Goal: Task Accomplishment & Management: Manage account settings

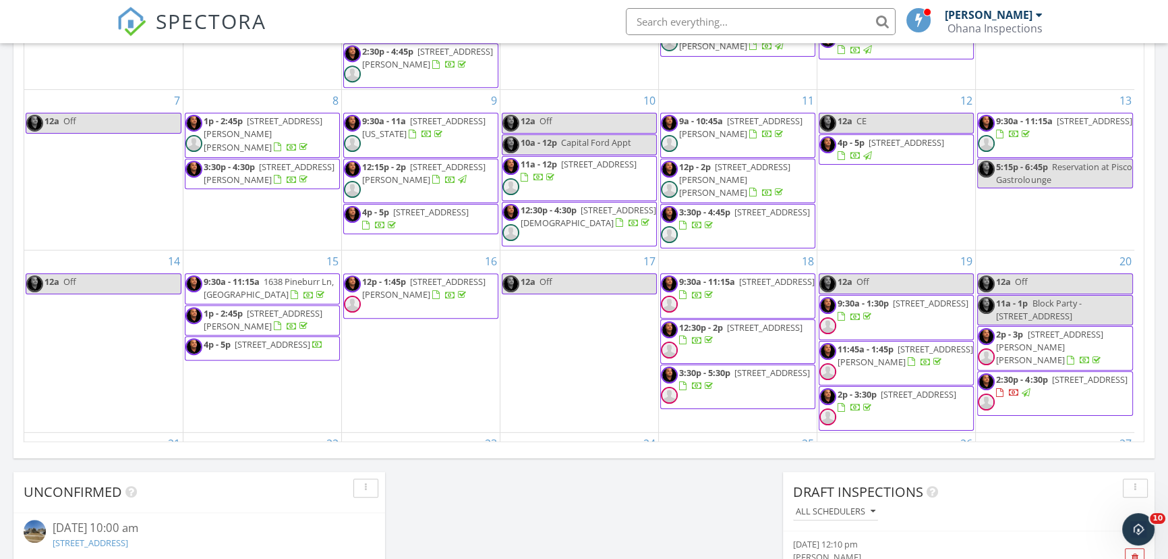
scroll to position [1247, 1187]
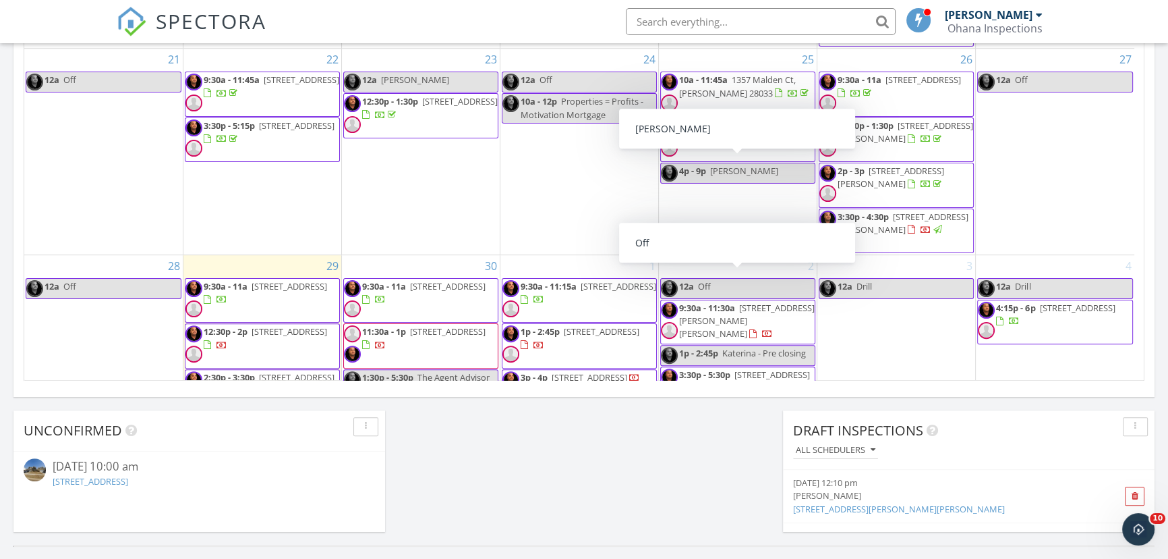
scroll to position [351, 0]
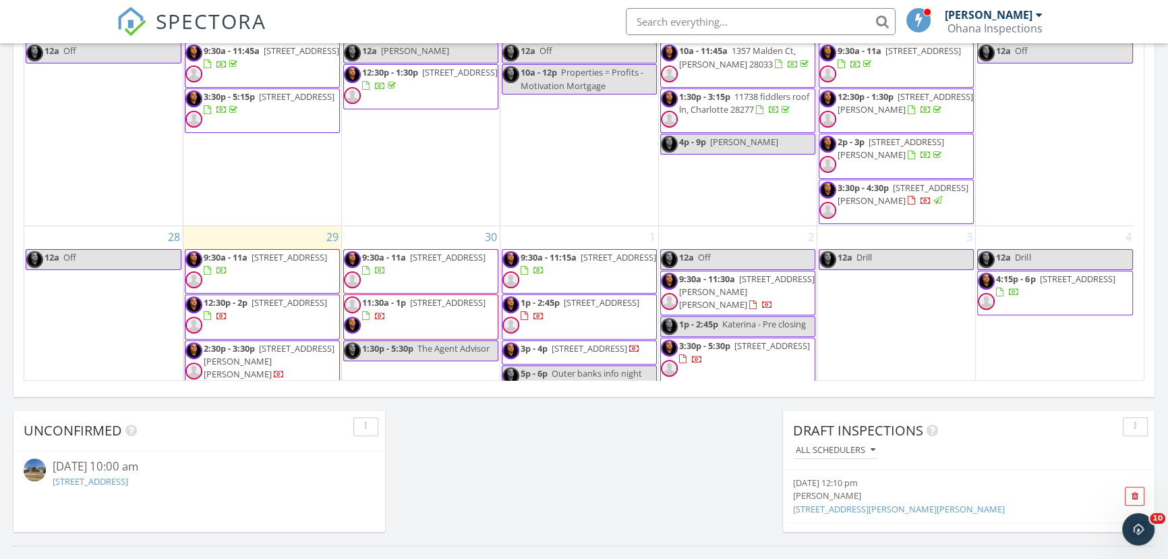
click at [752, 249] on link "12a Off" at bounding box center [737, 259] width 155 height 21
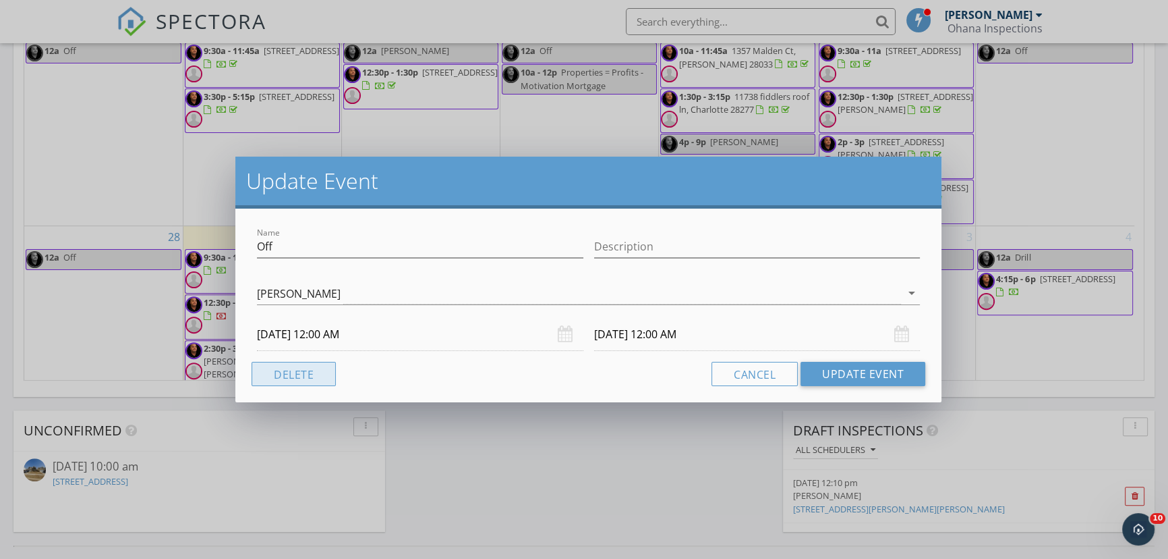
click at [311, 369] on button "Delete" at bounding box center [294, 374] width 84 height 24
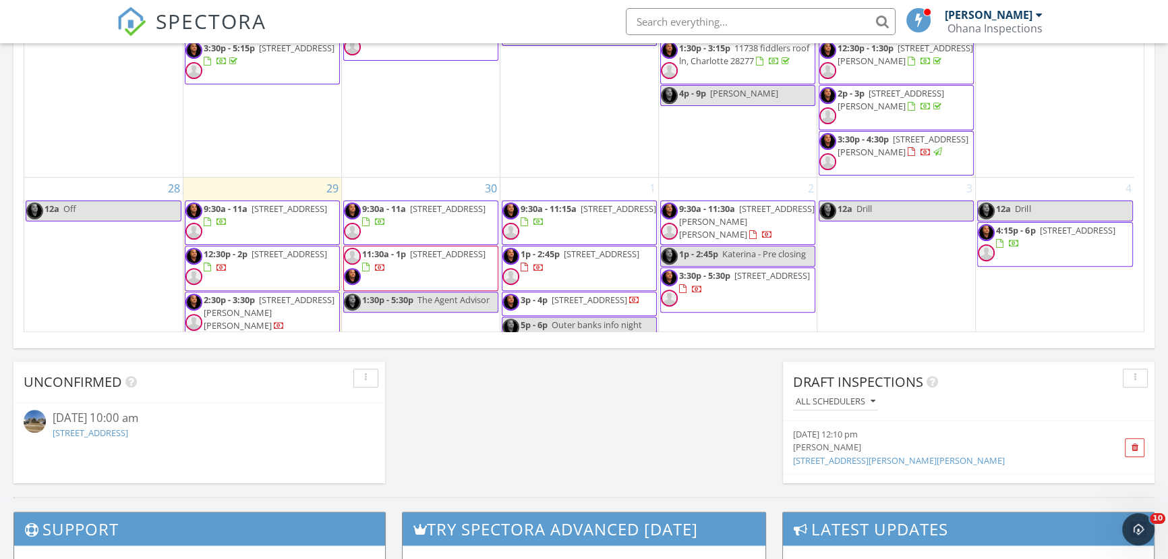
scroll to position [904, 0]
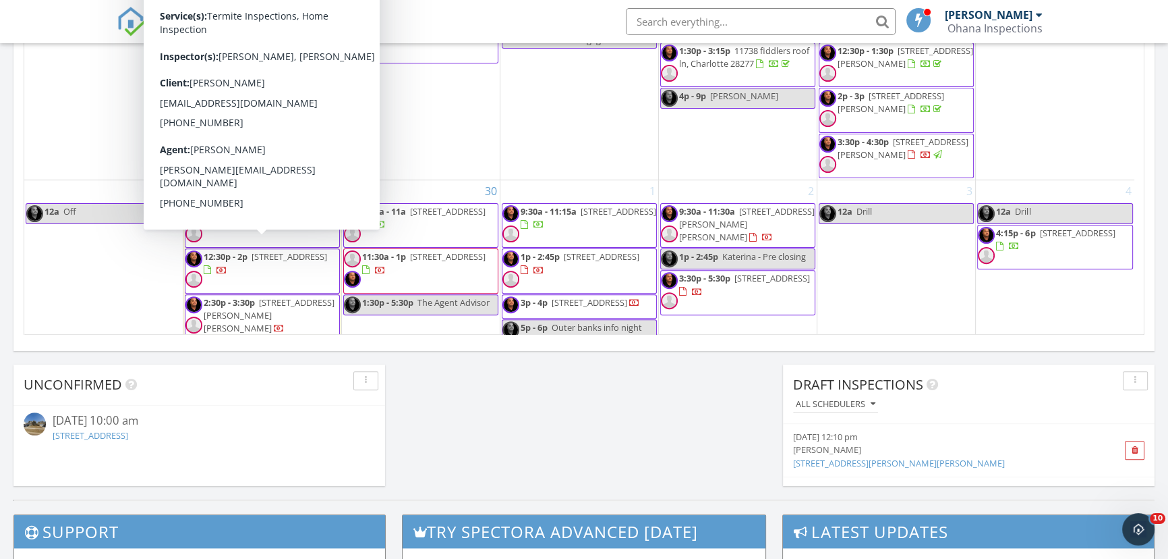
click at [93, 303] on div "28 12a Off" at bounding box center [103, 260] width 159 height 161
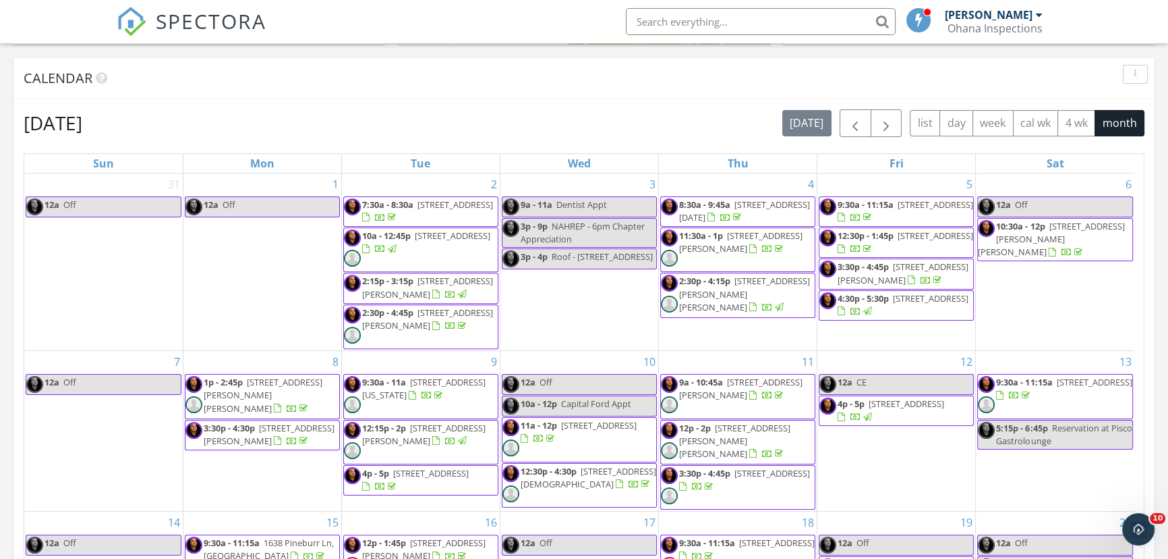
scroll to position [290, 0]
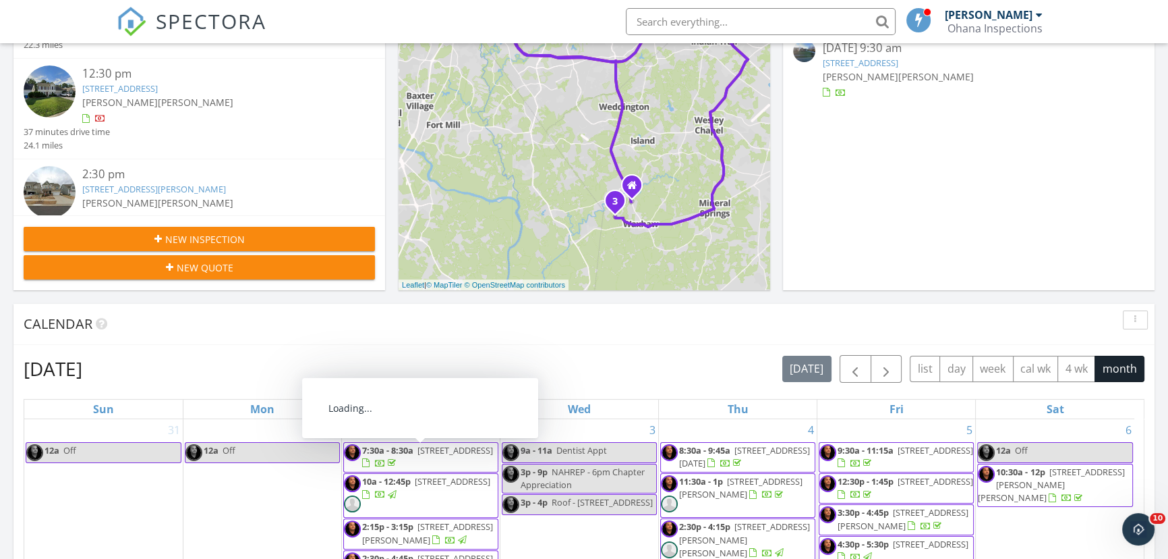
click at [210, 233] on span "New Inspection" at bounding box center [205, 239] width 80 height 14
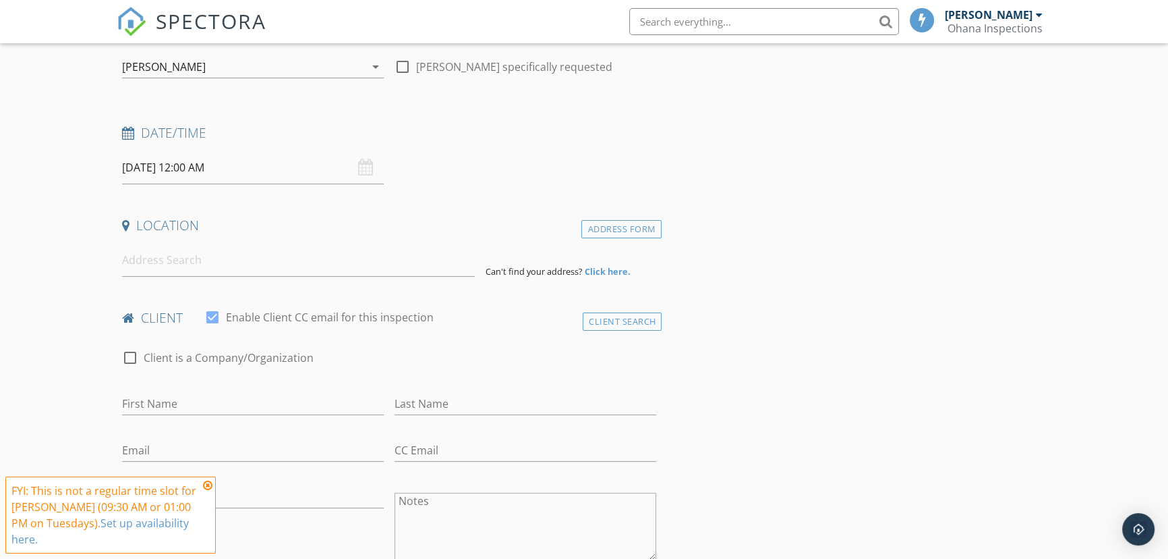
scroll to position [184, 0]
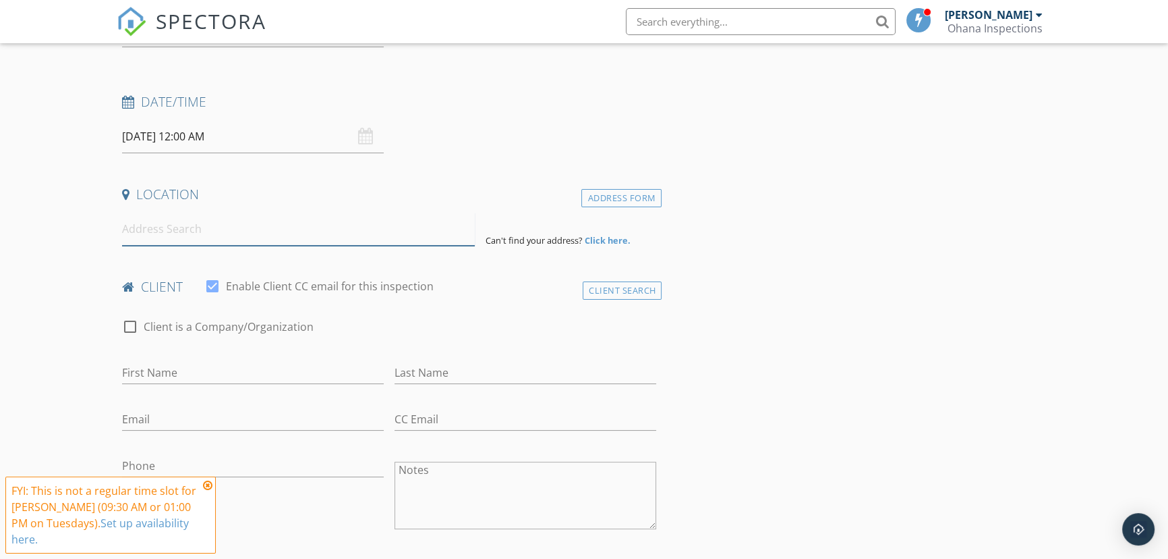
click at [229, 223] on input at bounding box center [298, 229] width 353 height 33
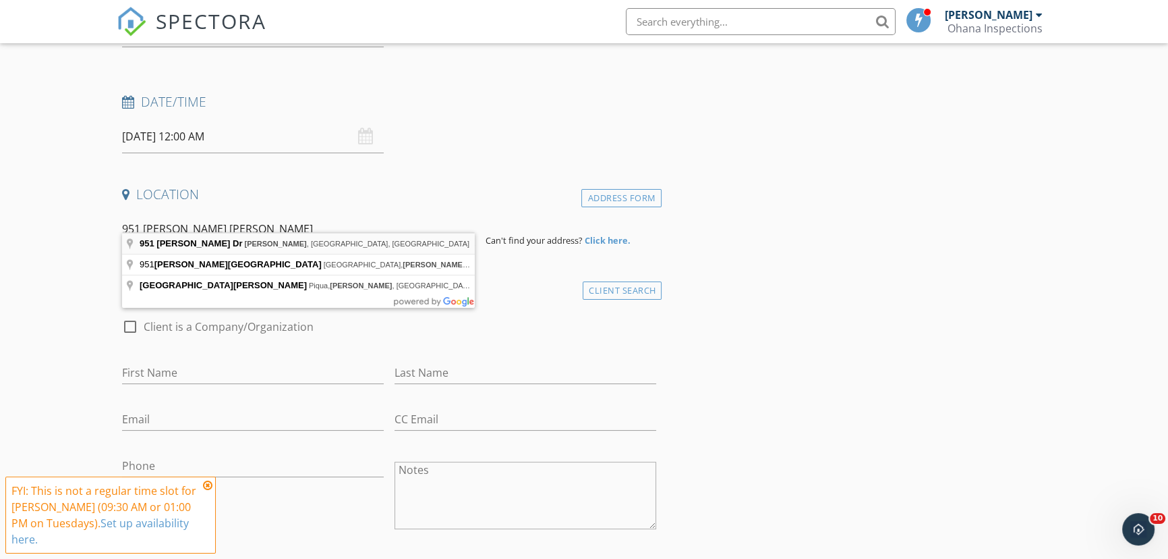
type input "951 Hardin Dr, Shelby, NC, USA"
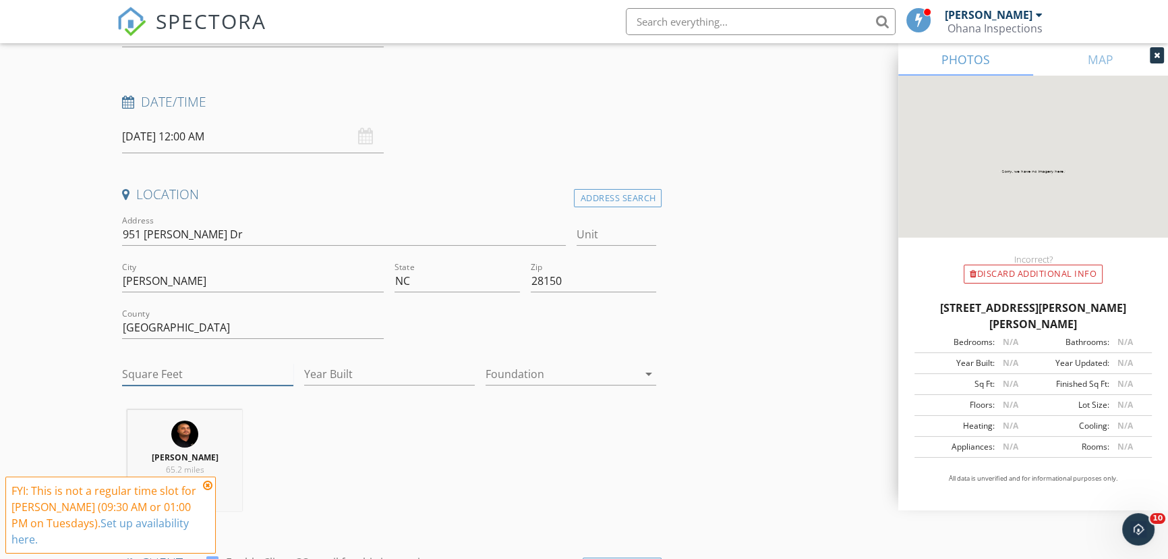
click at [211, 363] on input "Square Feet" at bounding box center [207, 374] width 171 height 22
type input "1225"
click at [377, 363] on input "Year Built" at bounding box center [389, 374] width 171 height 22
type input "2025"
click at [526, 364] on div at bounding box center [562, 374] width 152 height 22
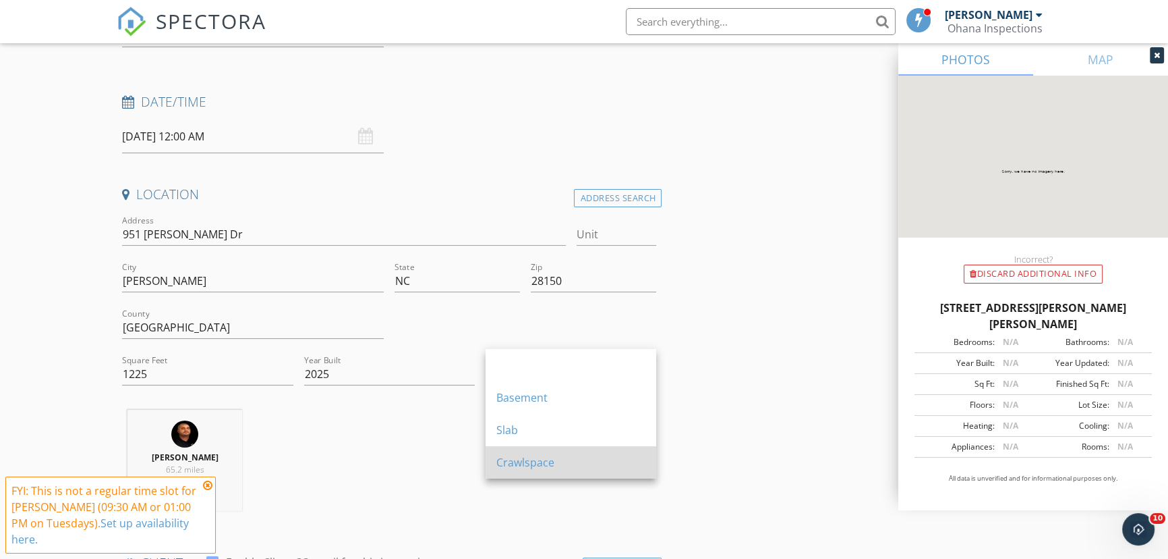
click at [539, 464] on div "Crawlspace" at bounding box center [571, 462] width 149 height 16
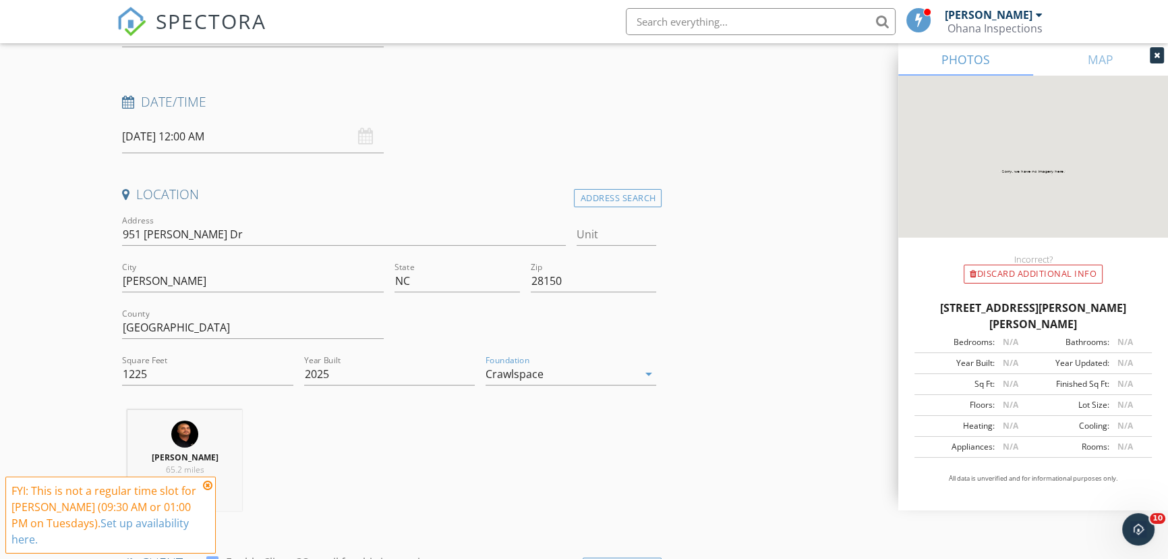
click at [434, 435] on div "Oscar Lora 65.2 miles (an hour)" at bounding box center [389, 466] width 545 height 112
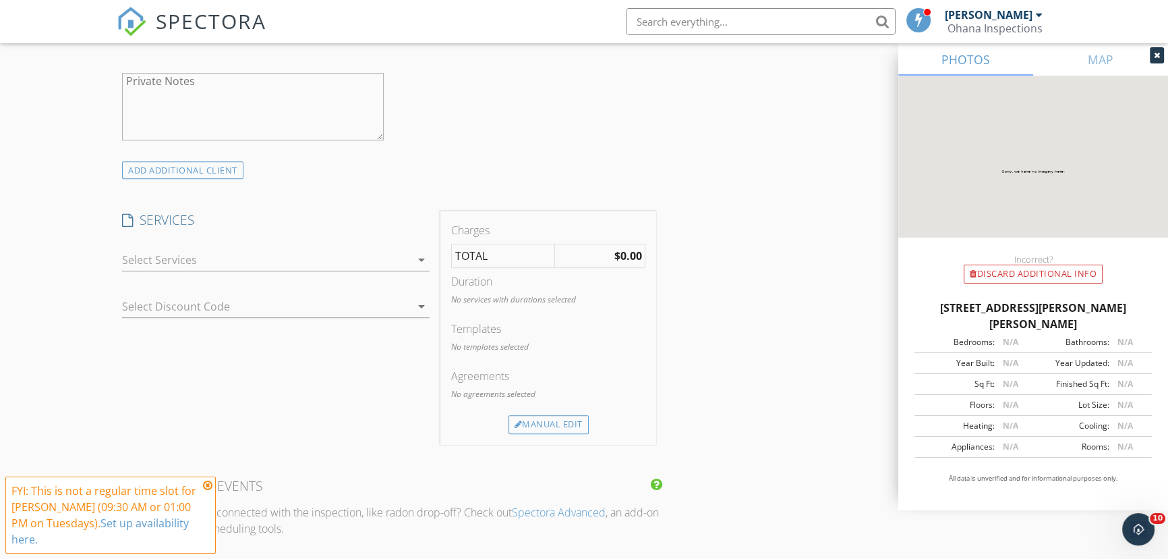
scroll to position [981, 0]
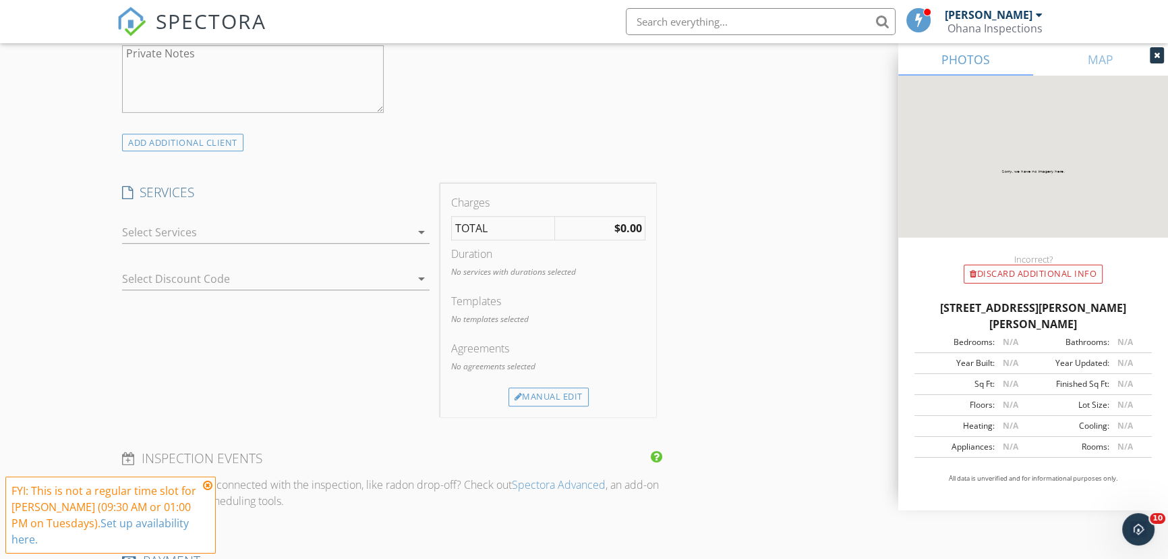
click at [210, 221] on div at bounding box center [266, 232] width 288 height 22
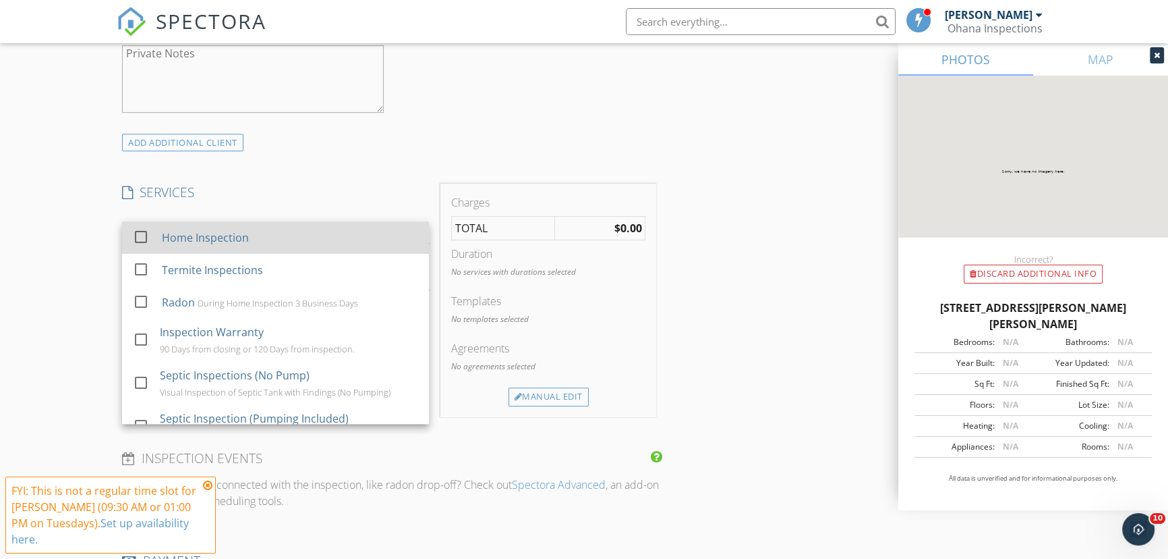
click at [217, 229] on div "Home Inspection" at bounding box center [205, 237] width 87 height 16
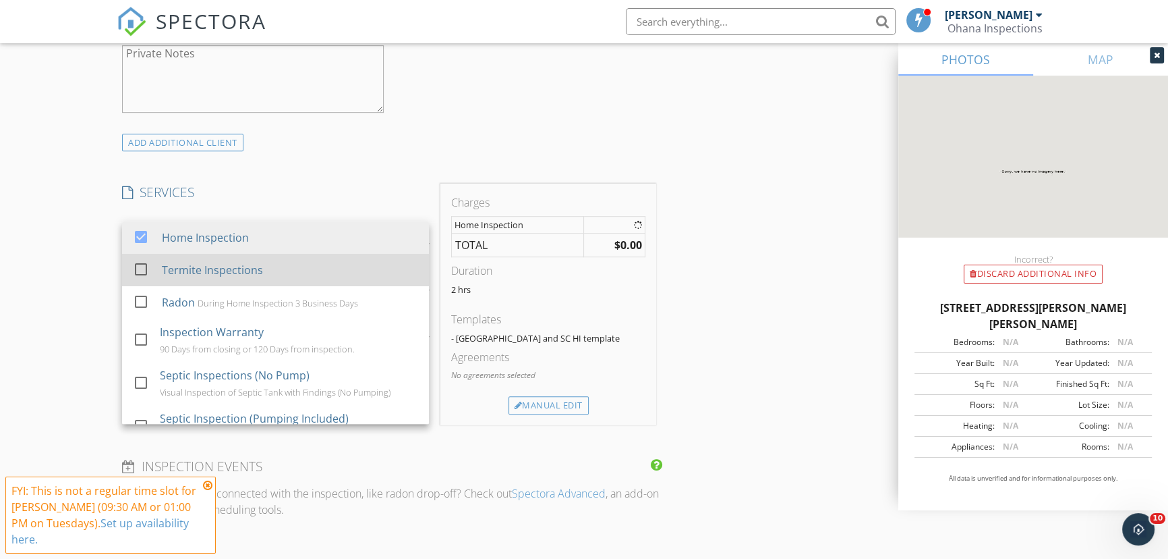
click at [223, 262] on div "Termite Inspections" at bounding box center [212, 270] width 101 height 16
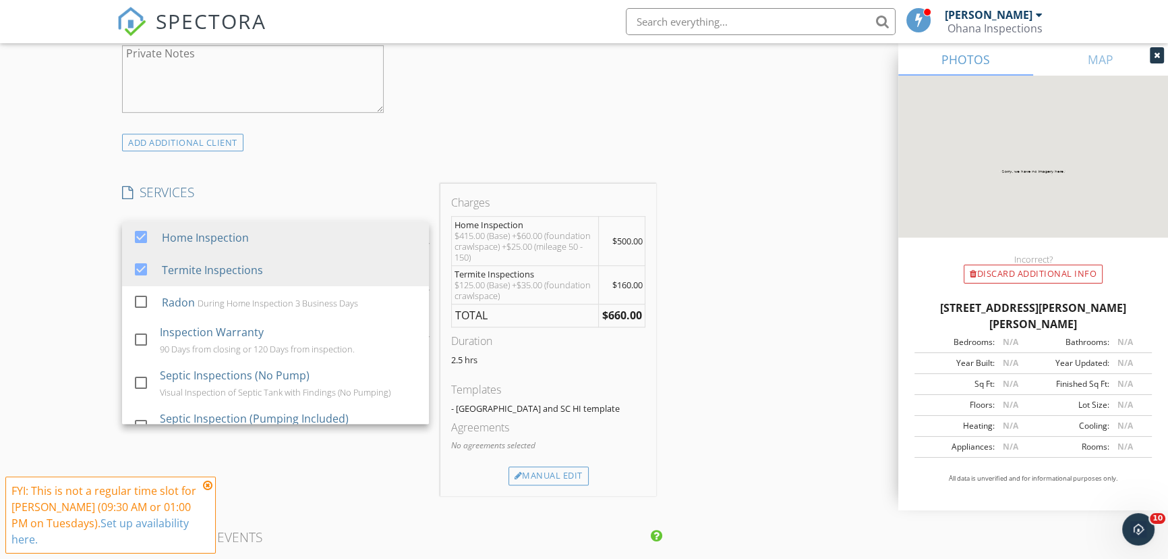
click at [735, 279] on div "INSPECTOR(S) check_box Oscar Lora PRIMARY check_box_outline_blank Mauricio Agre…" at bounding box center [584, 404] width 935 height 2429
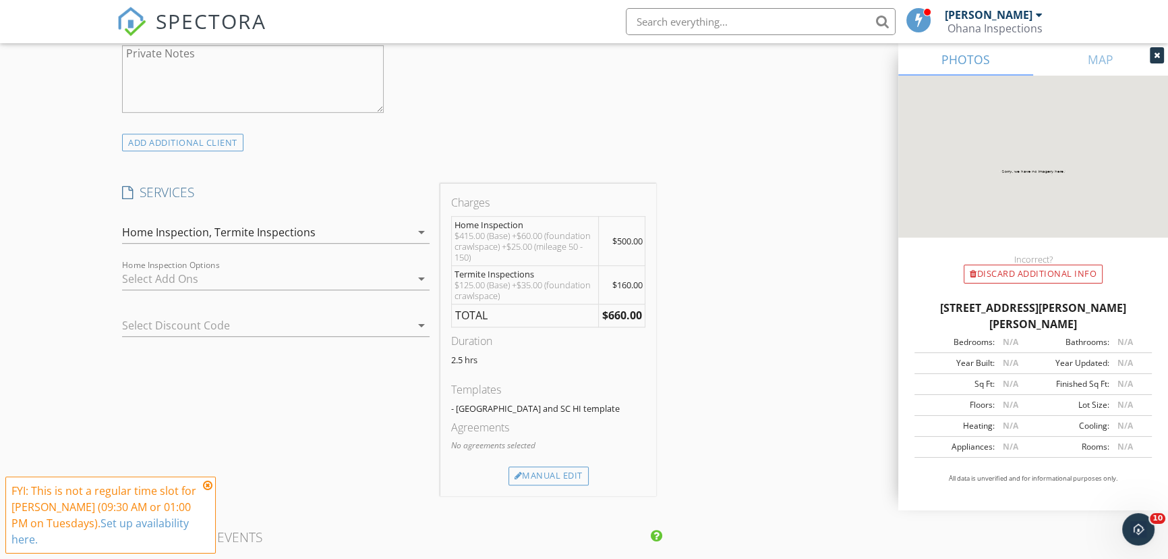
scroll to position [552, 0]
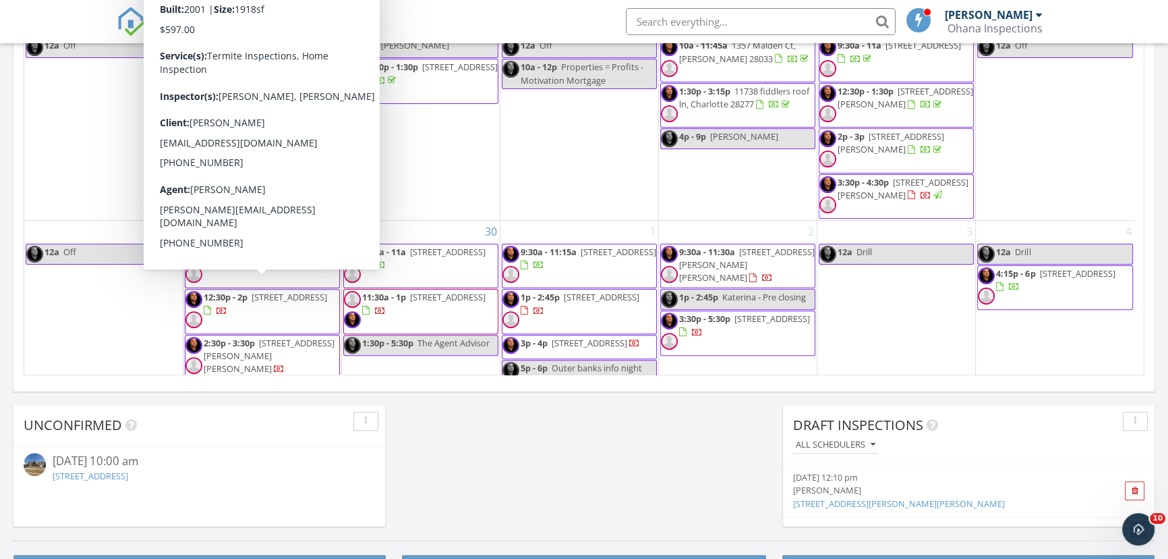
scroll to position [858, 0]
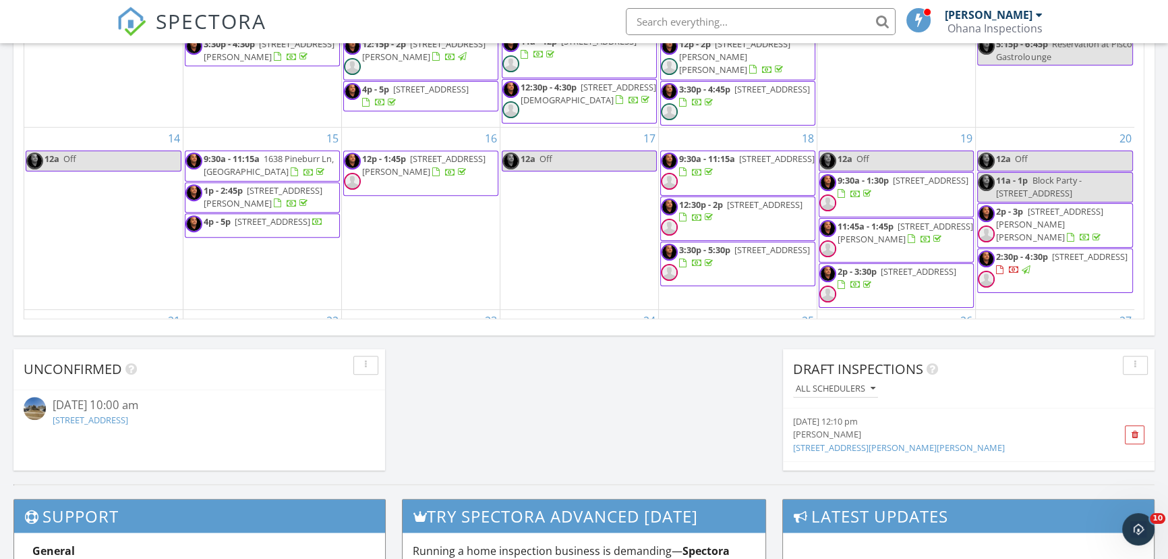
scroll to position [613, 0]
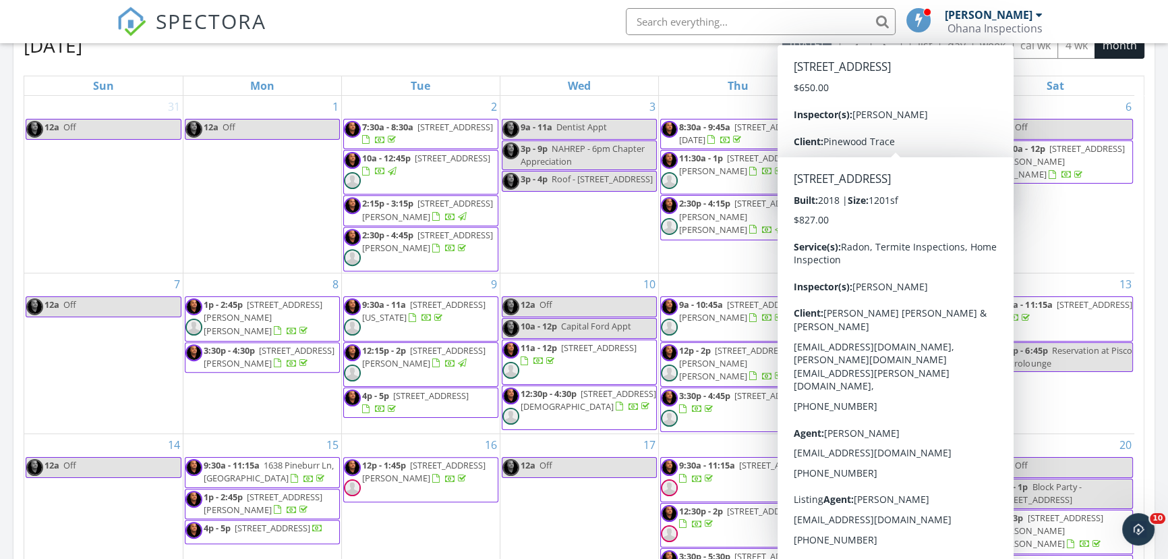
click at [738, 54] on div "September 2025 today list day week cal wk 4 wk month" at bounding box center [584, 46] width 1121 height 28
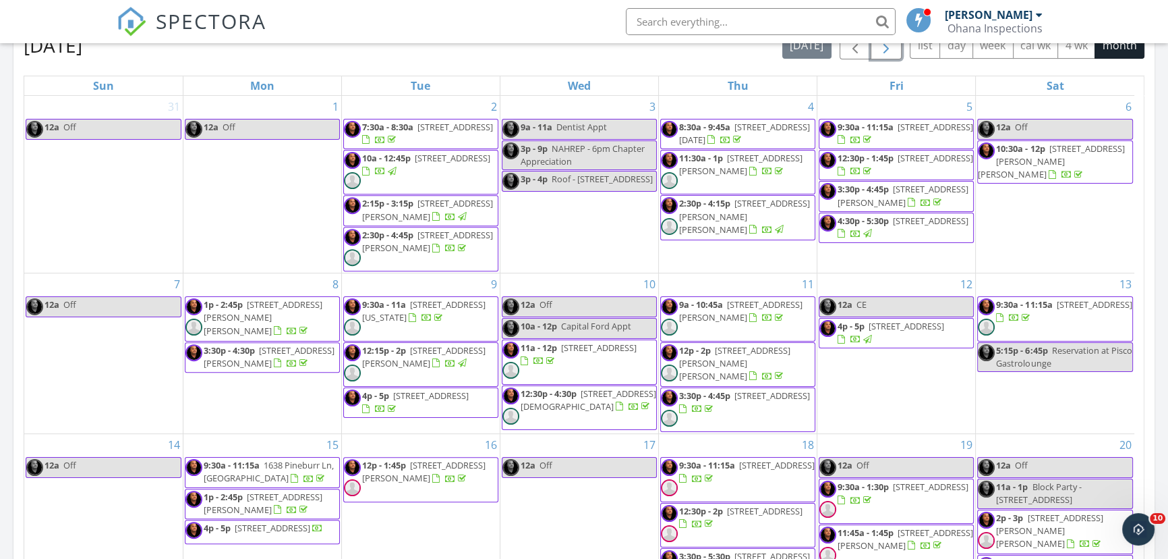
click at [877, 49] on button "button" at bounding box center [887, 46] width 32 height 28
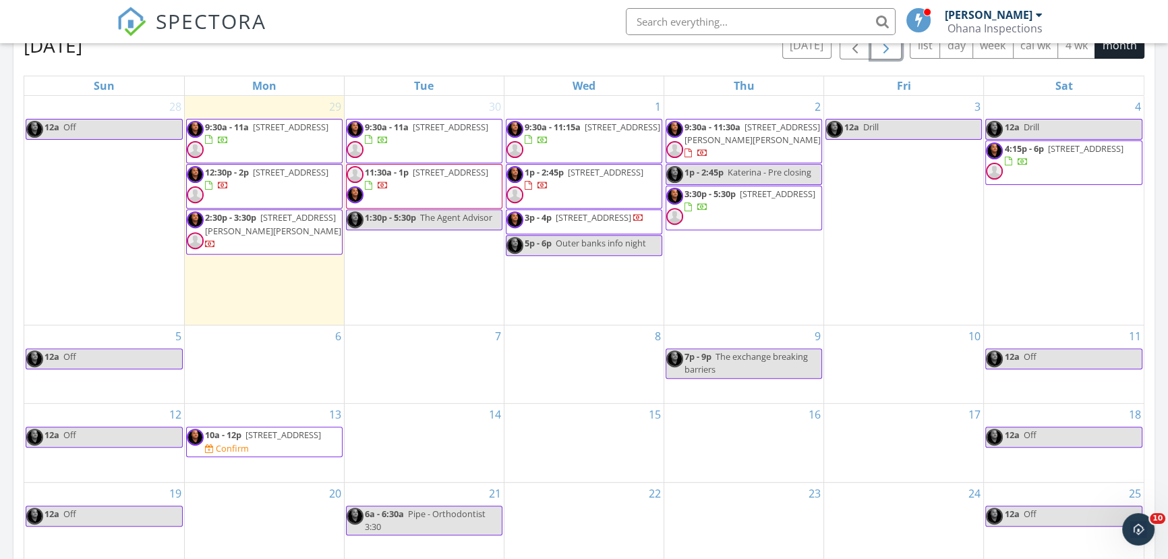
click at [871, 32] on button "button" at bounding box center [887, 46] width 32 height 28
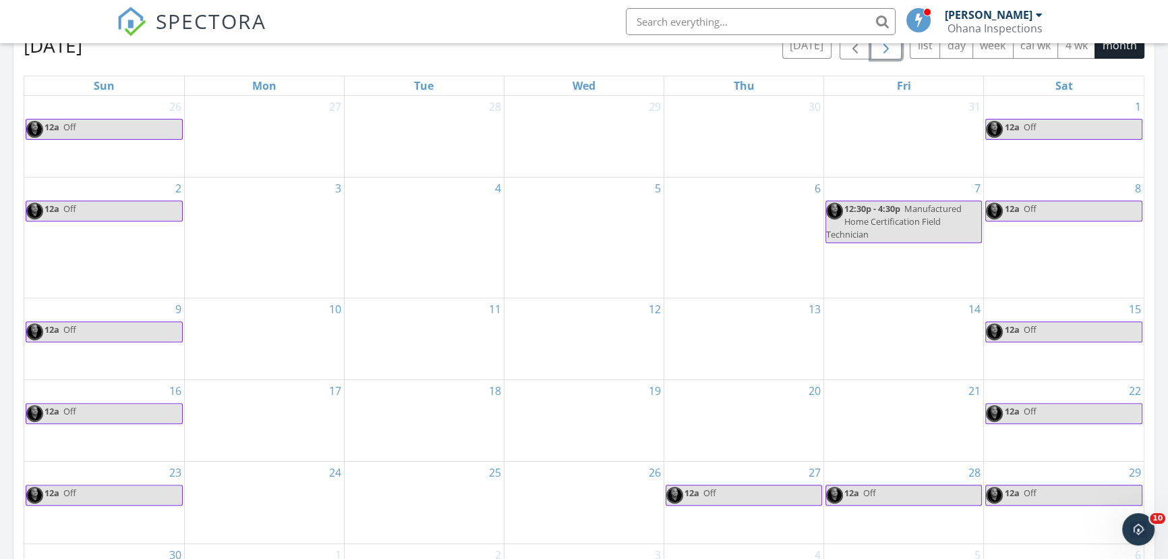
click at [871, 32] on button "button" at bounding box center [887, 46] width 32 height 28
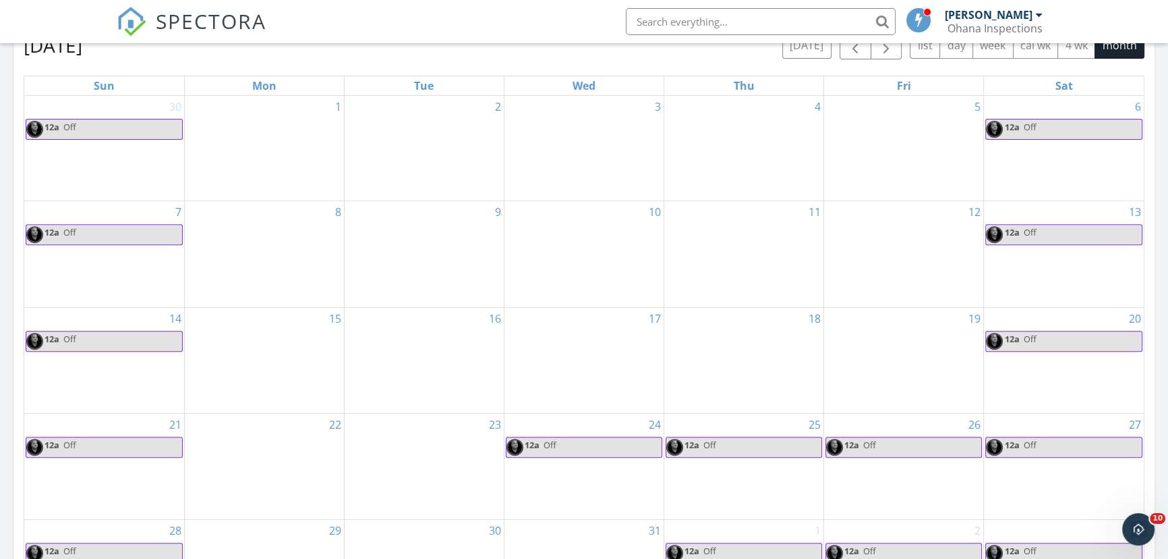
click at [430, 65] on div "December 2025 today list day week cal wk 4 wk month Sun Mon Tue Wed Thu Fri Sat…" at bounding box center [584, 329] width 1121 height 594
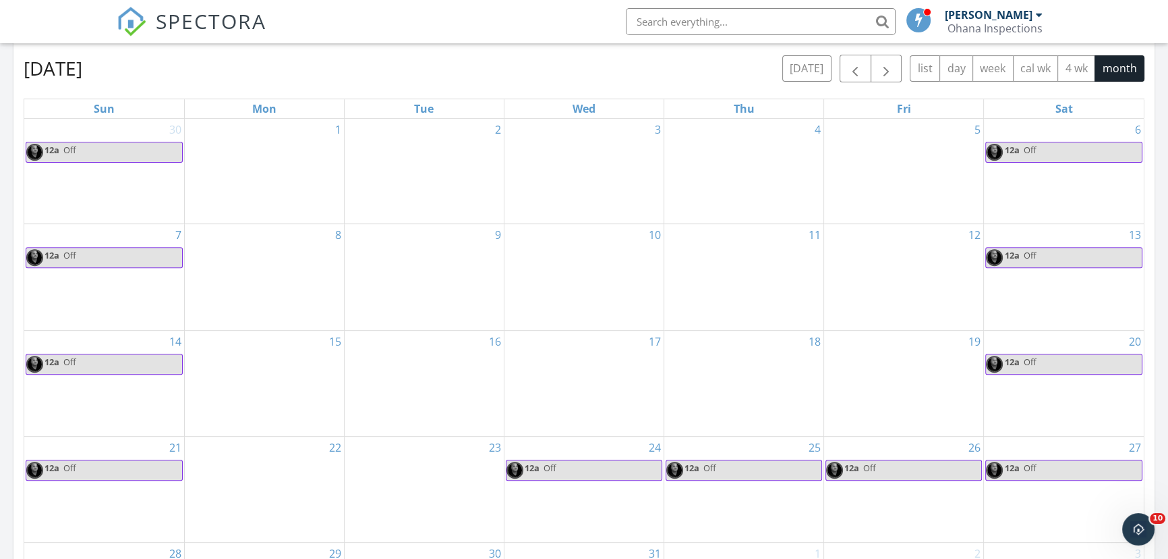
scroll to position [552, 0]
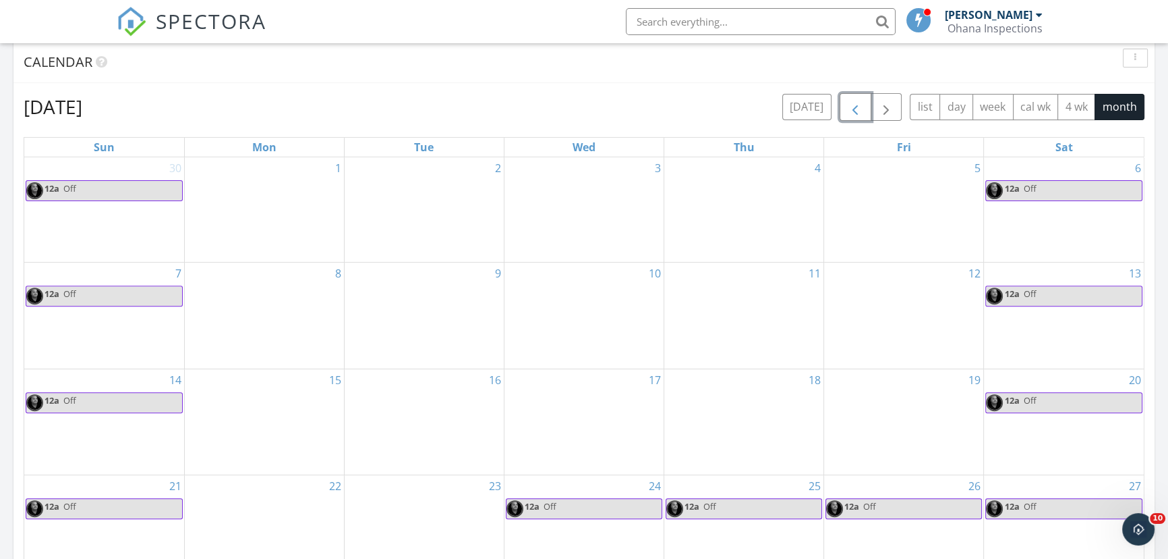
click at [856, 103] on span "button" at bounding box center [855, 107] width 16 height 16
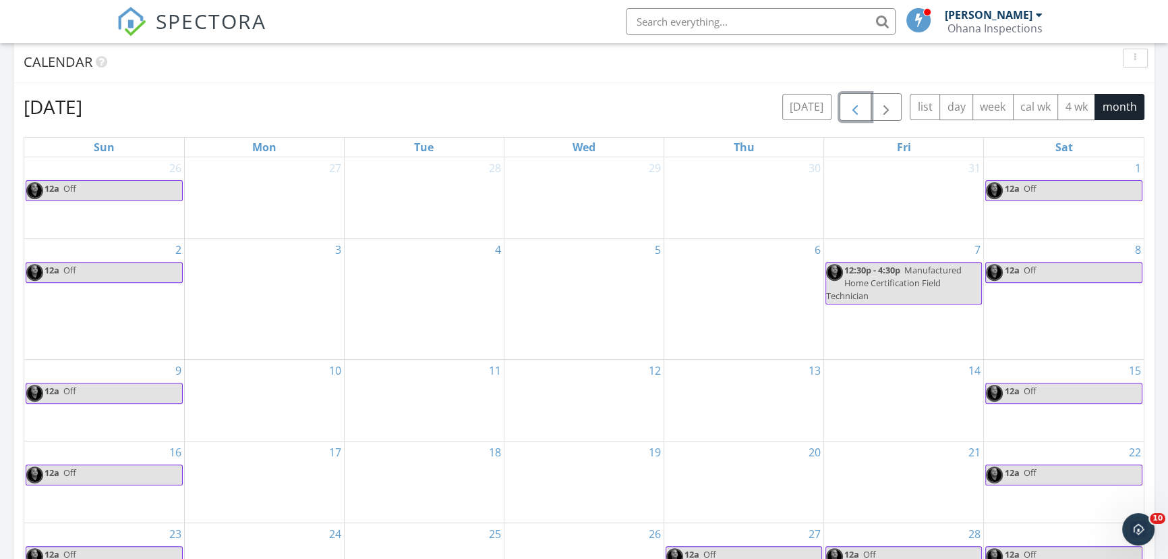
click at [859, 109] on span "button" at bounding box center [855, 107] width 16 height 16
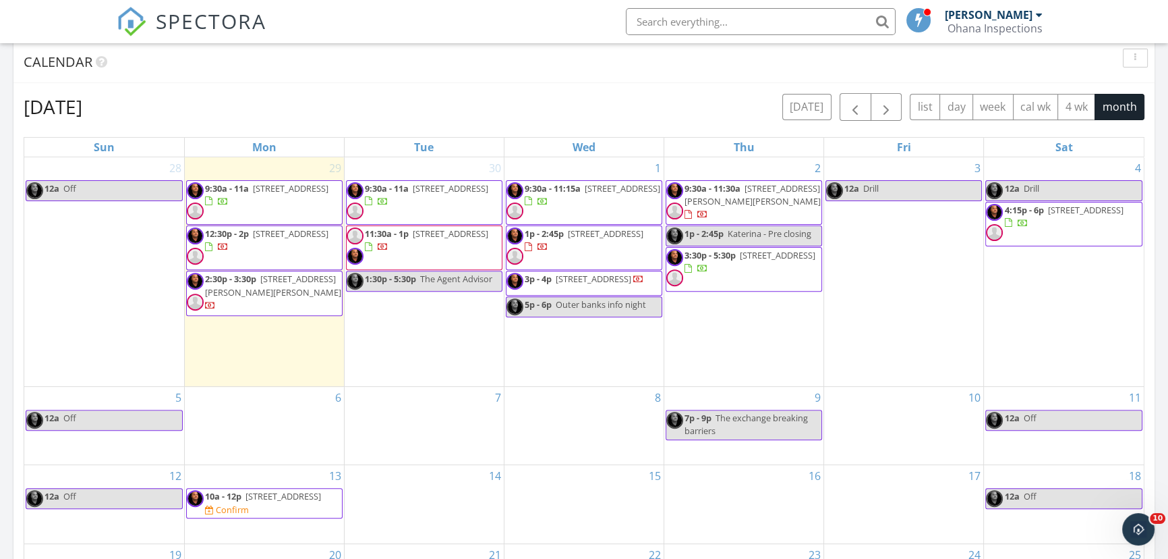
click at [447, 76] on div "Calendar" at bounding box center [584, 62] width 1142 height 41
click at [413, 240] on span "1998 Mallard Pointe Dr, Kannapolis 28083" at bounding box center [451, 233] width 76 height 12
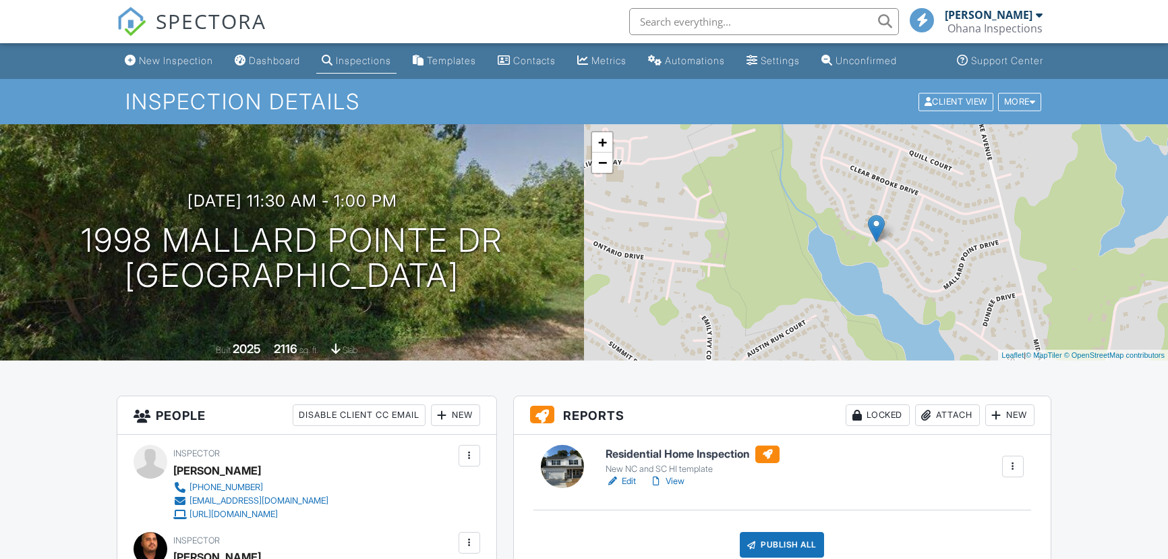
click at [468, 536] on div at bounding box center [469, 542] width 13 height 13
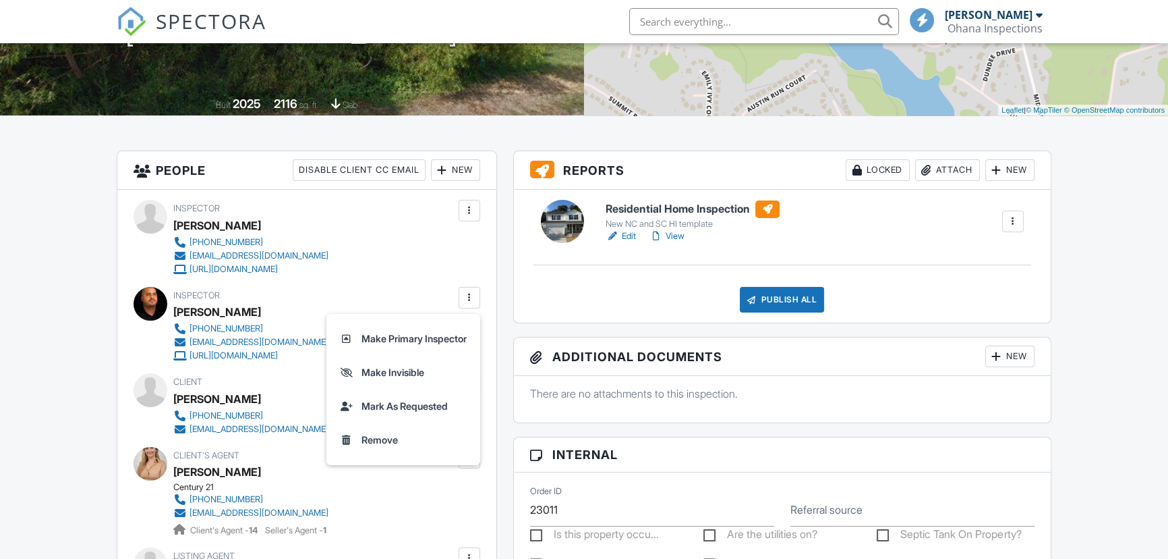
click at [472, 291] on div at bounding box center [469, 297] width 13 height 13
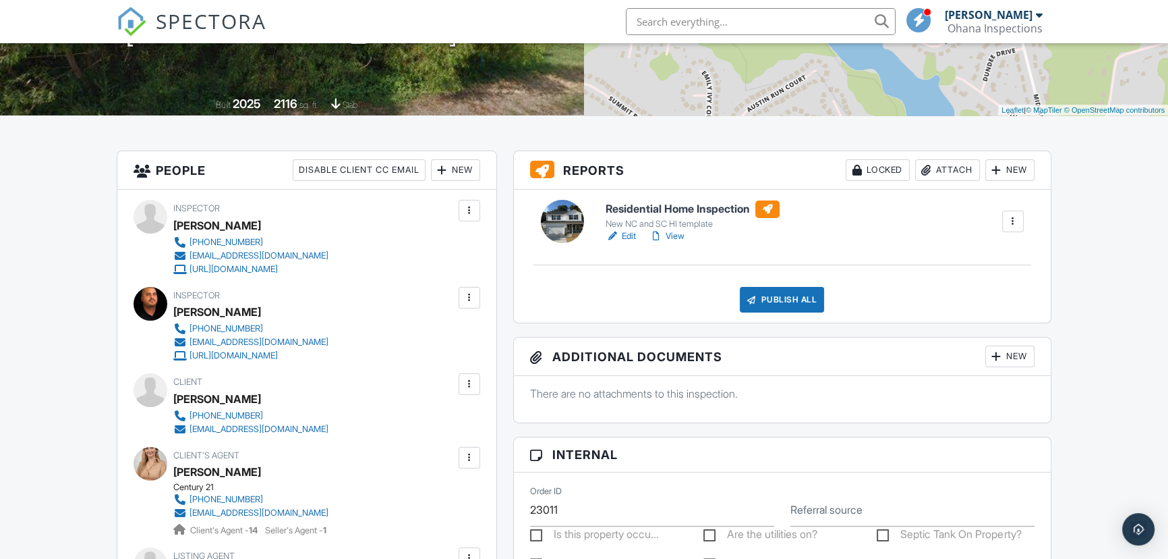
click at [472, 291] on div at bounding box center [469, 297] width 13 height 13
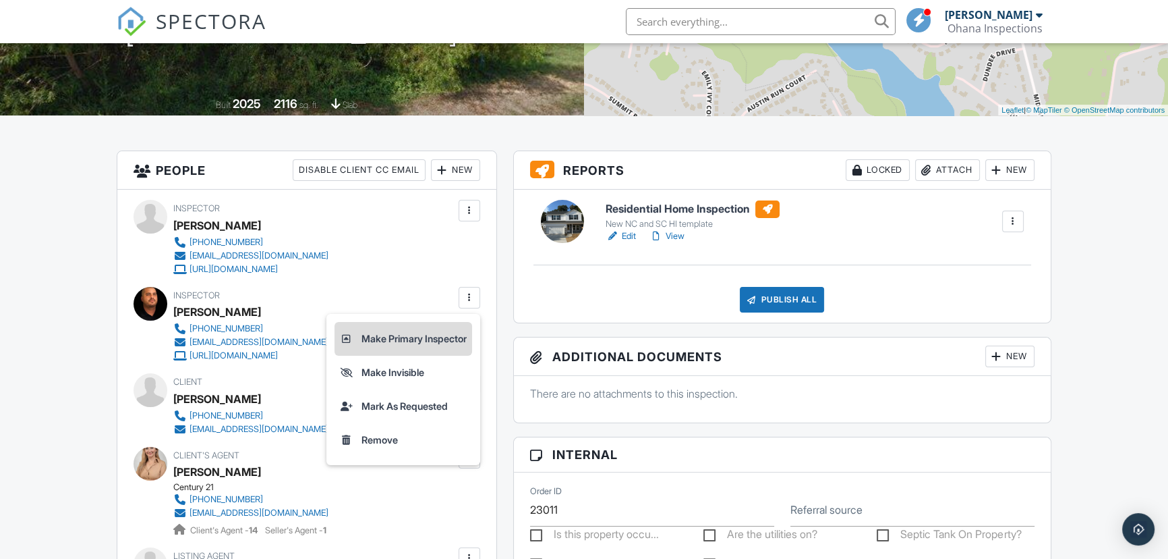
click at [411, 336] on li "Make Primary Inspector" at bounding box center [404, 339] width 138 height 34
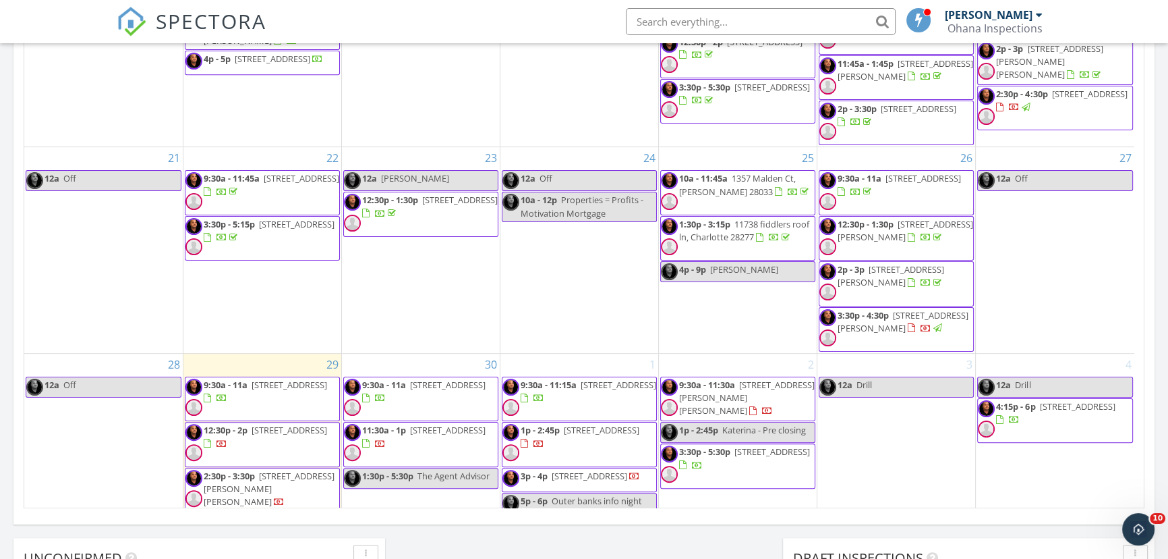
scroll to position [735, 0]
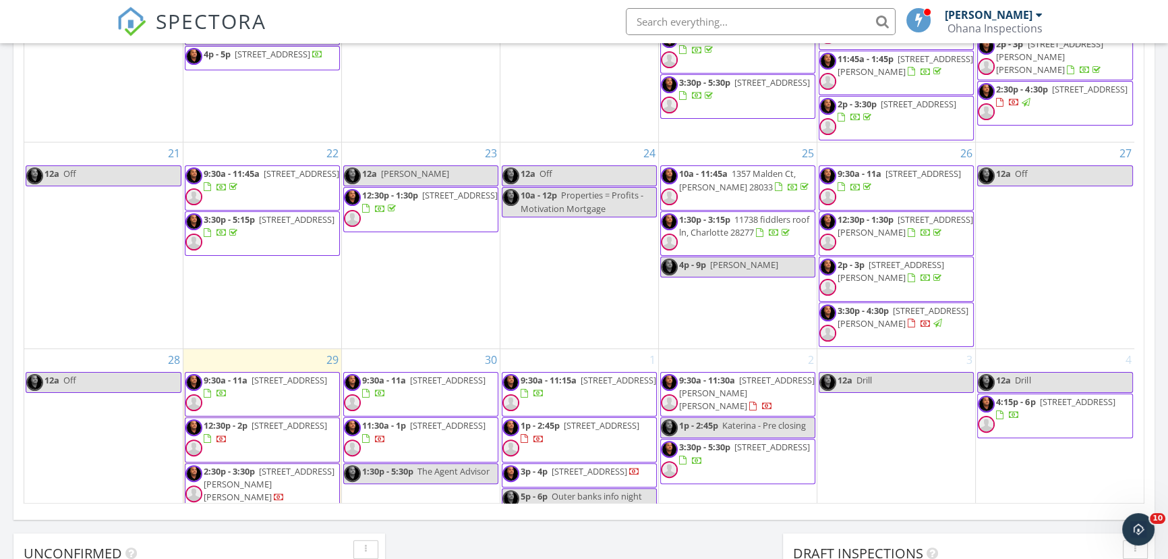
click at [619, 466] on span "3p - 4p [STREET_ADDRESS]" at bounding box center [572, 475] width 138 height 20
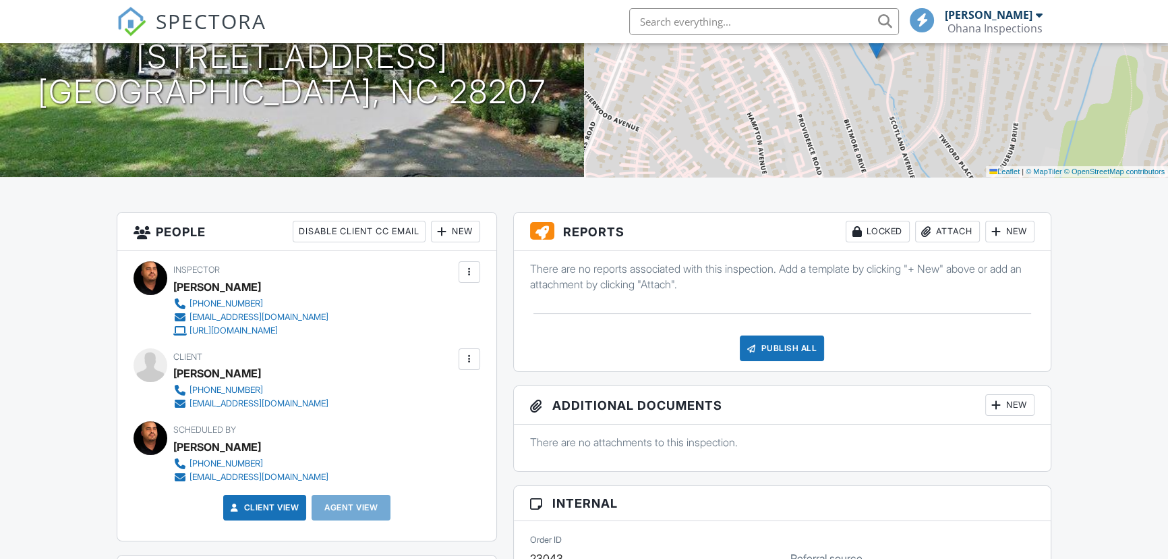
click at [460, 229] on div "New" at bounding box center [455, 232] width 49 height 22
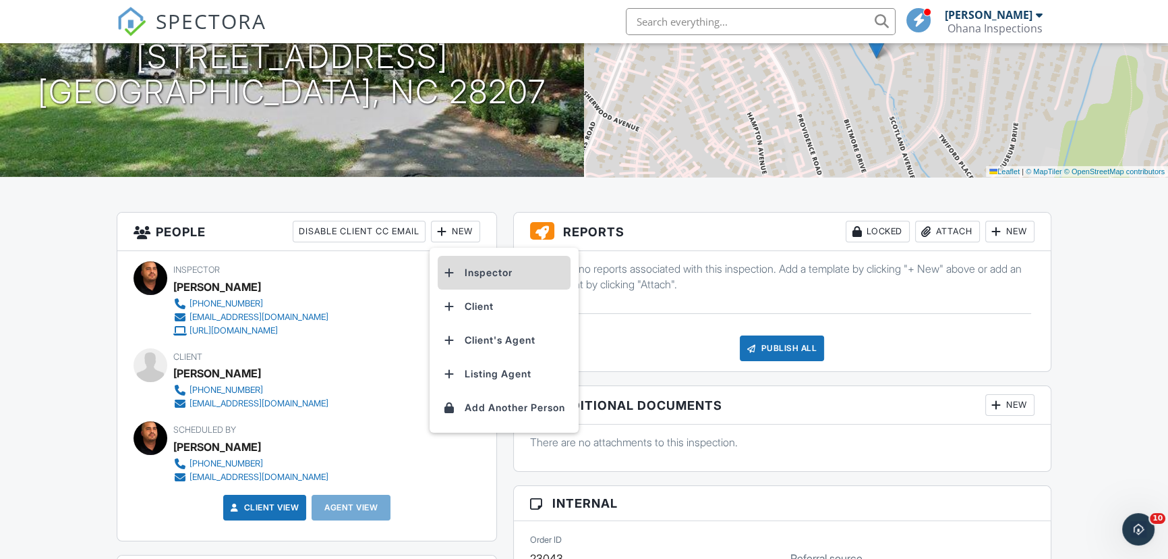
click at [499, 274] on li "Inspector" at bounding box center [504, 273] width 133 height 34
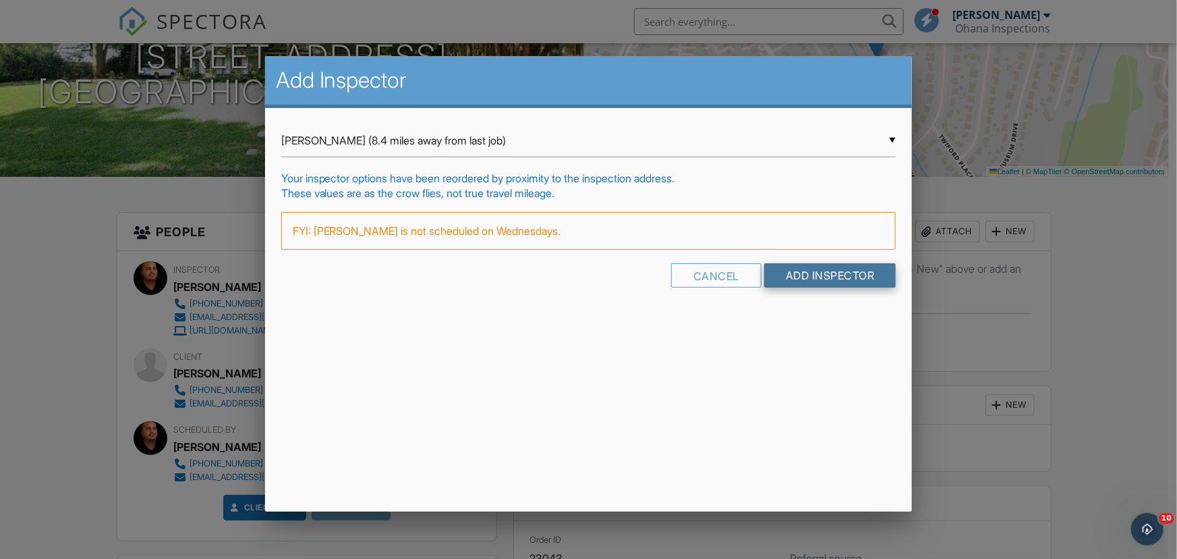
click at [783, 271] on input "Add Inspector" at bounding box center [830, 275] width 132 height 24
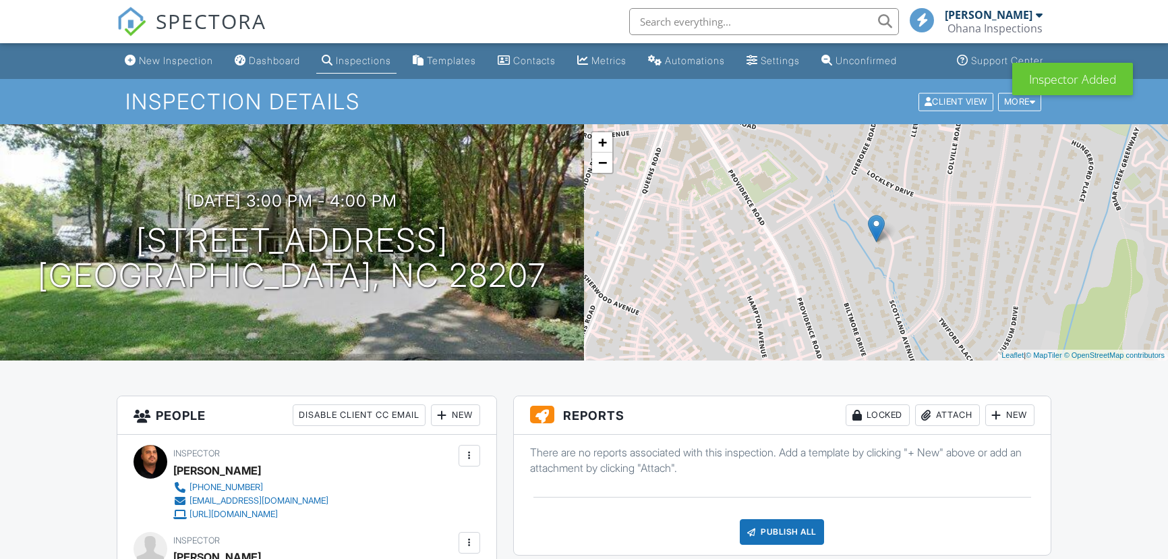
drag, startPoint x: 0, startPoint y: 0, endPoint x: 349, endPoint y: 113, distance: 366.5
click at [274, 57] on div "Dashboard" at bounding box center [274, 60] width 51 height 11
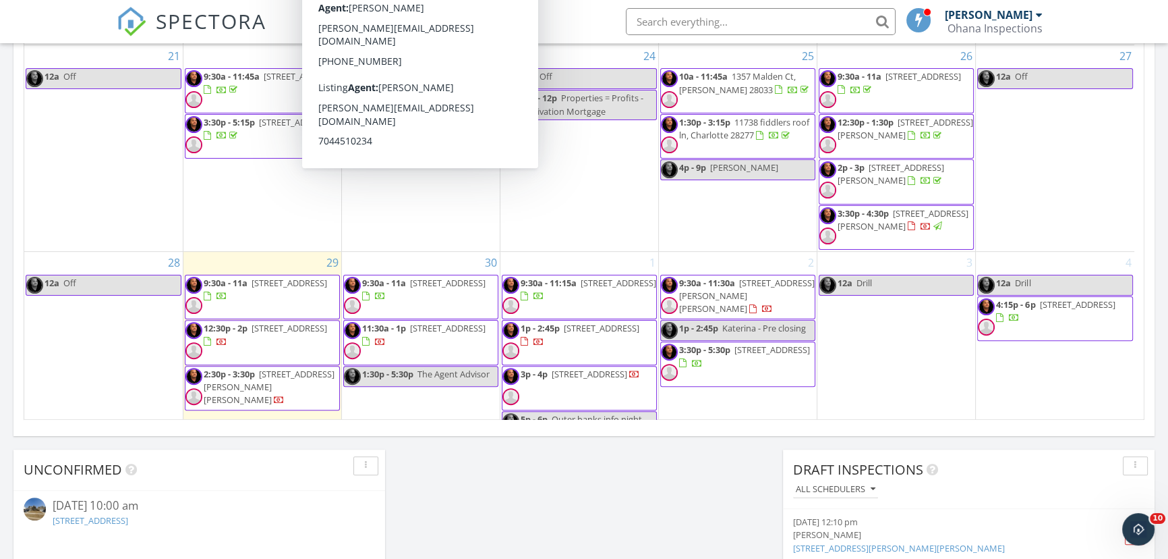
scroll to position [858, 0]
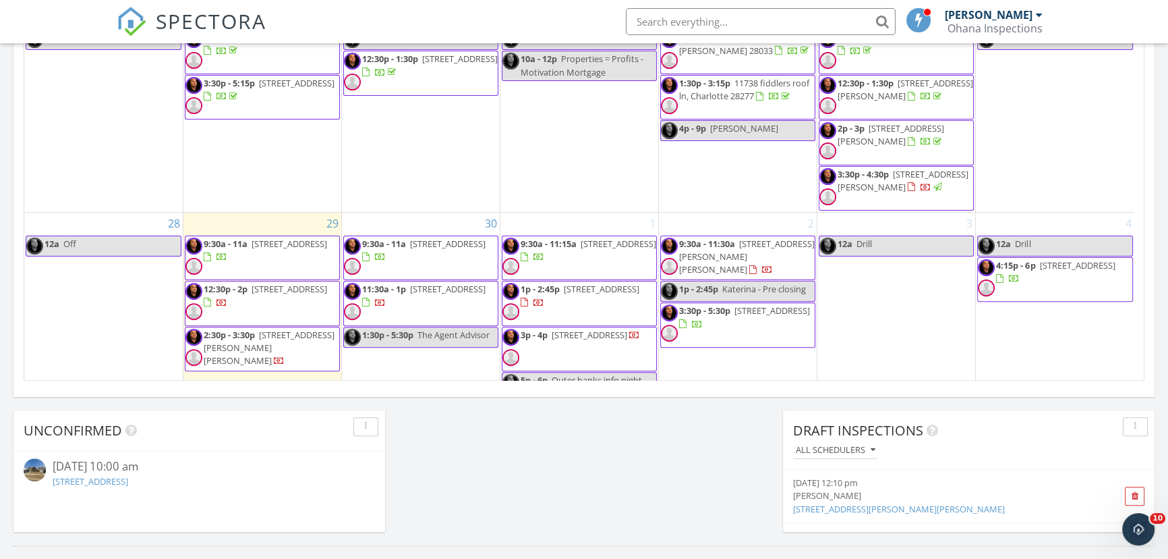
click at [278, 254] on span "9:30a - 11a [STREET_ADDRESS]" at bounding box center [263, 257] width 154 height 40
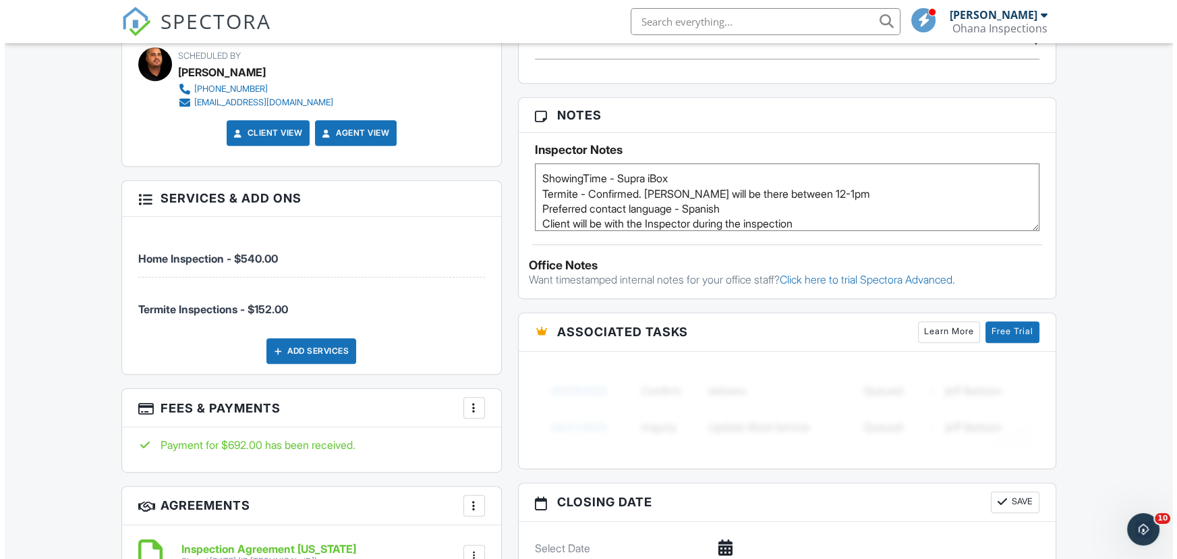
scroll to position [858, 0]
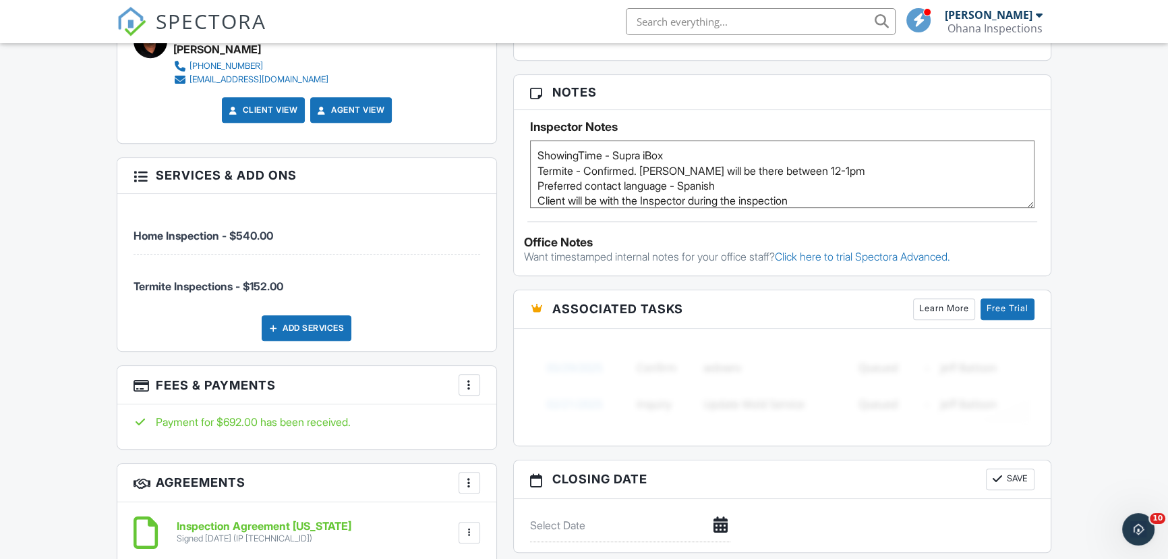
click at [464, 381] on div at bounding box center [469, 384] width 13 height 13
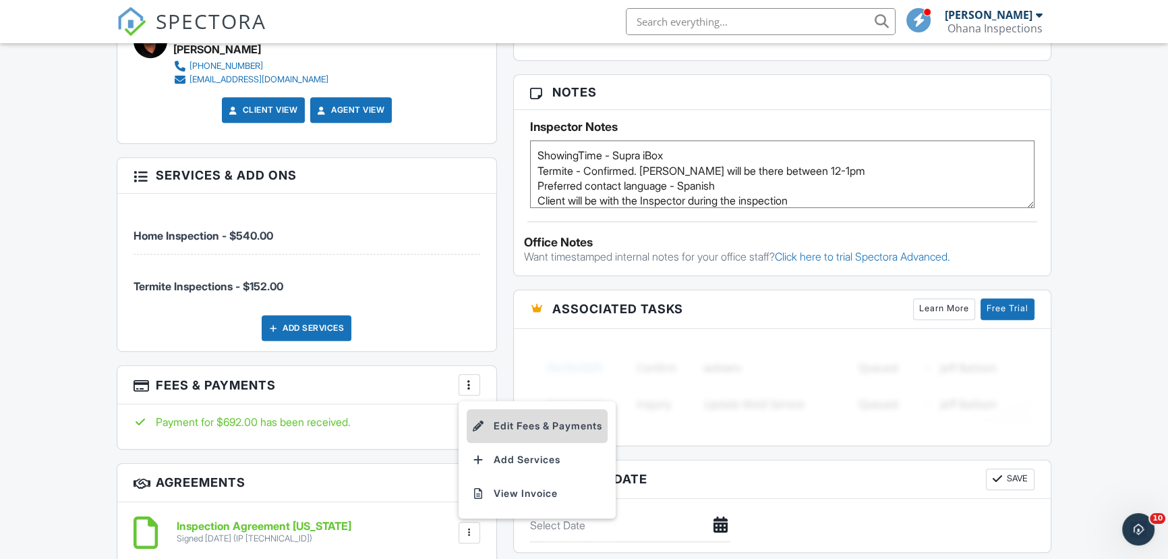
click at [507, 420] on li "Edit Fees & Payments" at bounding box center [537, 426] width 141 height 34
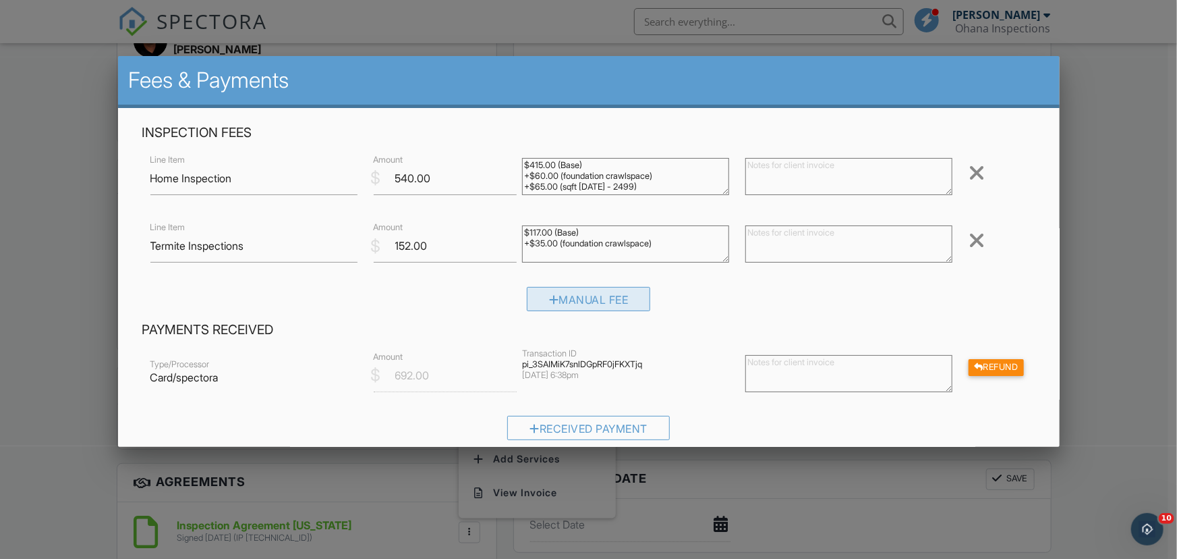
click at [571, 291] on div "Manual Fee" at bounding box center [589, 299] width 124 height 24
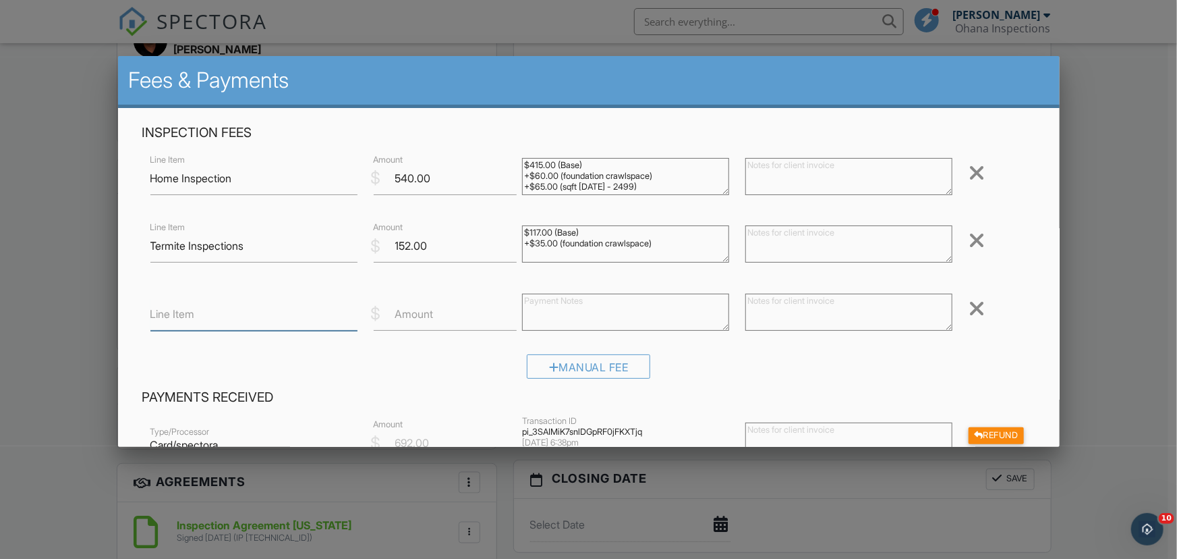
click at [258, 316] on input "Line Item" at bounding box center [253, 314] width 207 height 33
type input "Radon"
type input "150"
click at [767, 368] on div "Manual Fee" at bounding box center [588, 371] width 893 height 34
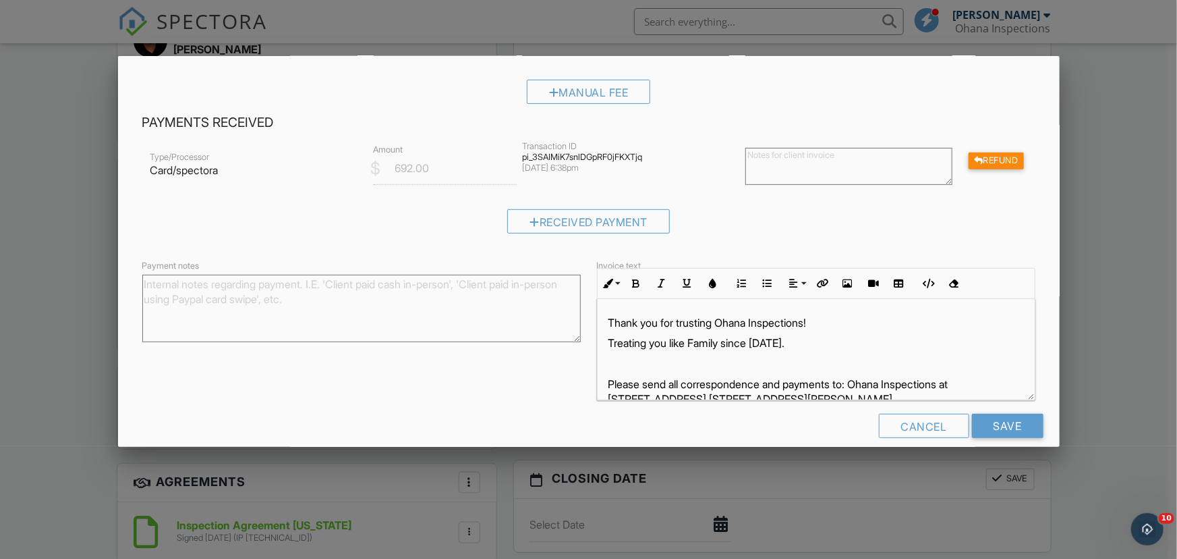
scroll to position [292, 0]
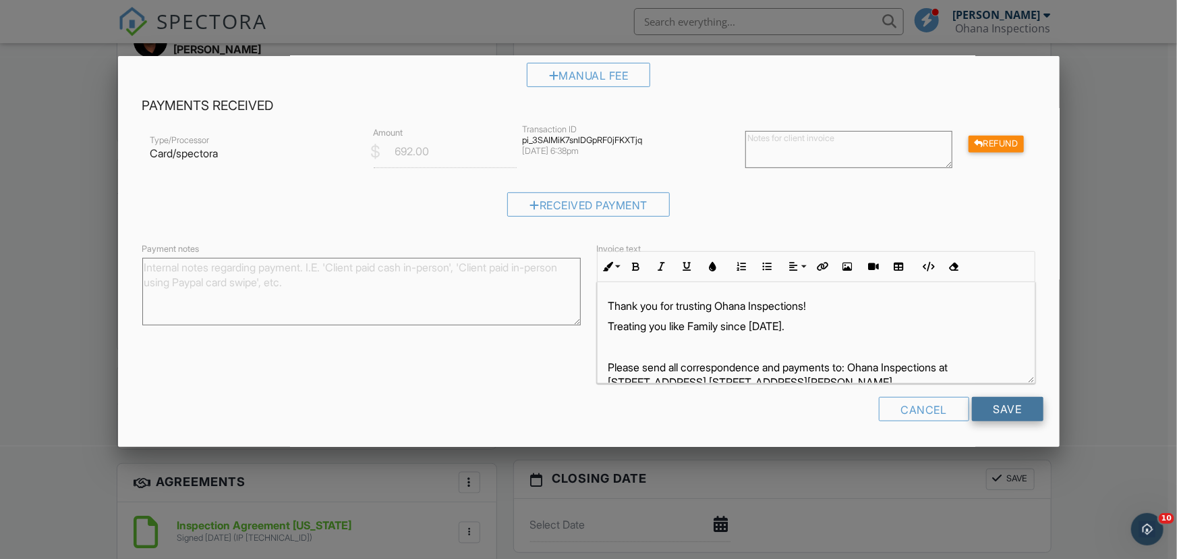
click at [992, 403] on input "Save" at bounding box center [1008, 409] width 72 height 24
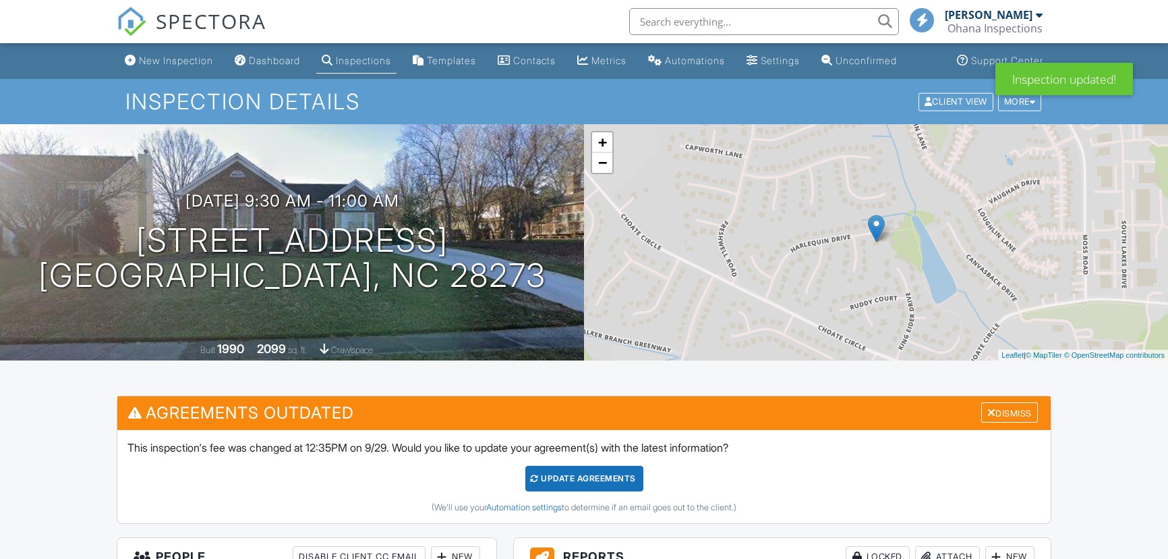
click at [570, 476] on div "Update Agreements" at bounding box center [585, 479] width 118 height 26
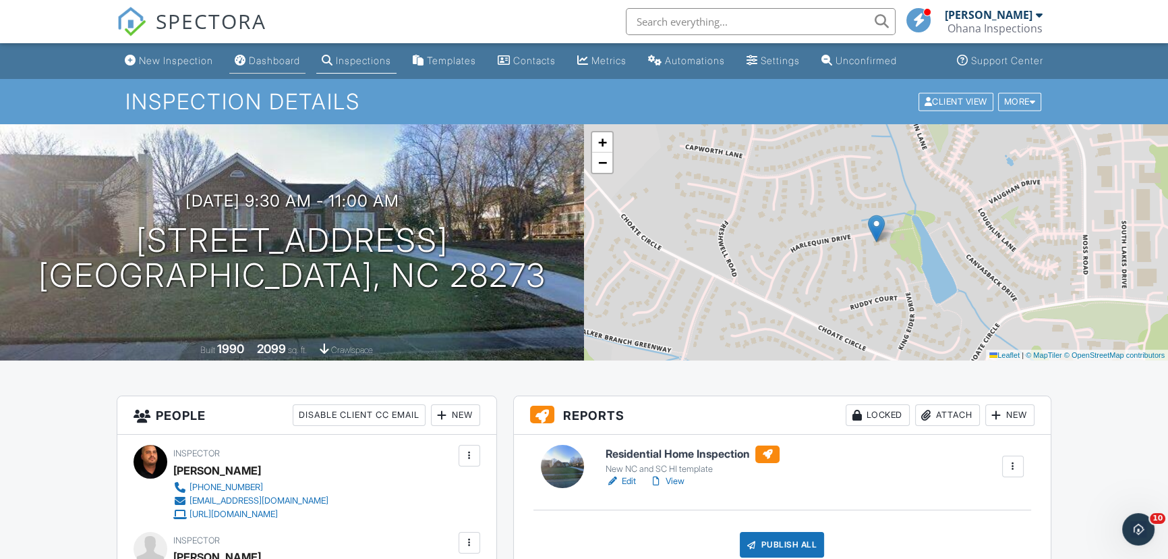
click at [277, 67] on link "Dashboard" at bounding box center [267, 61] width 76 height 25
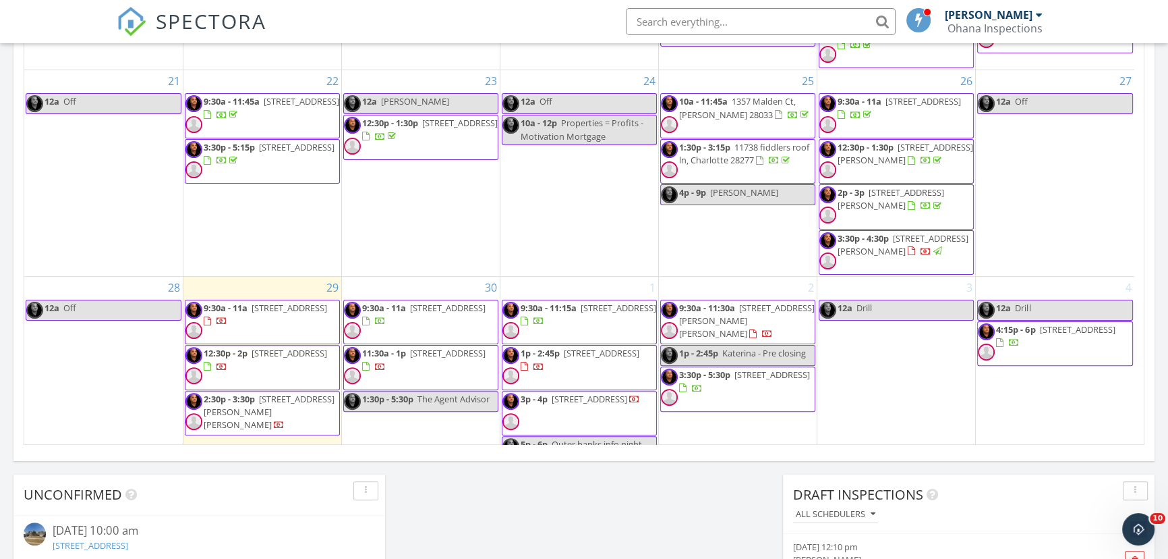
scroll to position [797, 0]
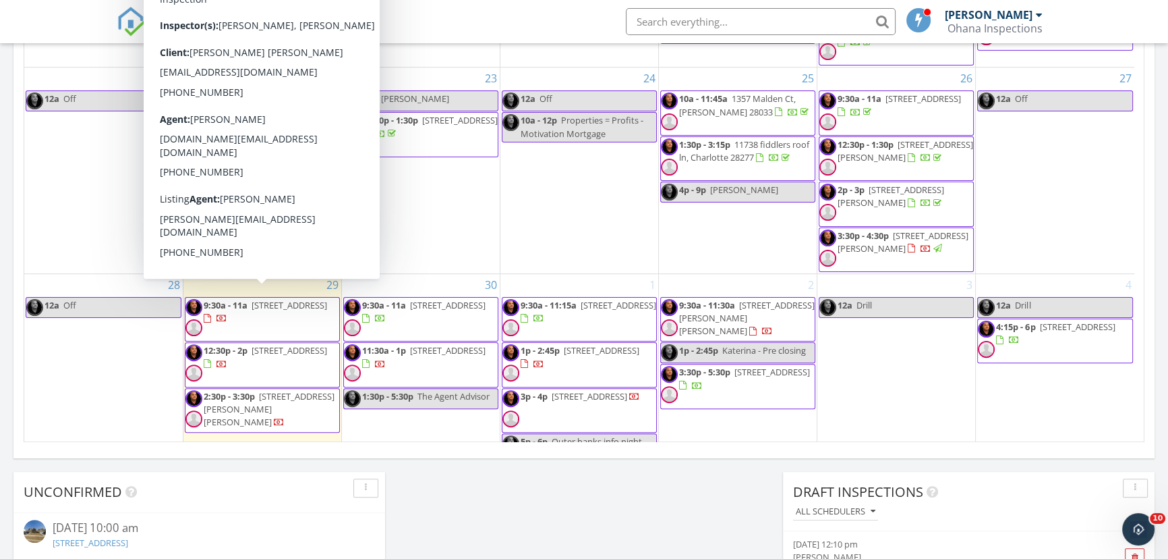
drag, startPoint x: 233, startPoint y: 330, endPoint x: 240, endPoint y: 309, distance: 22.0
click at [252, 309] on span "14021 Harlequin Drive , Charlotte 28273" at bounding box center [290, 305] width 76 height 12
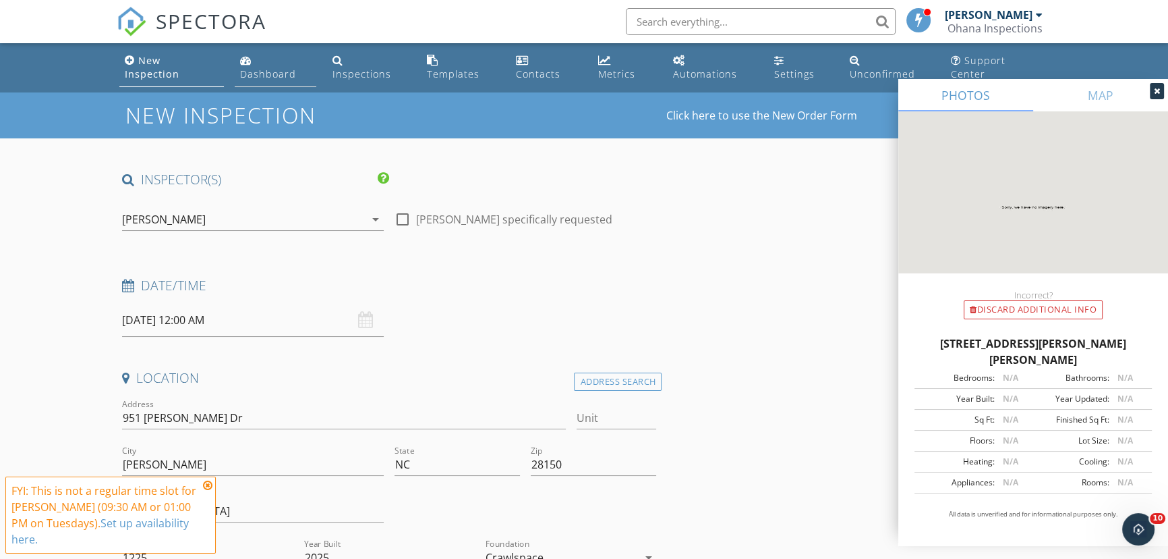
click at [295, 67] on div "Dashboard" at bounding box center [268, 73] width 56 height 13
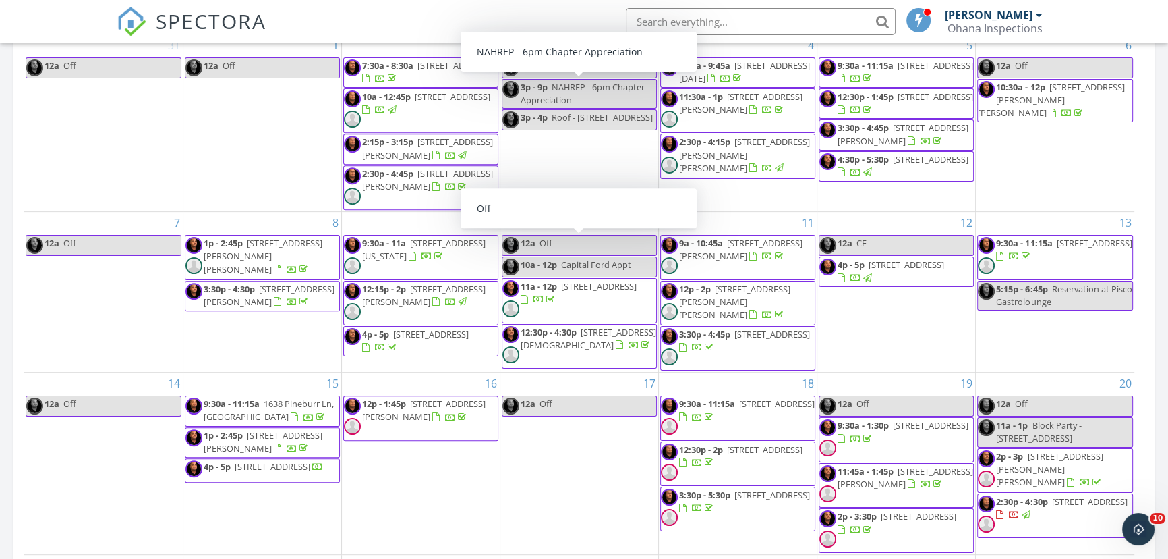
click at [698, 18] on input "text" at bounding box center [761, 21] width 270 height 27
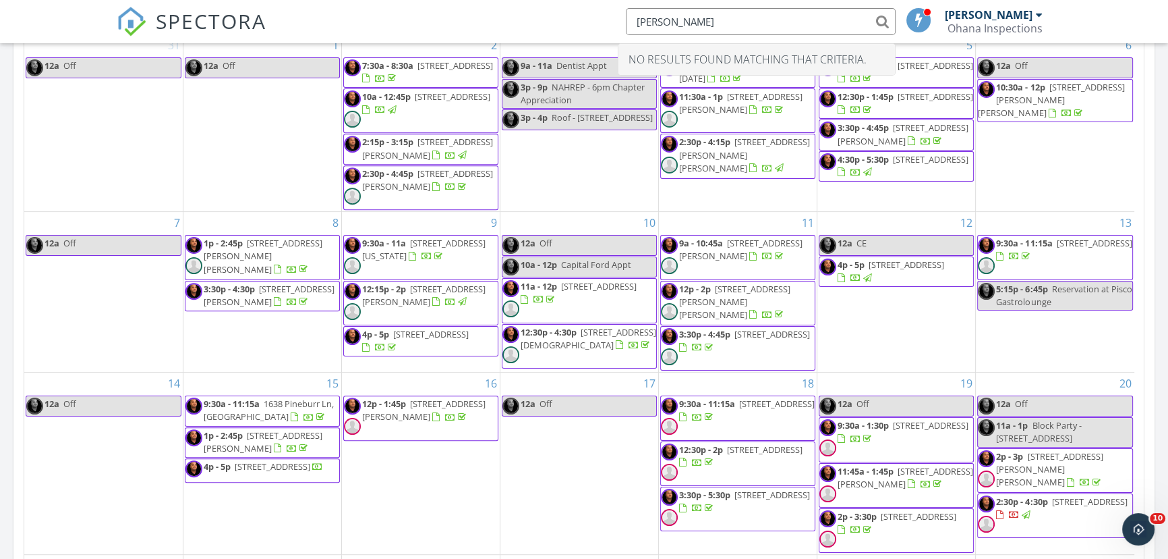
drag, startPoint x: 698, startPoint y: 18, endPoint x: 641, endPoint y: 25, distance: 57.8
click at [641, 25] on input "raquel" at bounding box center [761, 21] width 270 height 27
type input "raquel"
click at [598, 20] on div "SPECTORA raquel No results found matching that criteria. Oscar Lora Ohana Inspe…" at bounding box center [584, 21] width 935 height 43
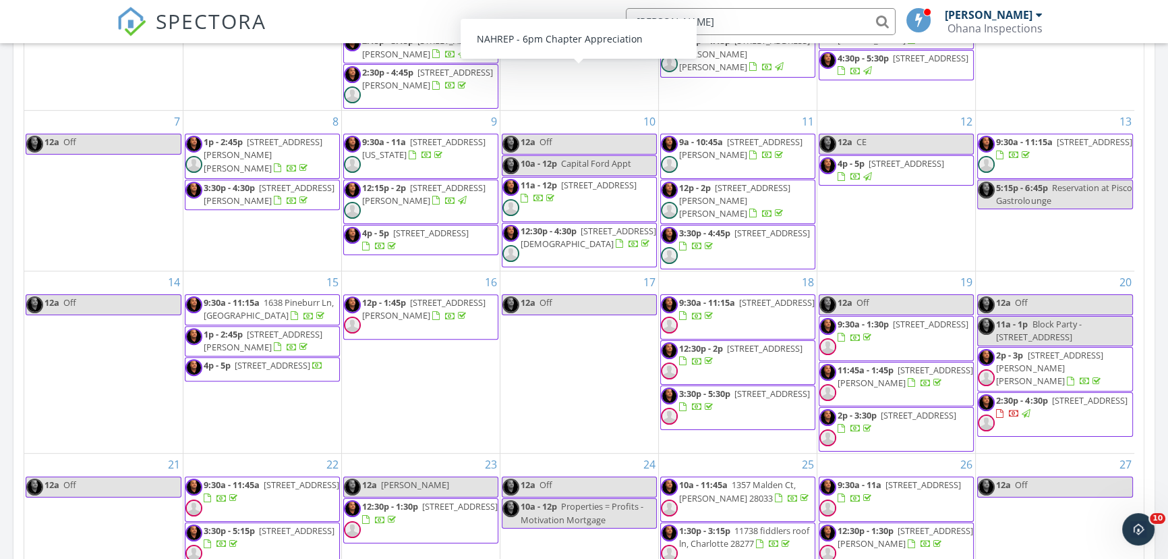
scroll to position [122, 0]
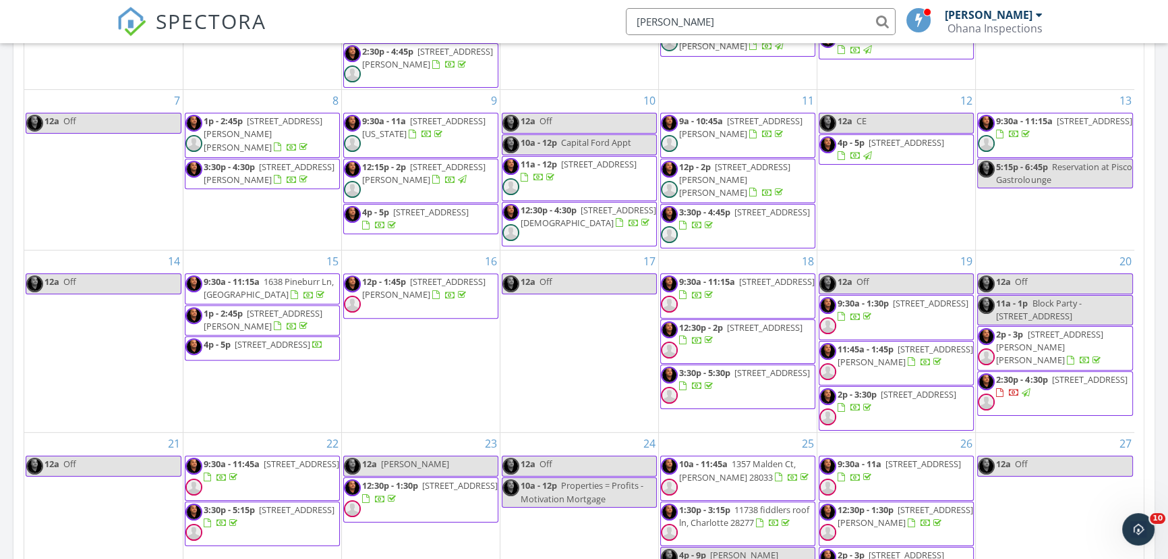
click at [161, 371] on div "14 12a Off" at bounding box center [103, 340] width 159 height 181
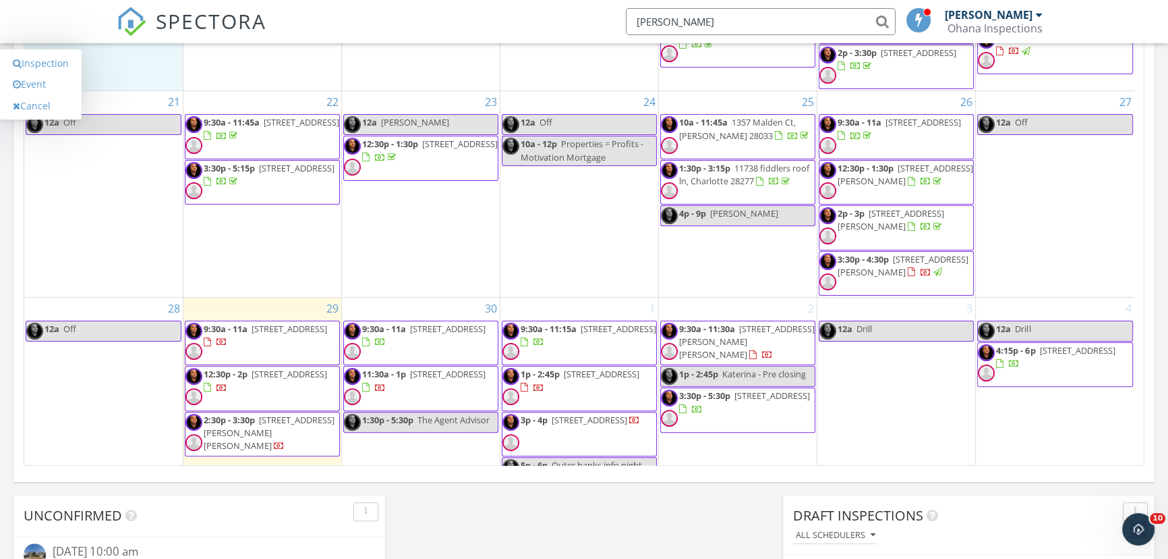
scroll to position [797, 0]
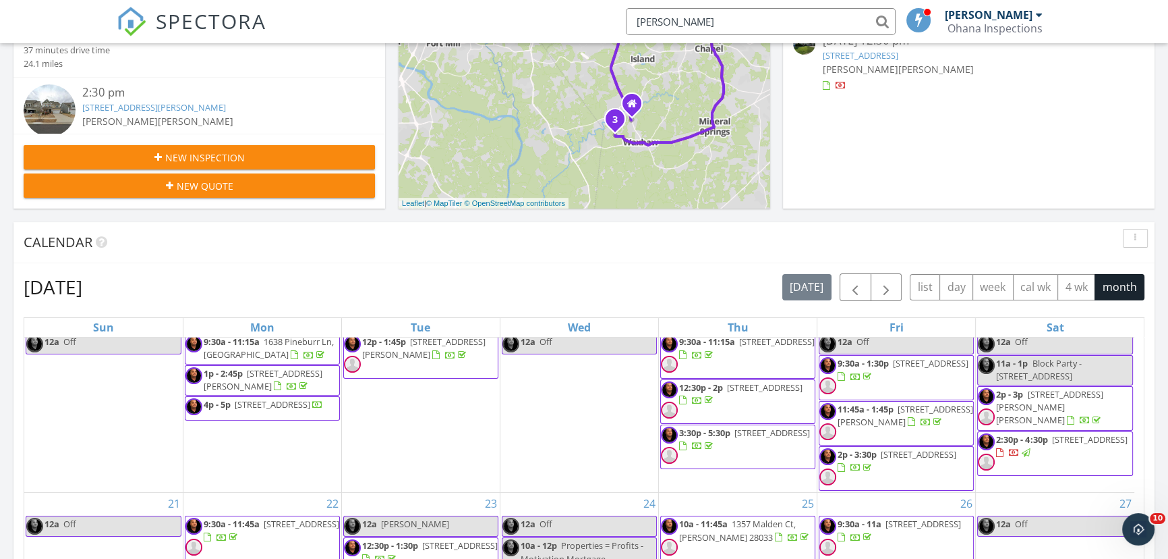
scroll to position [368, 0]
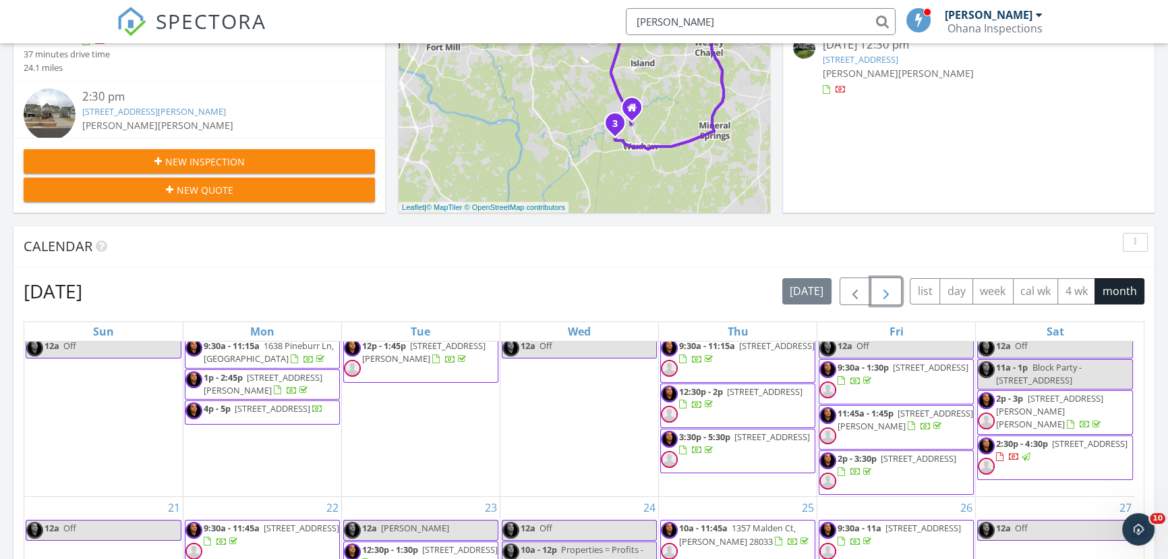
click at [895, 287] on span "button" at bounding box center [886, 291] width 16 height 16
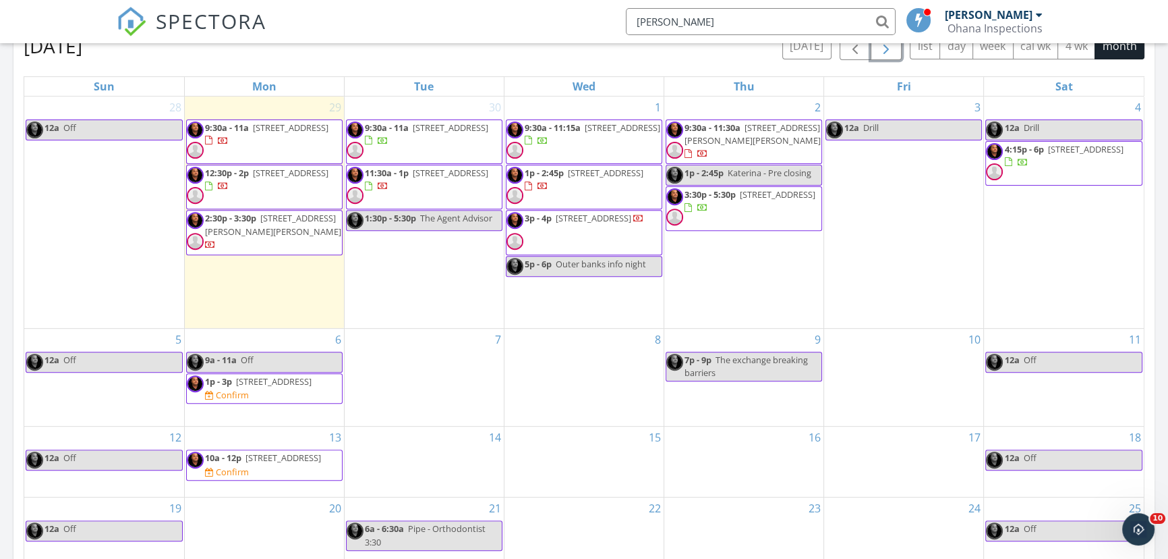
scroll to position [613, 0]
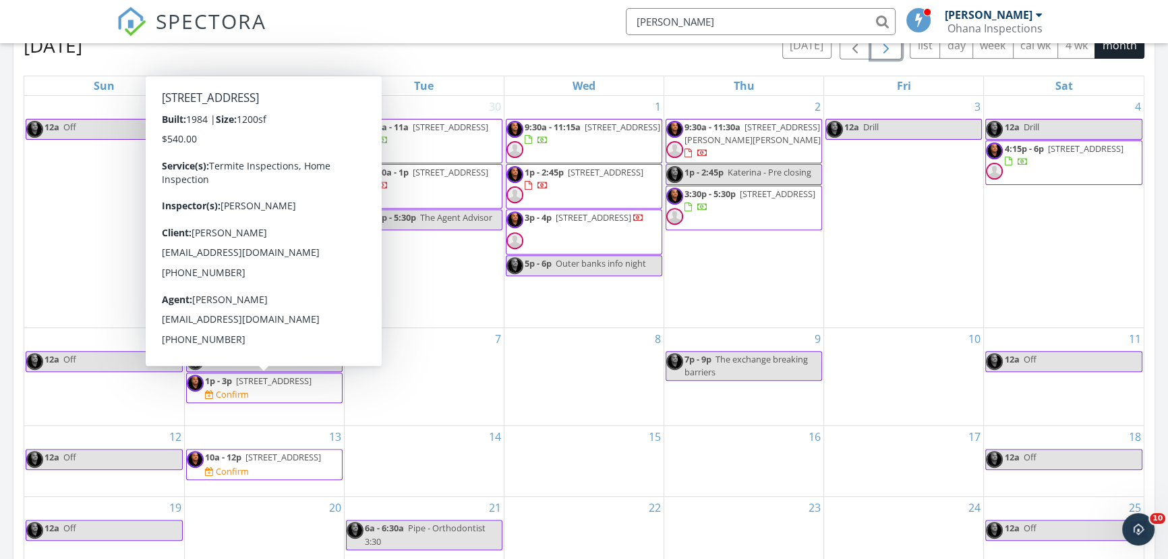
click at [255, 387] on span "9403 Deer Run Ct, Charlotte 28273" at bounding box center [274, 380] width 76 height 12
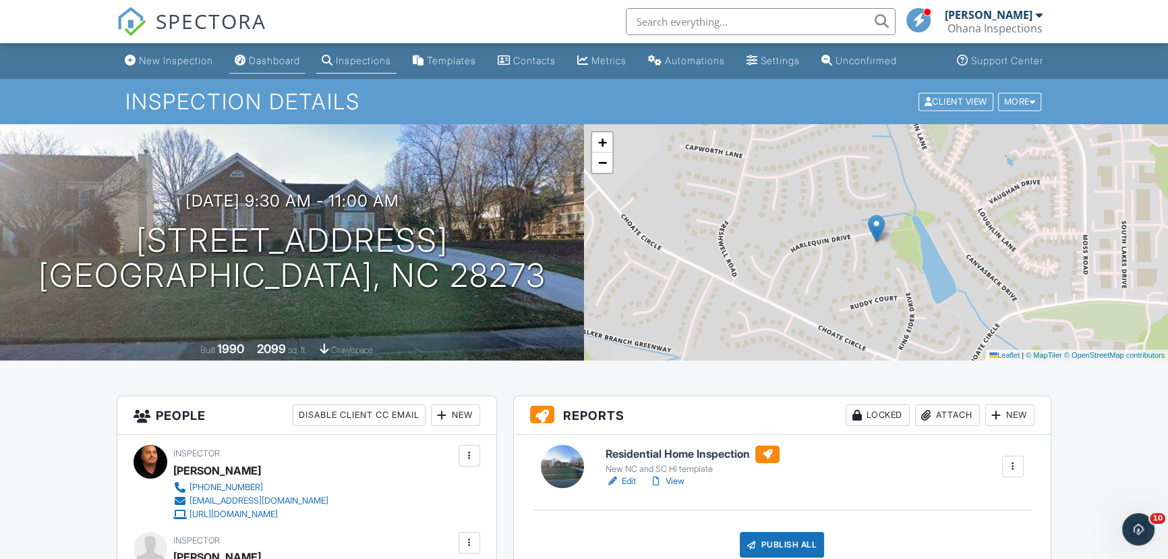
click at [280, 58] on div "Dashboard" at bounding box center [274, 60] width 51 height 11
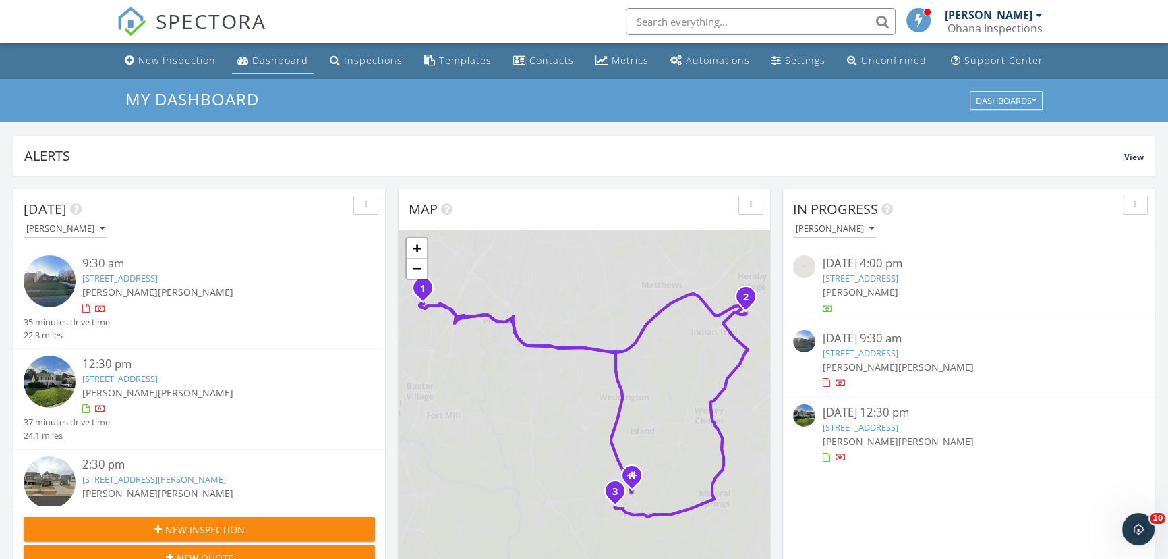
click at [287, 57] on div "Dashboard" at bounding box center [280, 60] width 56 height 13
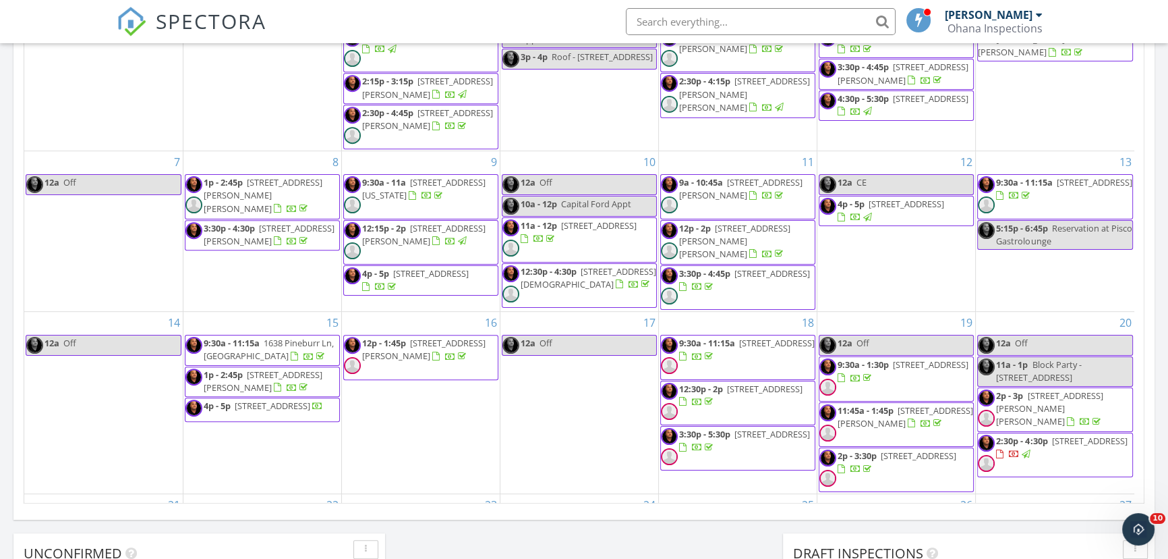
scroll to position [429, 0]
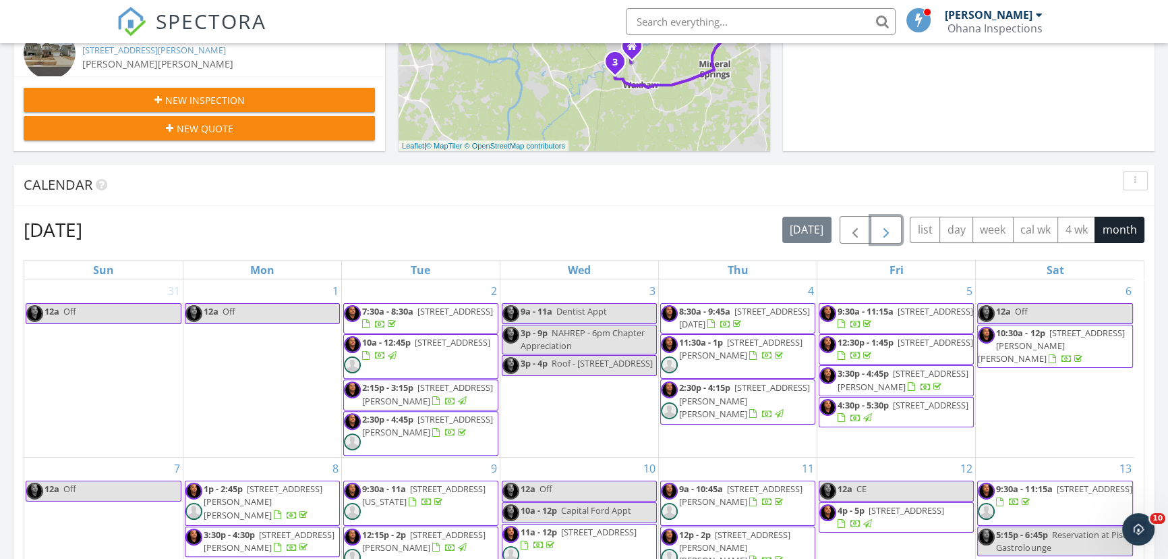
click at [894, 223] on span "button" at bounding box center [886, 230] width 16 height 16
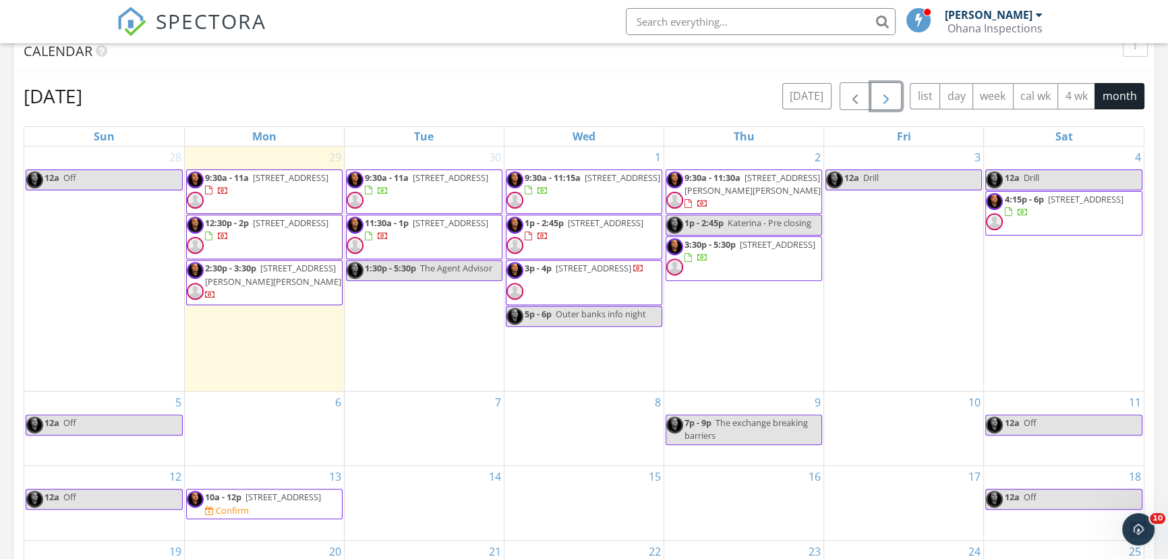
scroll to position [613, 0]
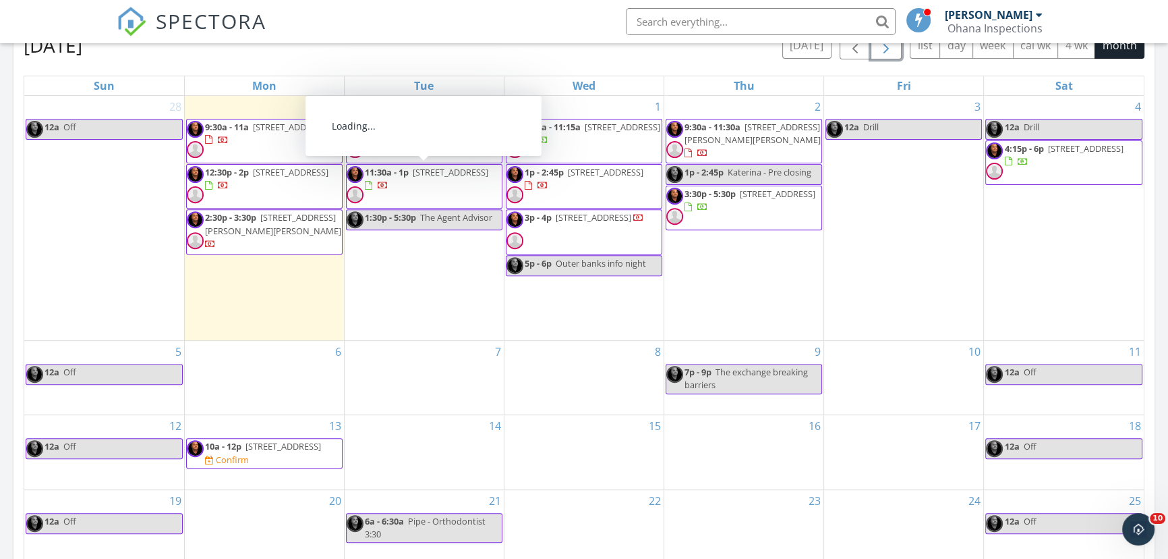
click at [243, 367] on div "6" at bounding box center [264, 378] width 159 height 74
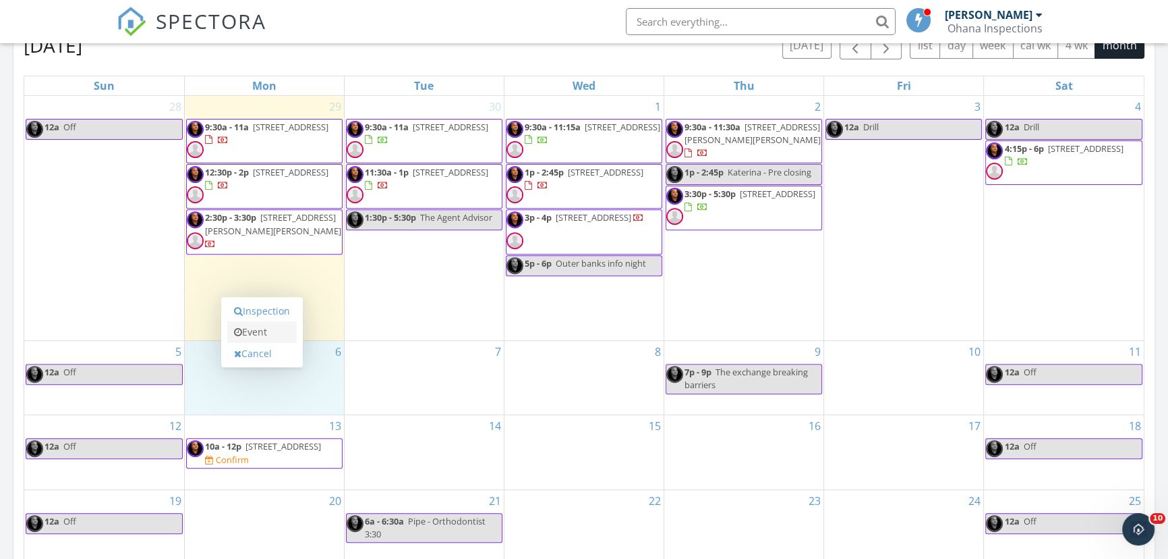
click at [266, 329] on link "Event" at bounding box center [261, 332] width 69 height 22
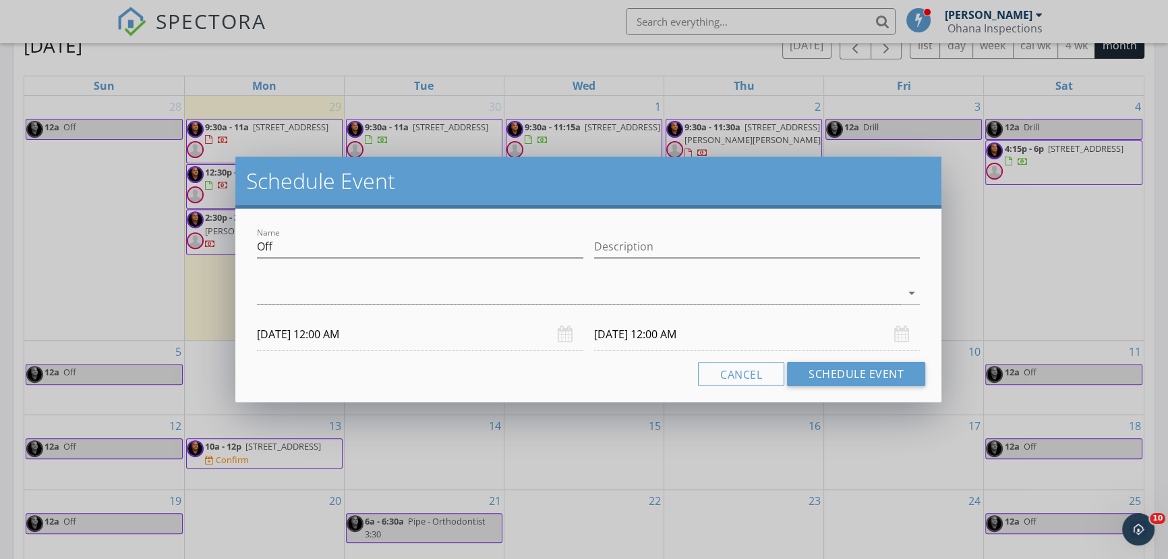
click at [345, 337] on input "10/06/2025 12:00 AM" at bounding box center [420, 334] width 327 height 33
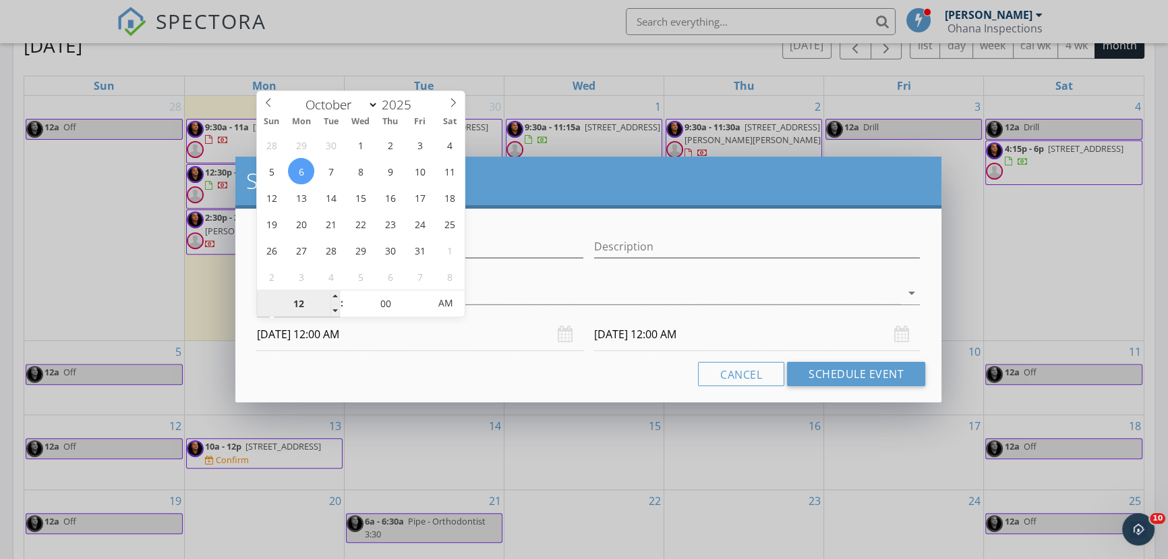
click at [314, 302] on input "12" at bounding box center [298, 303] width 83 height 27
type input "09"
type input "10/06/2025 9:00 AM"
click at [703, 333] on input "10/07/2025 12:00 AM" at bounding box center [757, 334] width 327 height 33
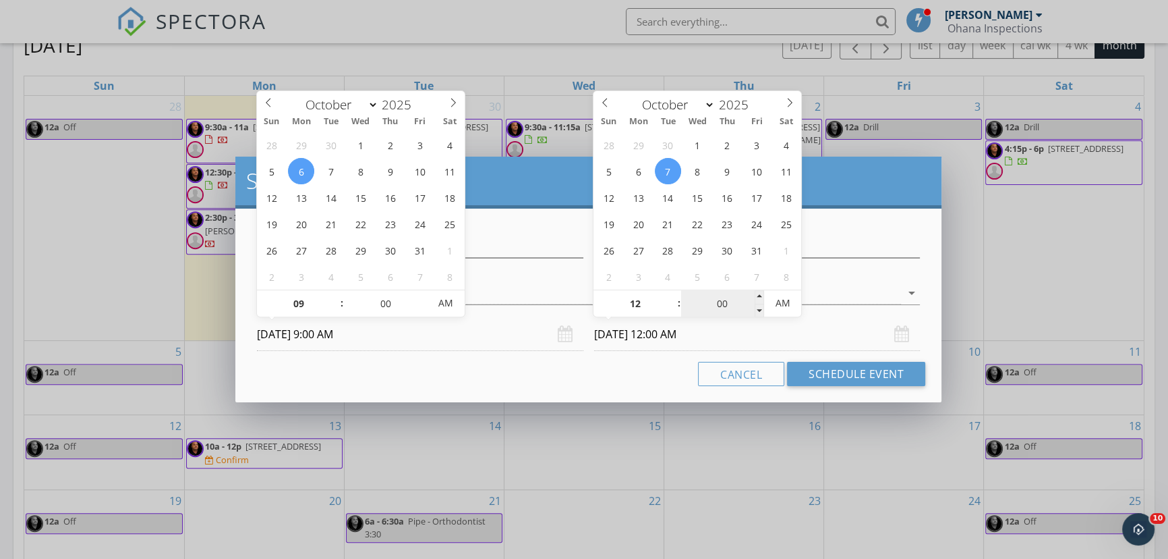
type input "09"
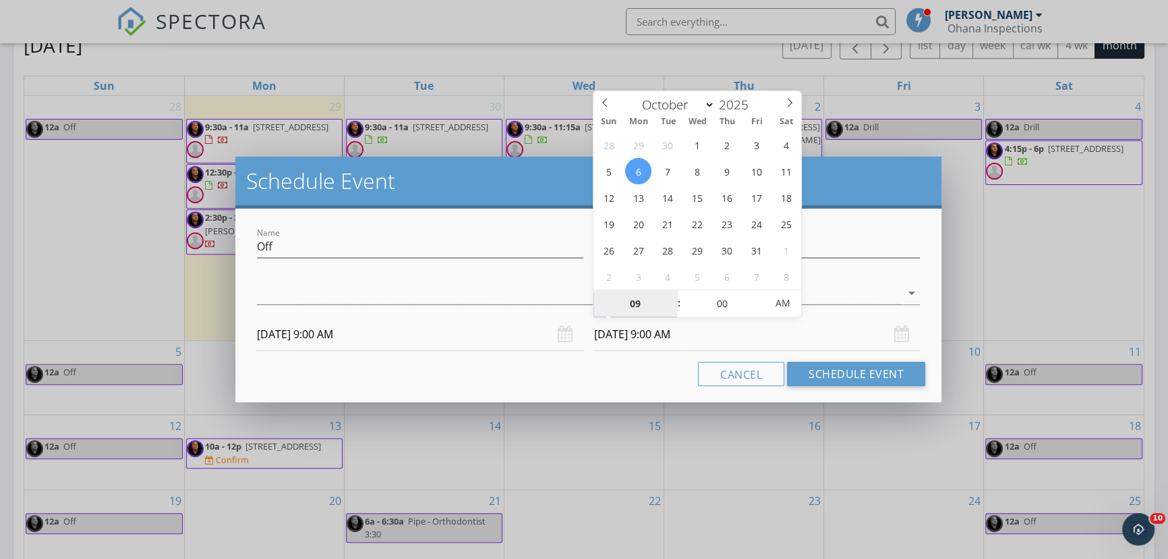
type input "10/06/2025 9:00 AM"
type input "11"
type input "10/06/2025 11:00 AM"
click at [843, 372] on button "Schedule Event" at bounding box center [856, 374] width 138 height 24
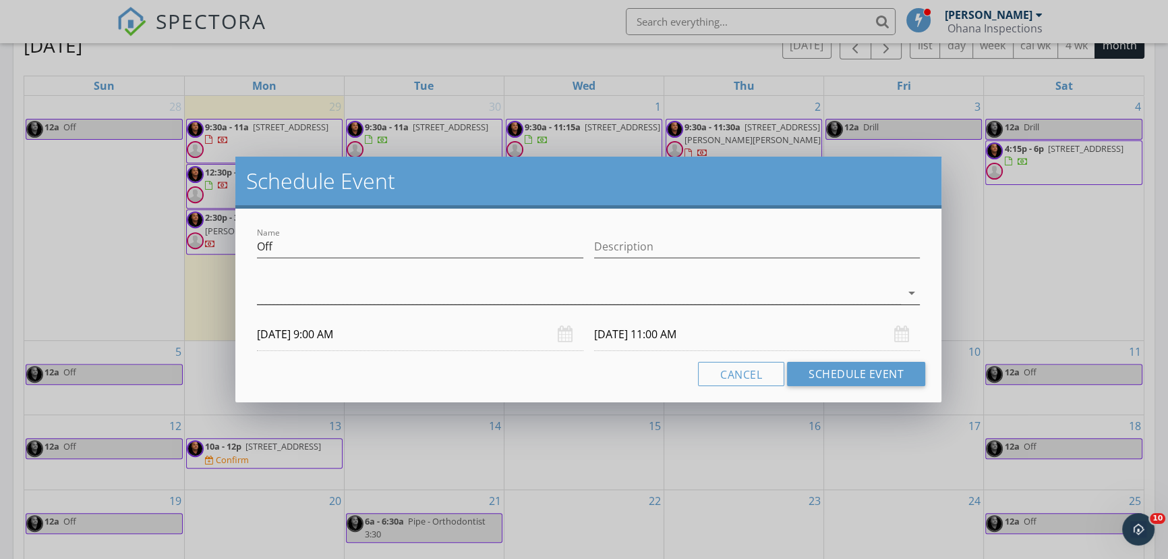
click at [681, 296] on div at bounding box center [579, 293] width 644 height 22
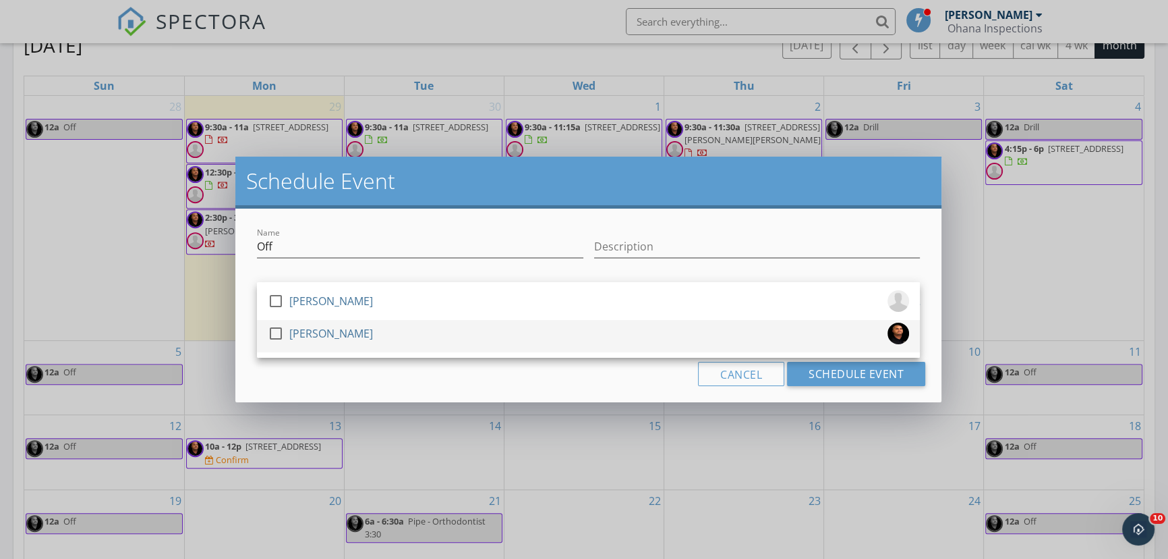
click at [526, 336] on div "check_box_outline_blank Oscar Lora" at bounding box center [589, 335] width 642 height 27
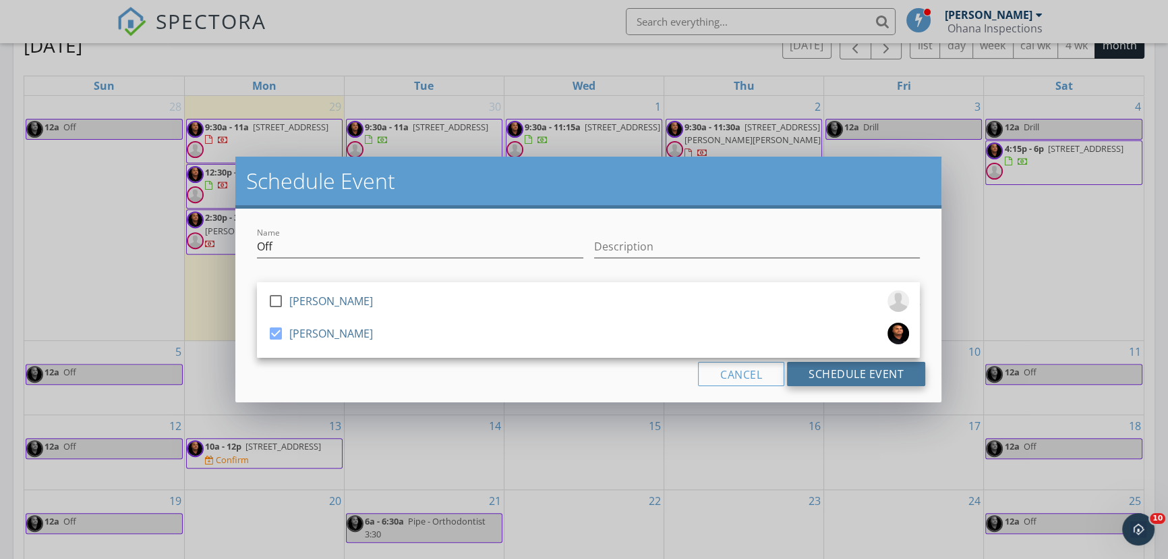
click at [830, 366] on button "Schedule Event" at bounding box center [856, 374] width 138 height 24
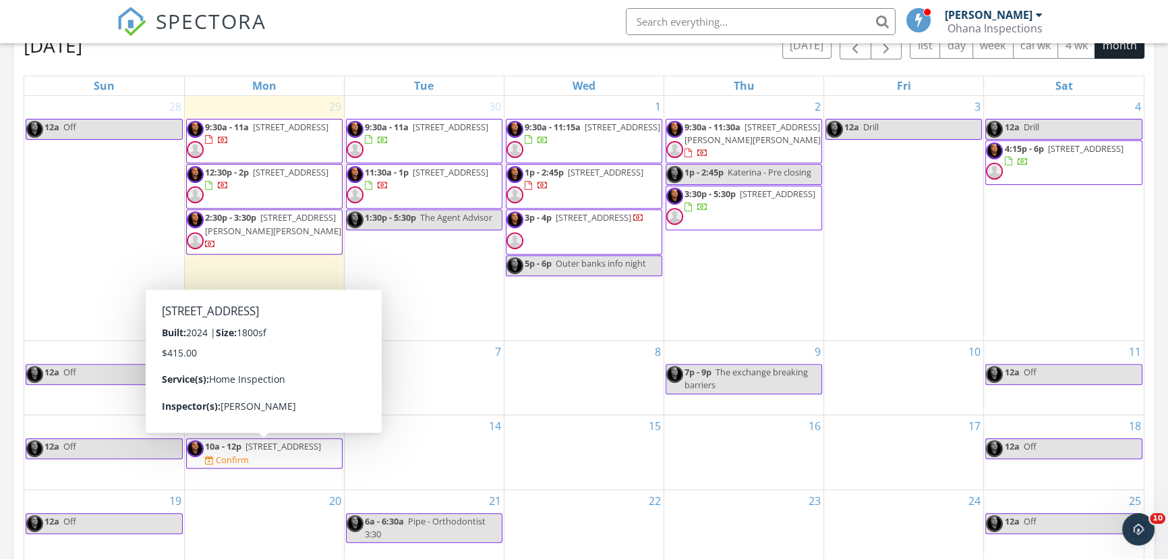
click at [246, 452] on span "1093 Lookout Shls Dr, Fort Mill 29715" at bounding box center [284, 446] width 76 height 12
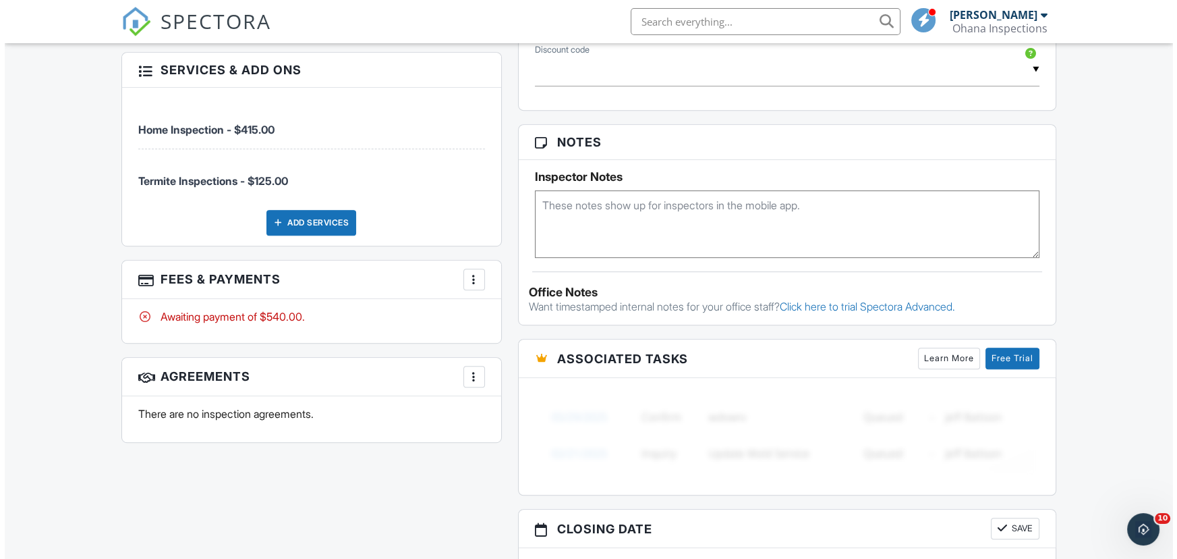
scroll to position [920, 0]
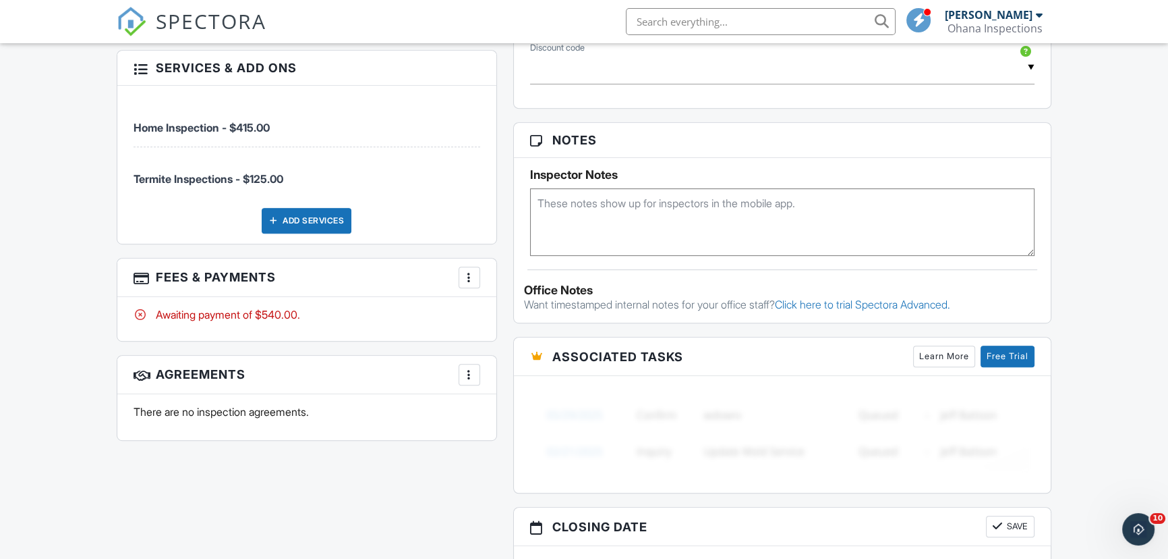
click at [470, 374] on div at bounding box center [469, 374] width 13 height 13
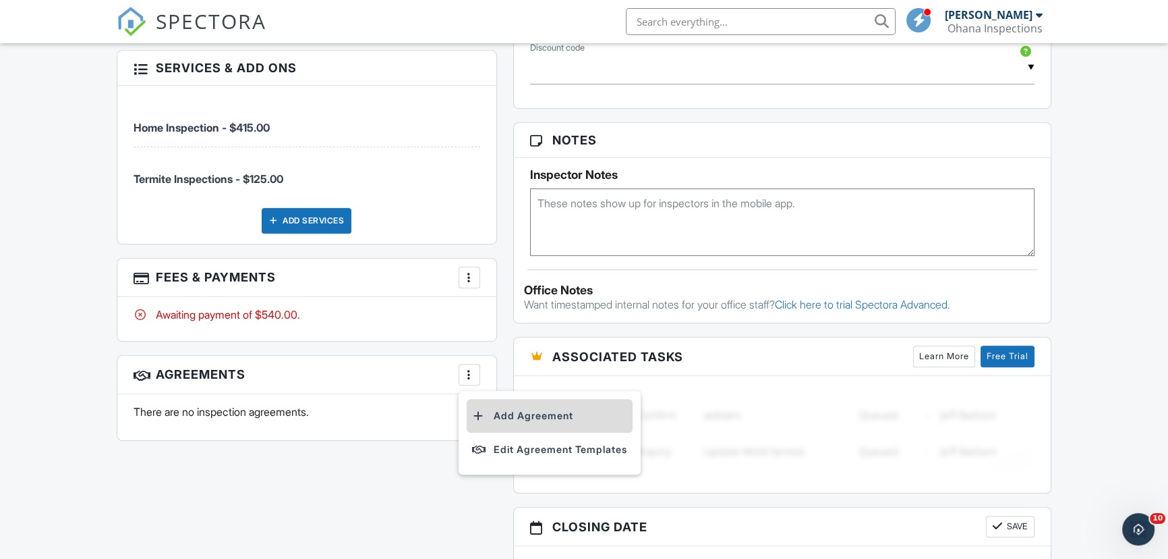
click at [523, 426] on li "Add Agreement" at bounding box center [550, 416] width 166 height 34
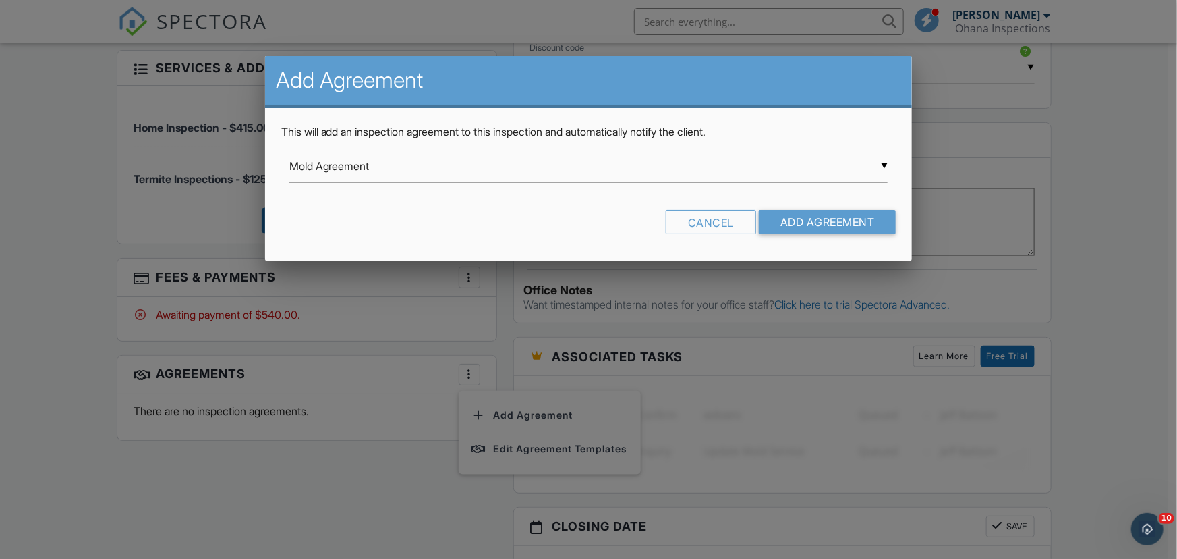
click at [512, 171] on div "▼ Mold Agreement Mold Agreement Historic Home Agreement Inspection Agreement So…" at bounding box center [588, 166] width 599 height 33
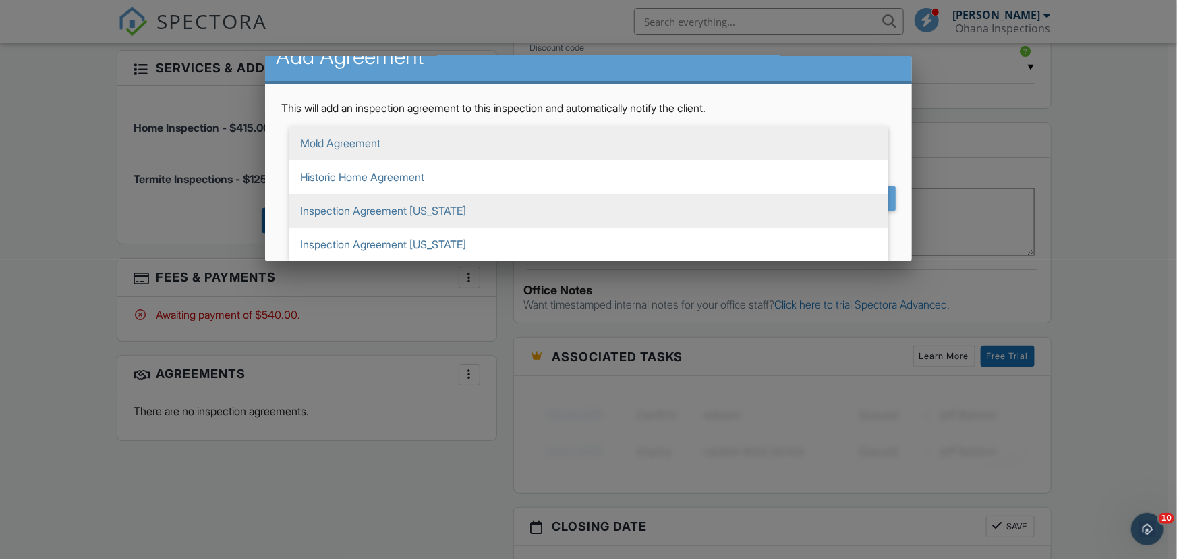
scroll to position [24, 0]
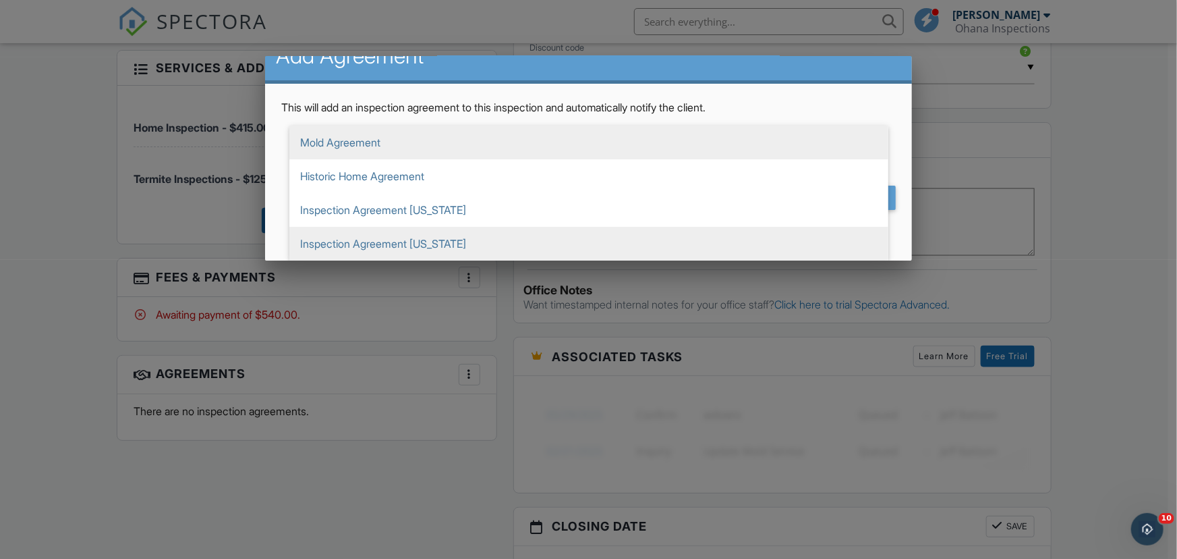
click at [522, 240] on span "Inspection Agreement [US_STATE]" at bounding box center [588, 244] width 599 height 34
type input "Inspection Agreement [US_STATE]"
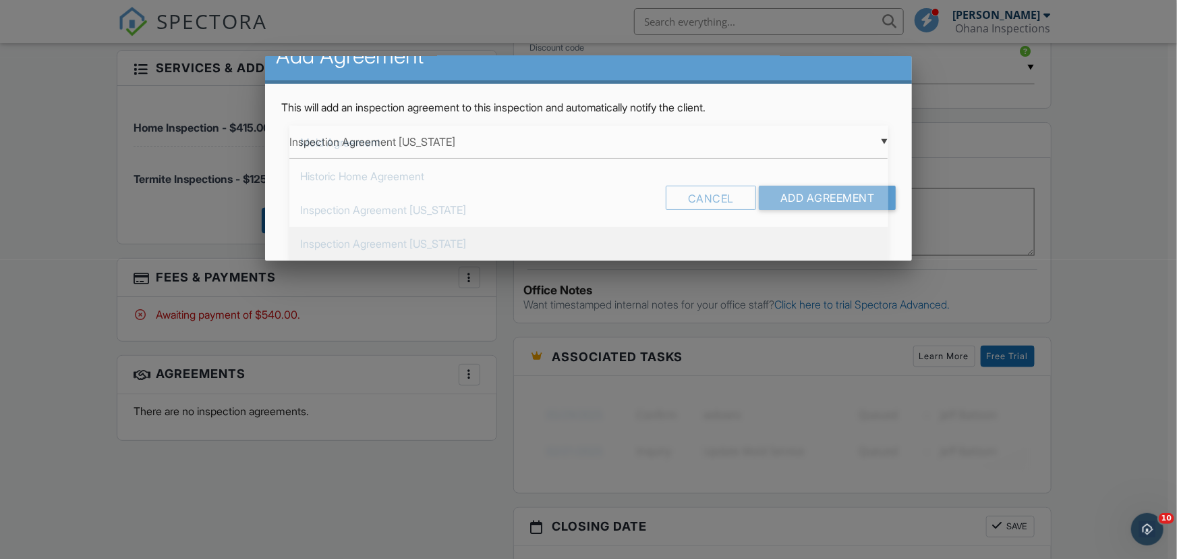
scroll to position [0, 0]
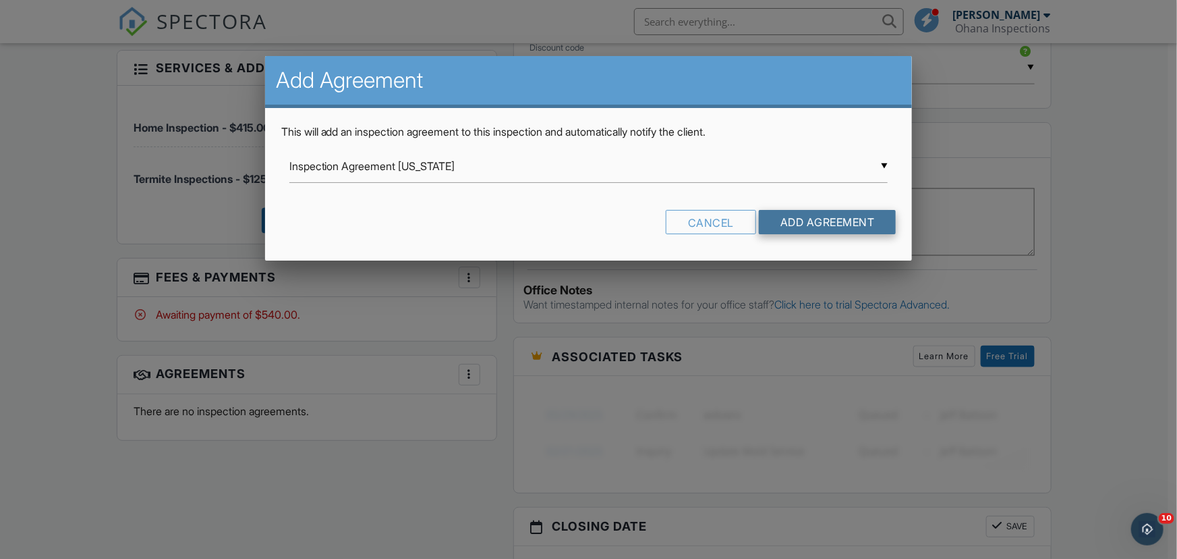
click at [823, 218] on input "Add Agreement" at bounding box center [828, 222] width 138 height 24
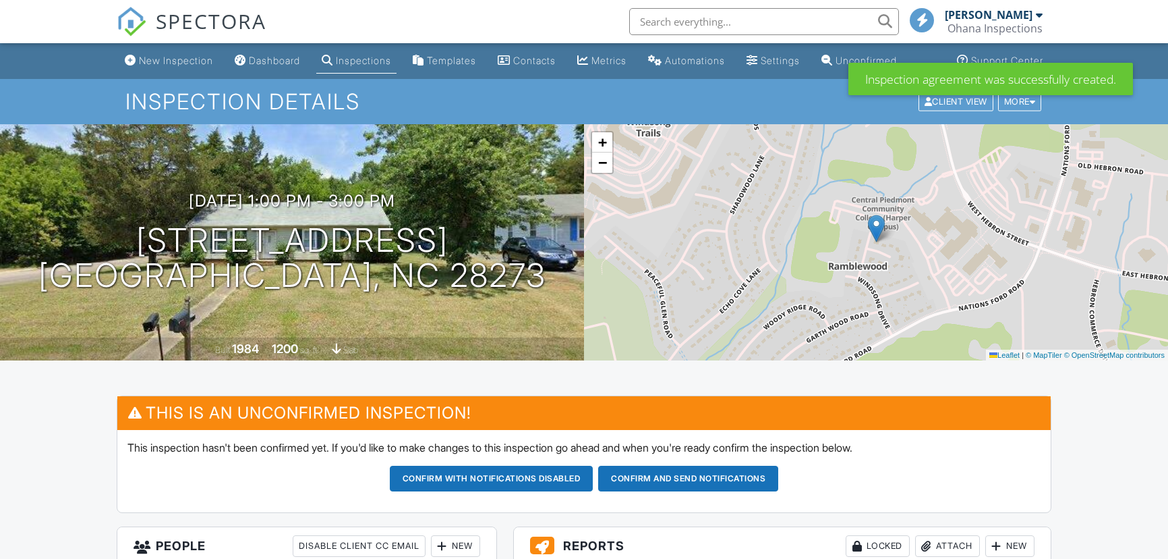
click at [310, 192] on h3 "[DATE] 1:00 pm - 3:00 pm" at bounding box center [292, 201] width 206 height 18
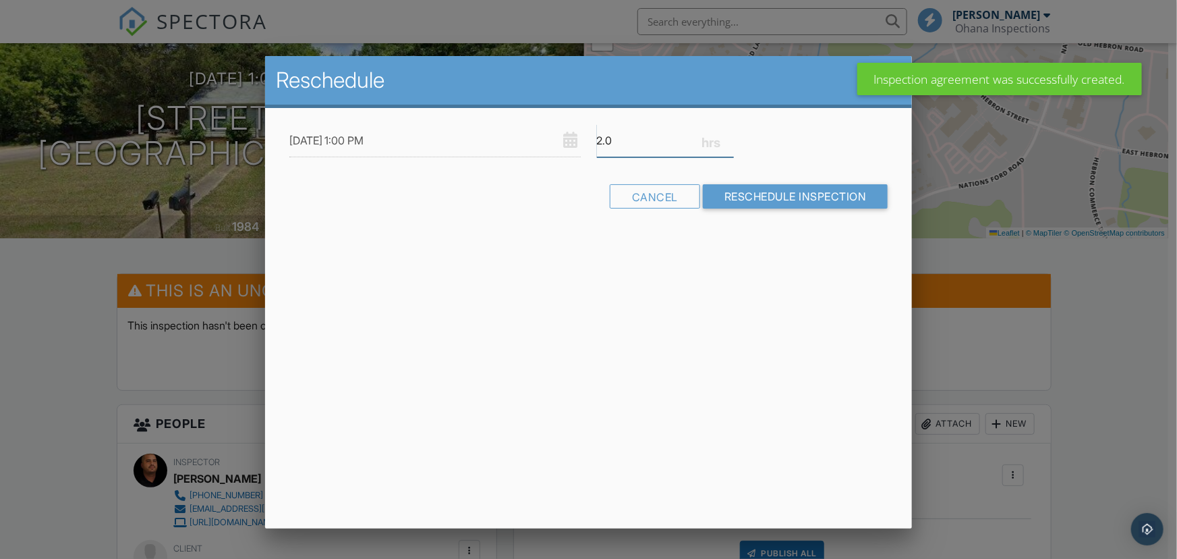
drag, startPoint x: 633, startPoint y: 144, endPoint x: 573, endPoint y: 143, distance: 59.4
click at [573, 143] on div "[DATE] 1:00 PM 2.0" at bounding box center [588, 140] width 615 height 33
type input "1.5"
click at [766, 193] on input "Reschedule Inspection" at bounding box center [796, 196] width 186 height 24
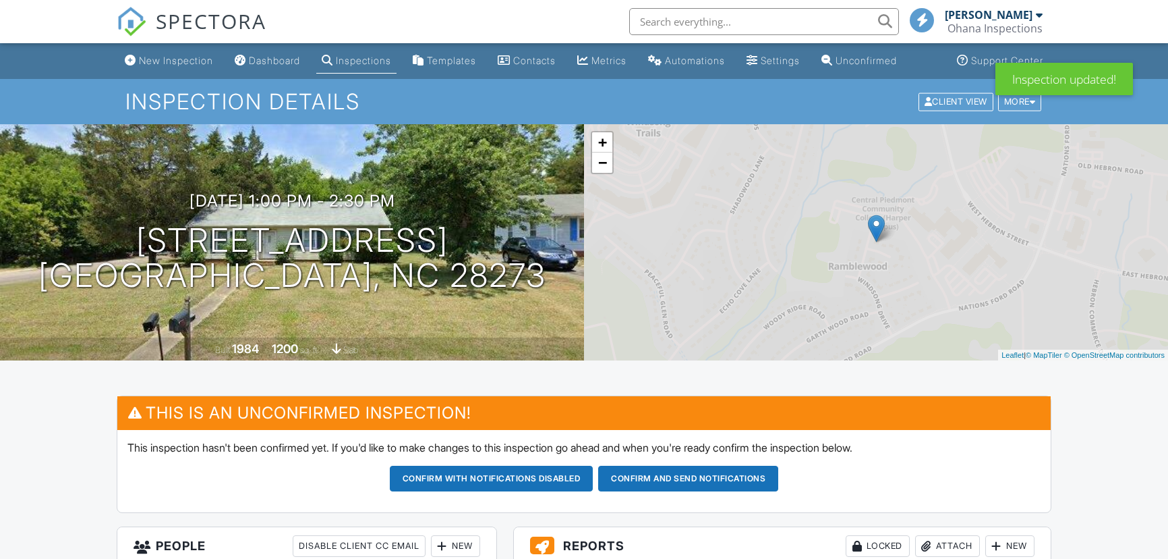
scroll to position [245, 0]
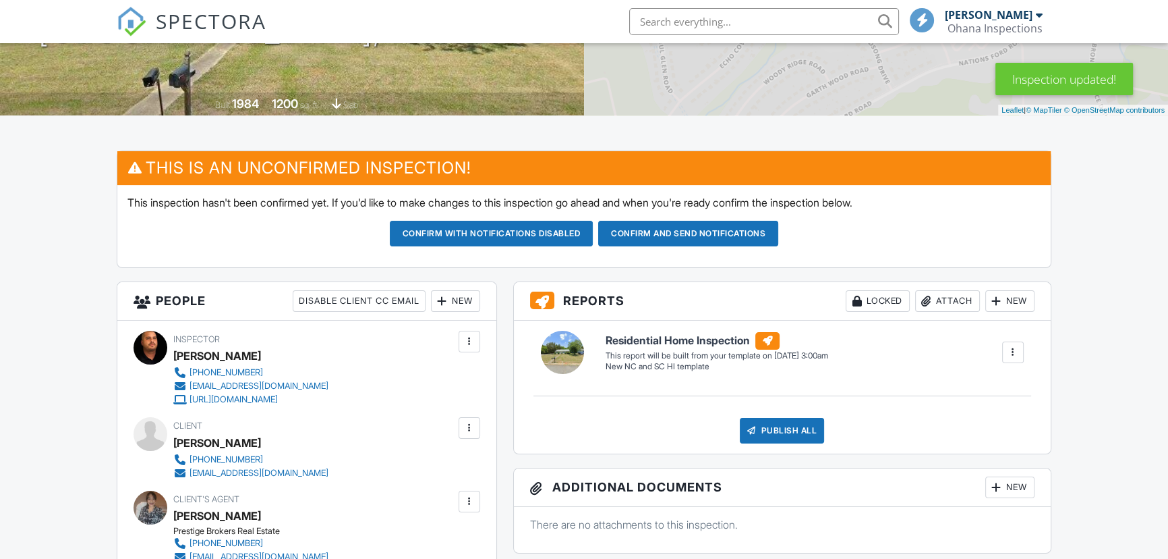
click at [455, 296] on div "New" at bounding box center [455, 301] width 49 height 22
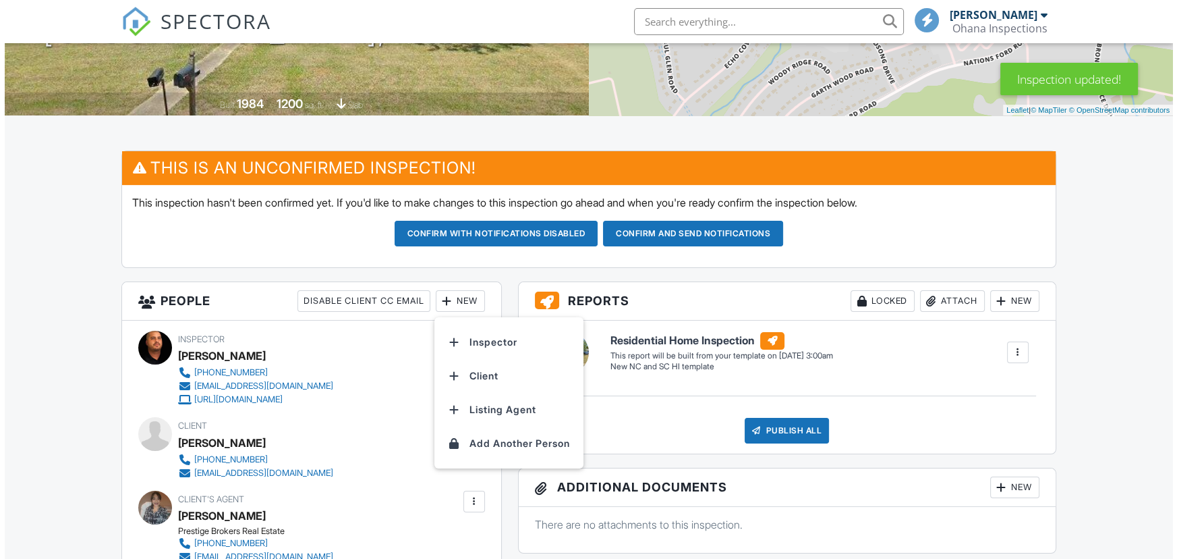
scroll to position [0, 0]
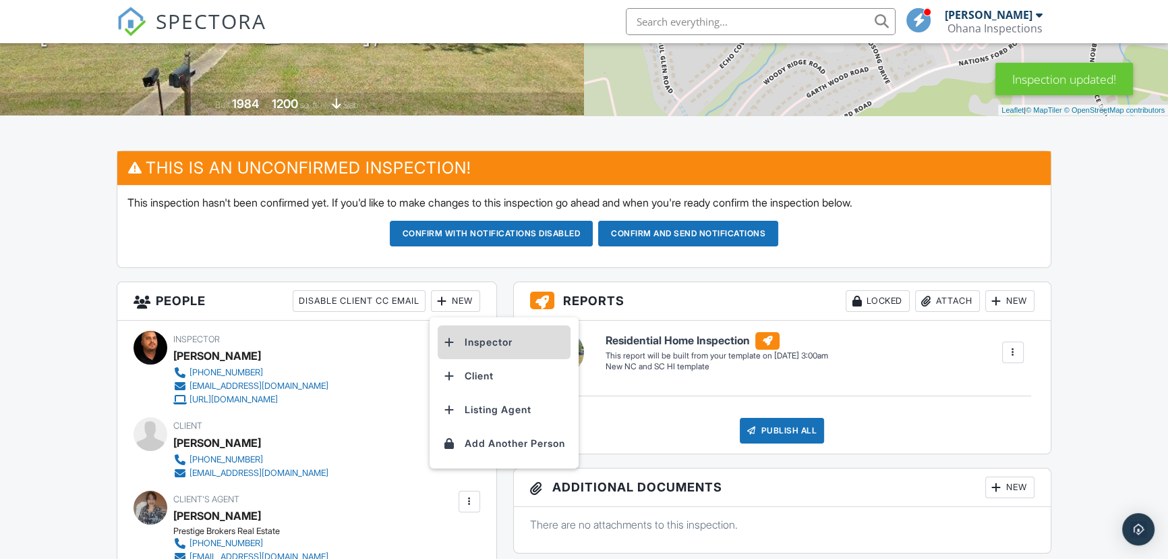
click at [502, 341] on li "Inspector" at bounding box center [504, 342] width 133 height 34
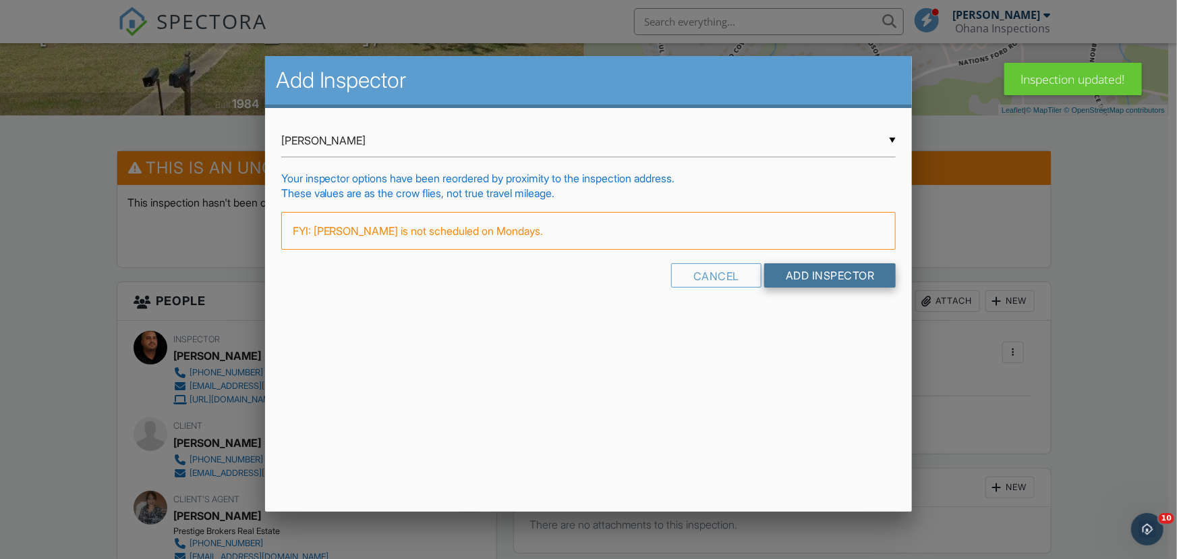
click at [800, 278] on input "Add Inspector" at bounding box center [830, 275] width 132 height 24
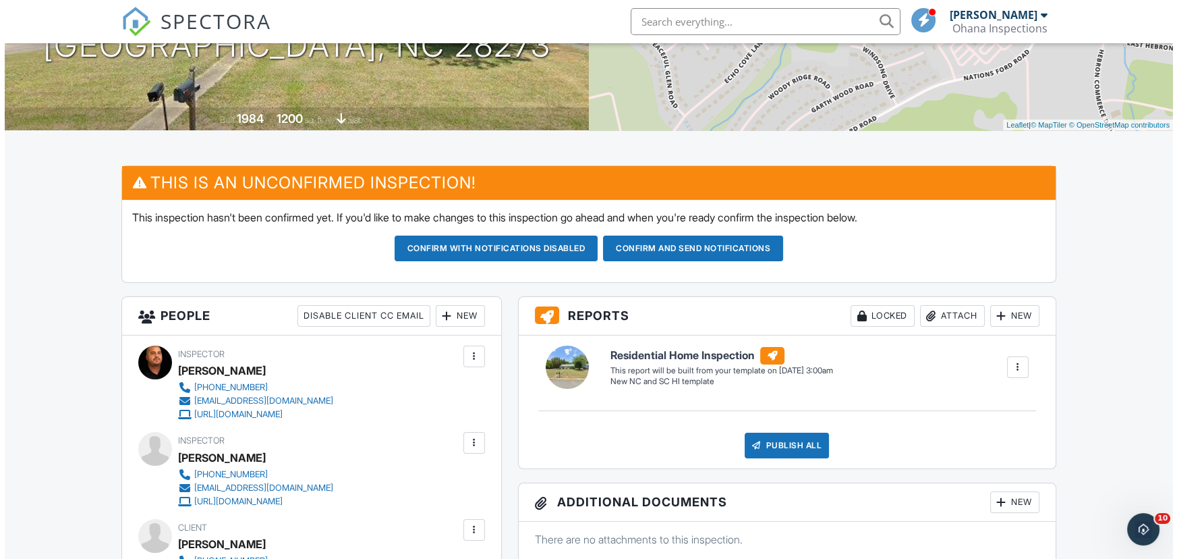
scroll to position [306, 0]
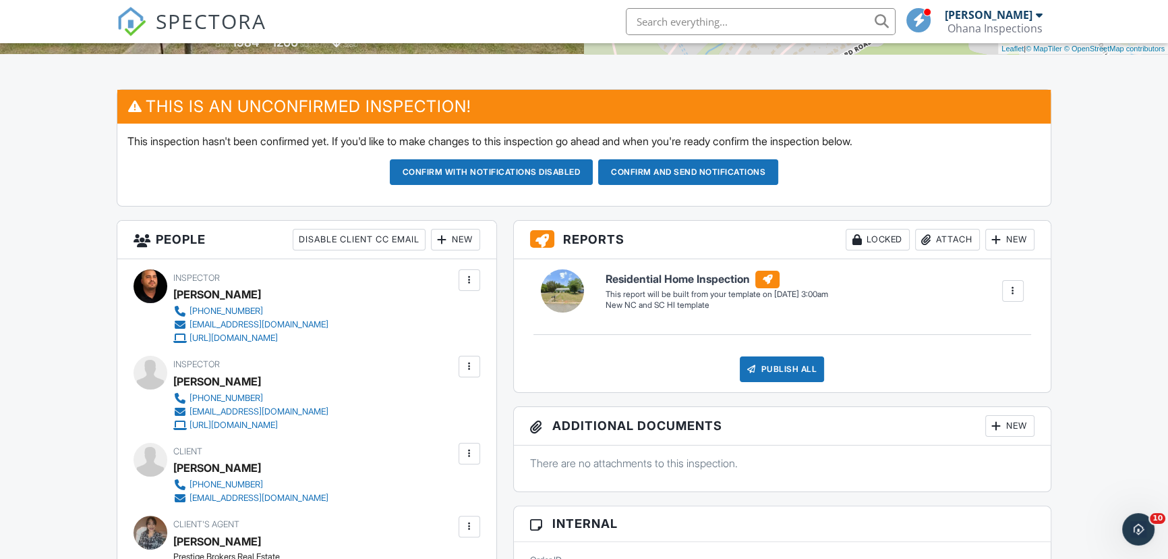
click at [456, 235] on div "New" at bounding box center [455, 240] width 49 height 22
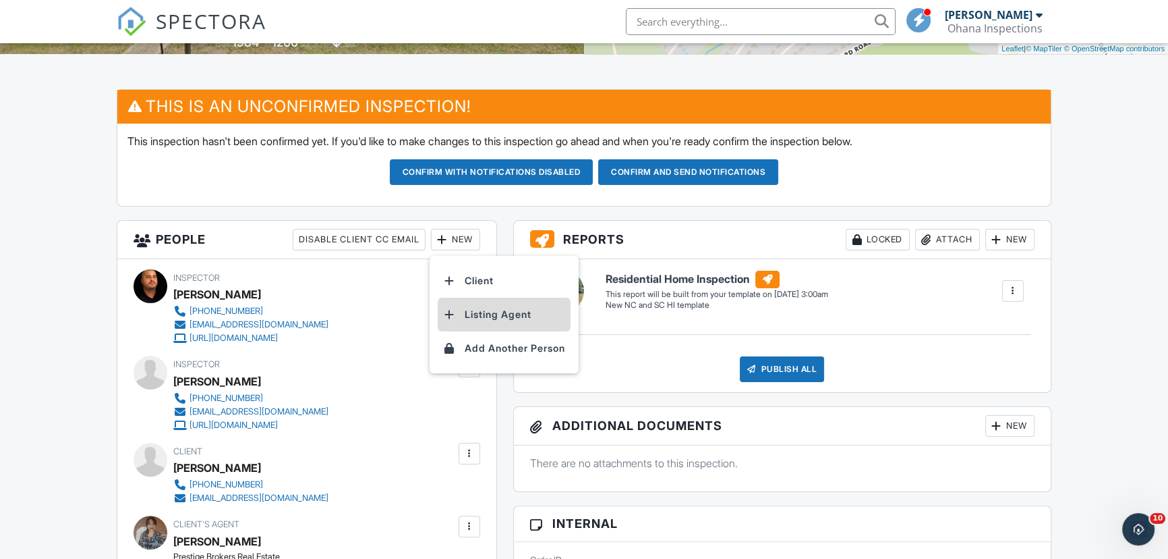
click at [487, 315] on li "Listing Agent" at bounding box center [504, 315] width 133 height 34
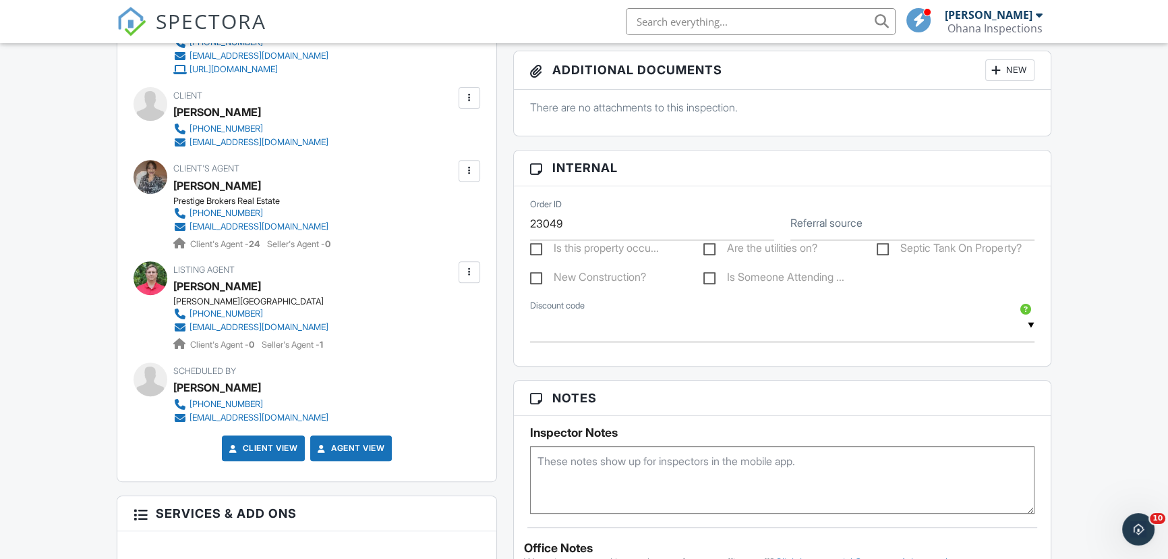
scroll to position [858, 0]
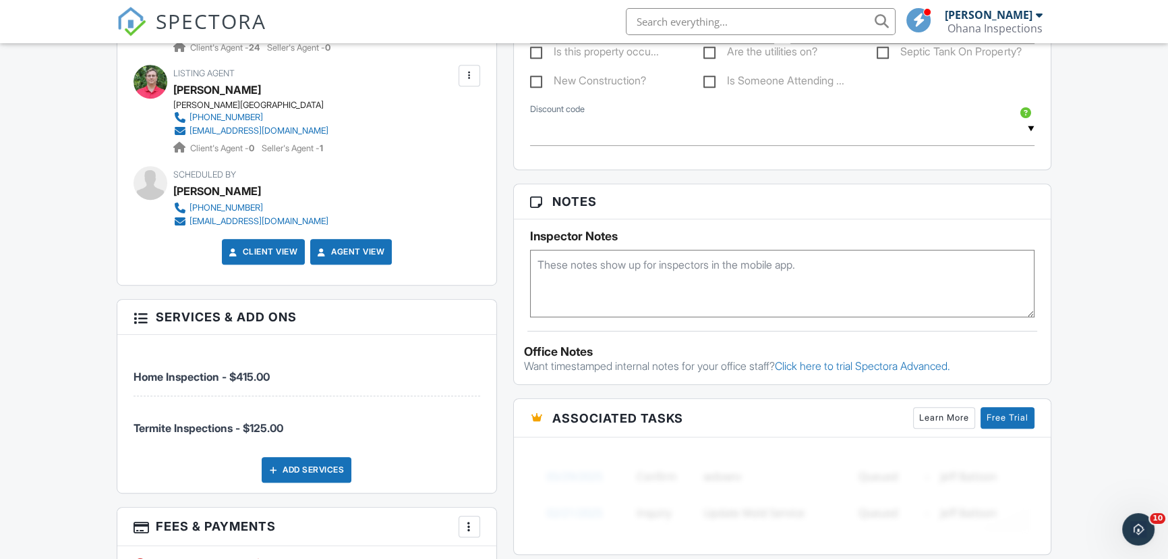
click at [621, 284] on textarea at bounding box center [782, 283] width 505 height 67
paste textarea "Please only lock the deadbolt. The other key is for the shed."
type textarea "ShowingTime - 6618 - Backdoor - Please only lock the deadbolt. The other key is…"
click at [1101, 246] on div "New Inspection Dashboard Inspections Templates Contacts Metrics Automations Set…" at bounding box center [584, 84] width 1168 height 1798
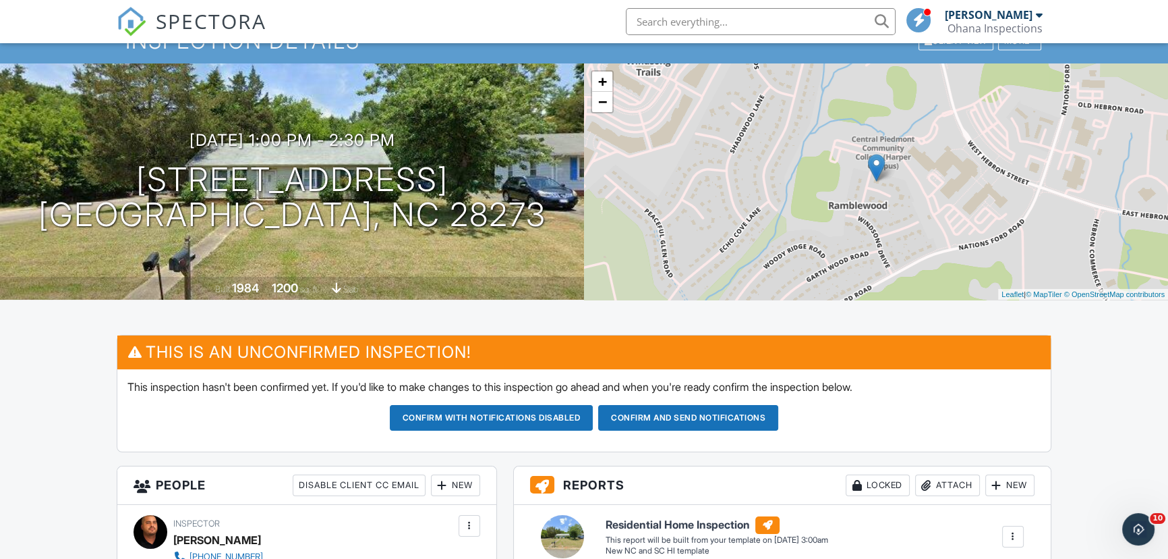
scroll to position [61, 0]
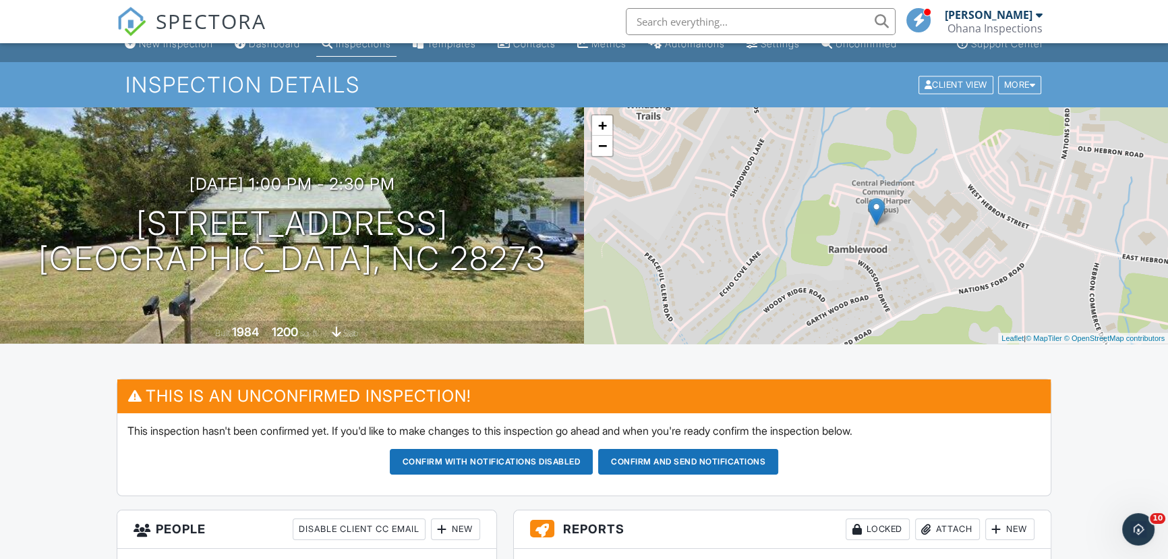
scroll to position [0, 0]
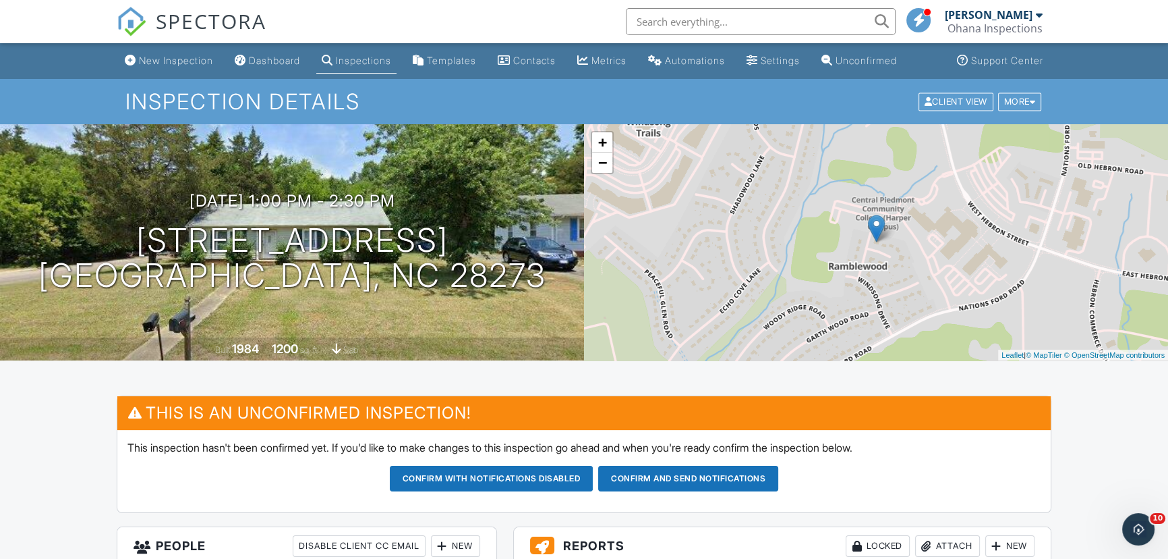
click at [671, 468] on button "Confirm and send notifications" at bounding box center [688, 479] width 180 height 26
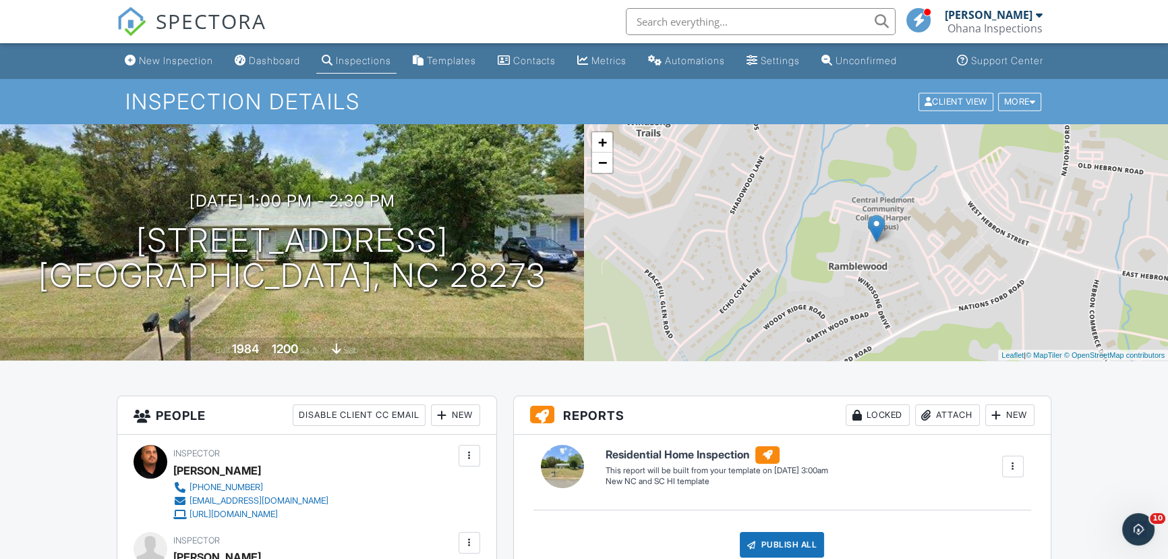
click at [272, 56] on div "Dashboard" at bounding box center [274, 60] width 51 height 11
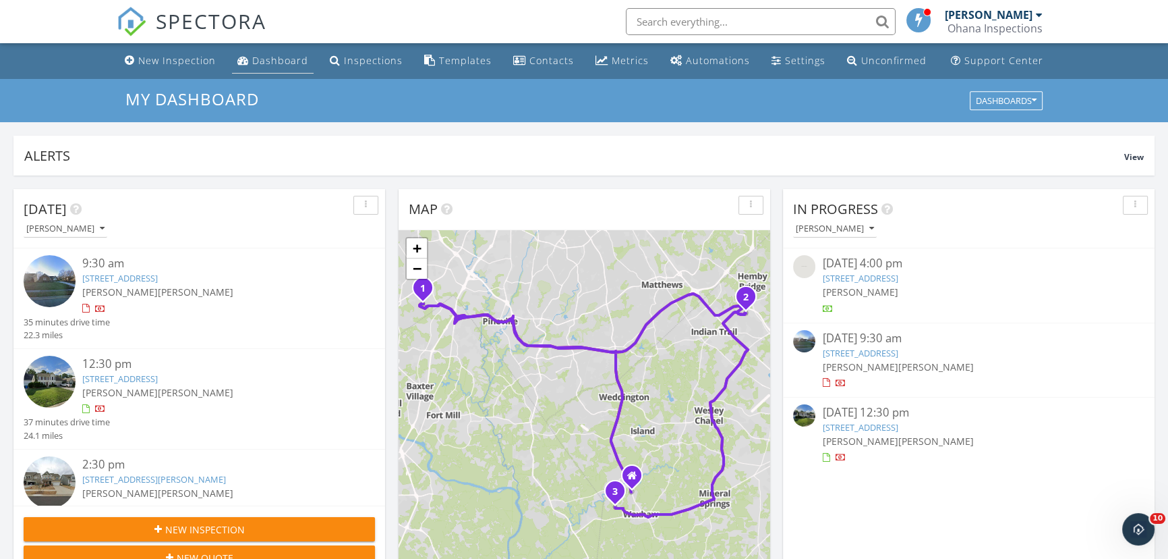
click at [287, 57] on div "Dashboard" at bounding box center [280, 60] width 56 height 13
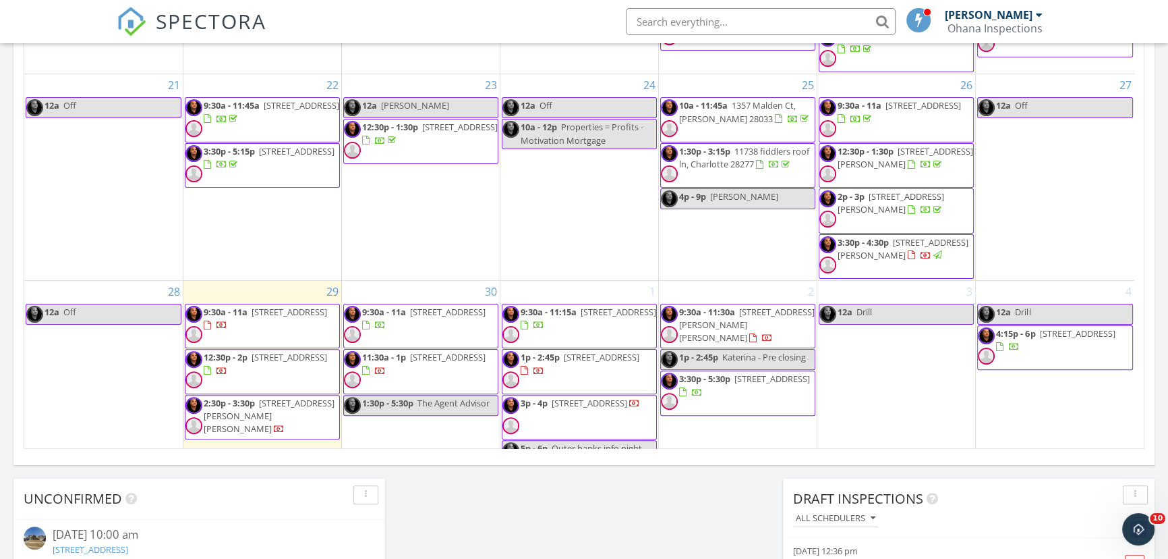
scroll to position [858, 0]
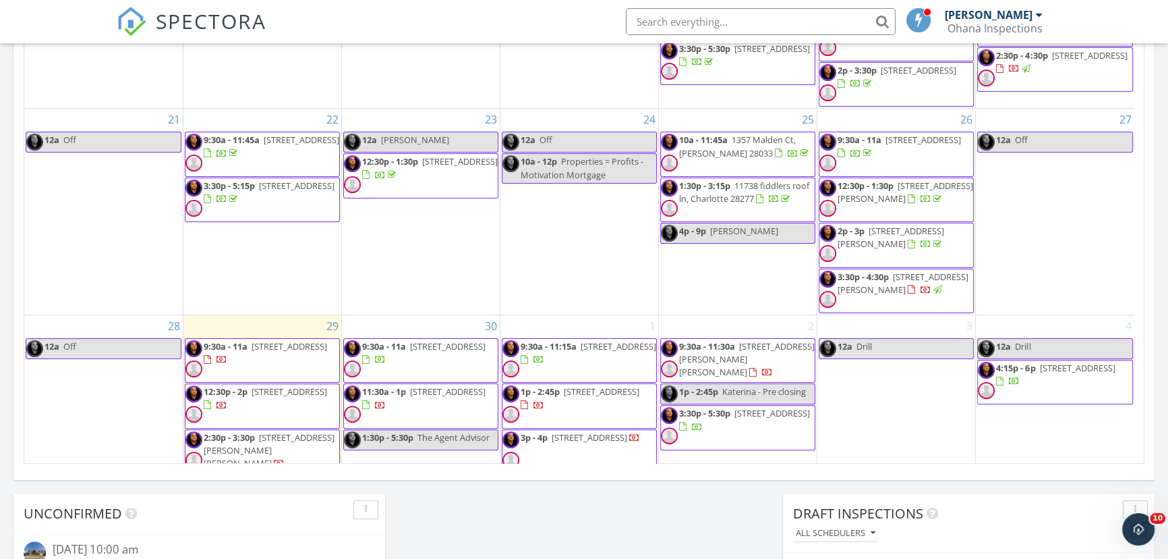
scroll to position [365, 0]
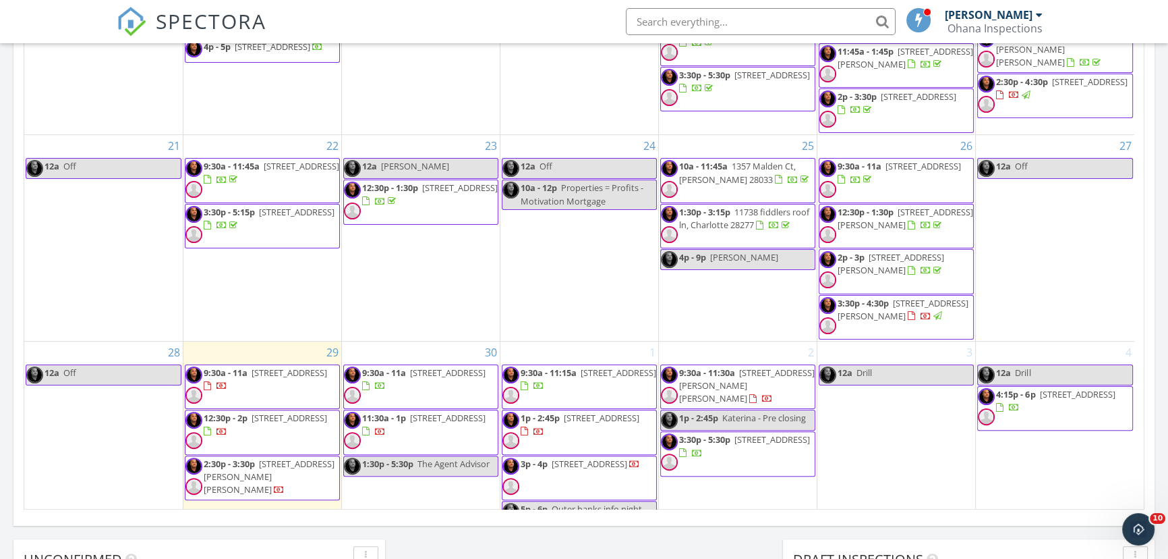
scroll to position [858, 0]
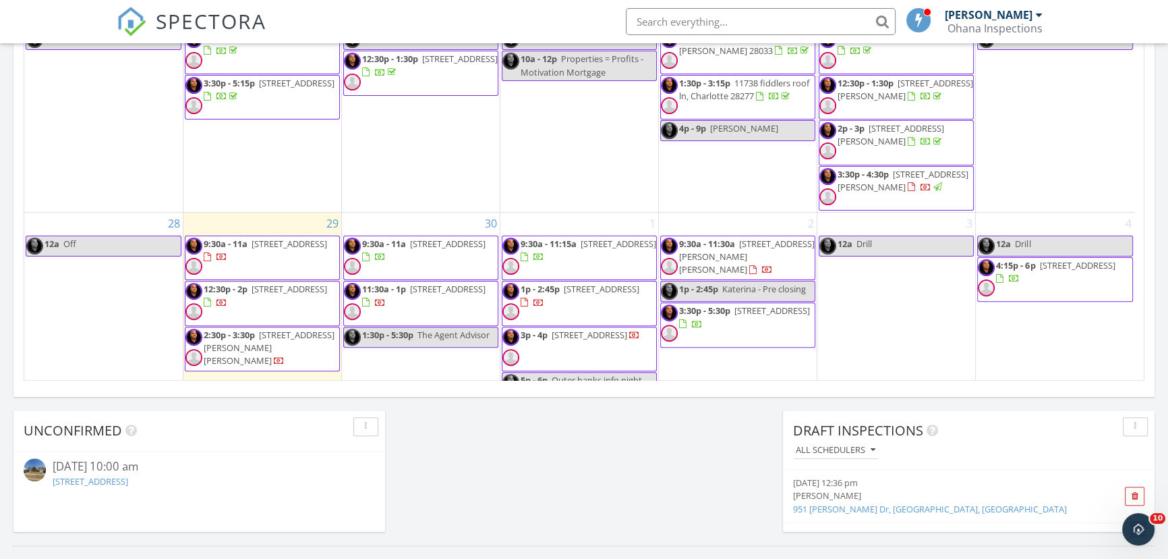
click at [242, 296] on span "12:30p - 2p [STREET_ADDRESS]" at bounding box center [263, 303] width 154 height 40
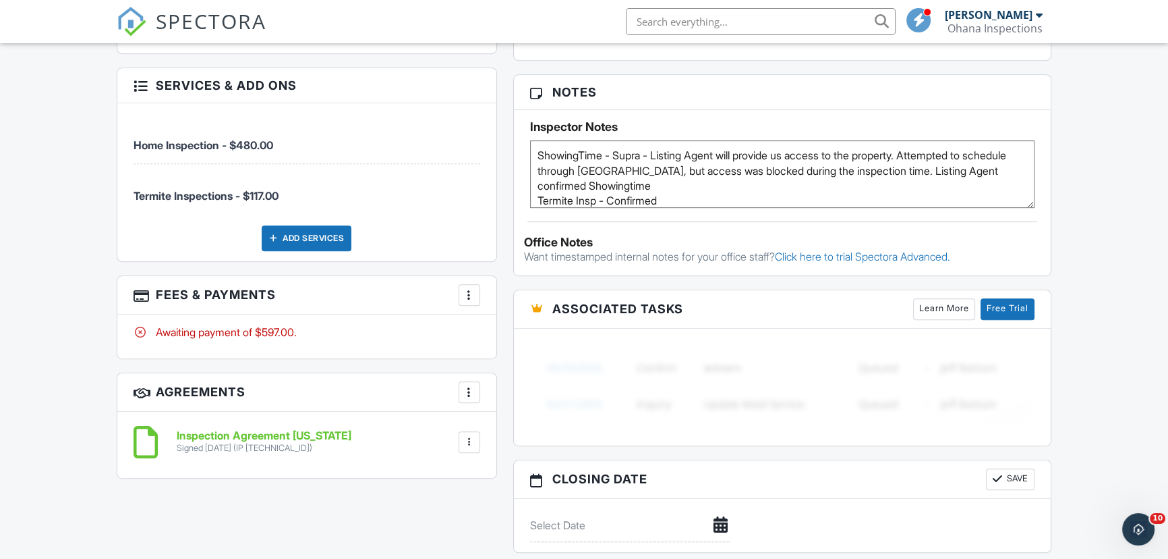
click at [470, 290] on div at bounding box center [469, 294] width 13 height 13
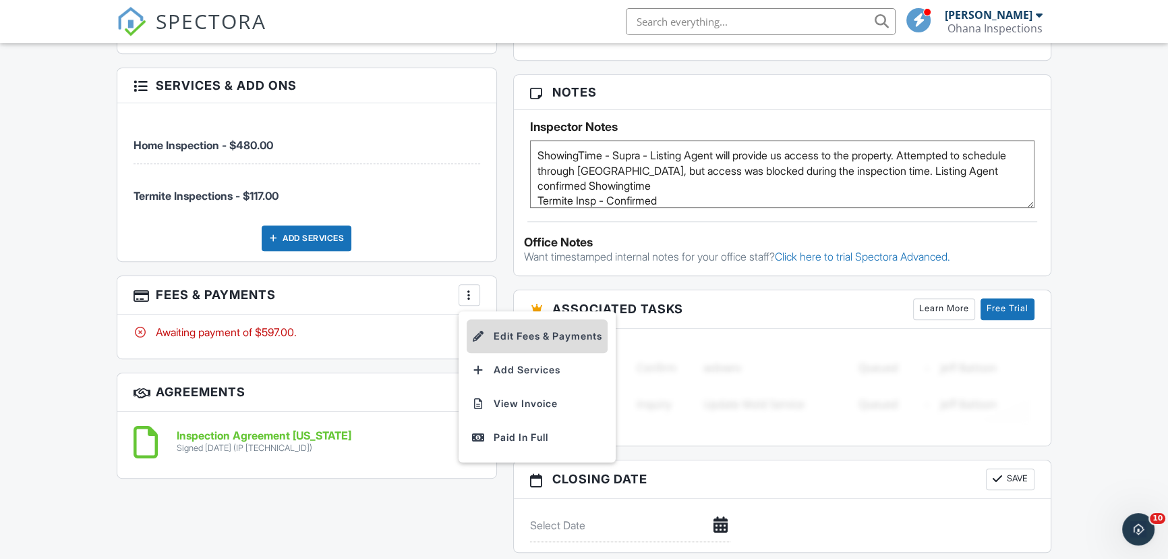
click at [546, 330] on li "Edit Fees & Payments" at bounding box center [537, 336] width 141 height 34
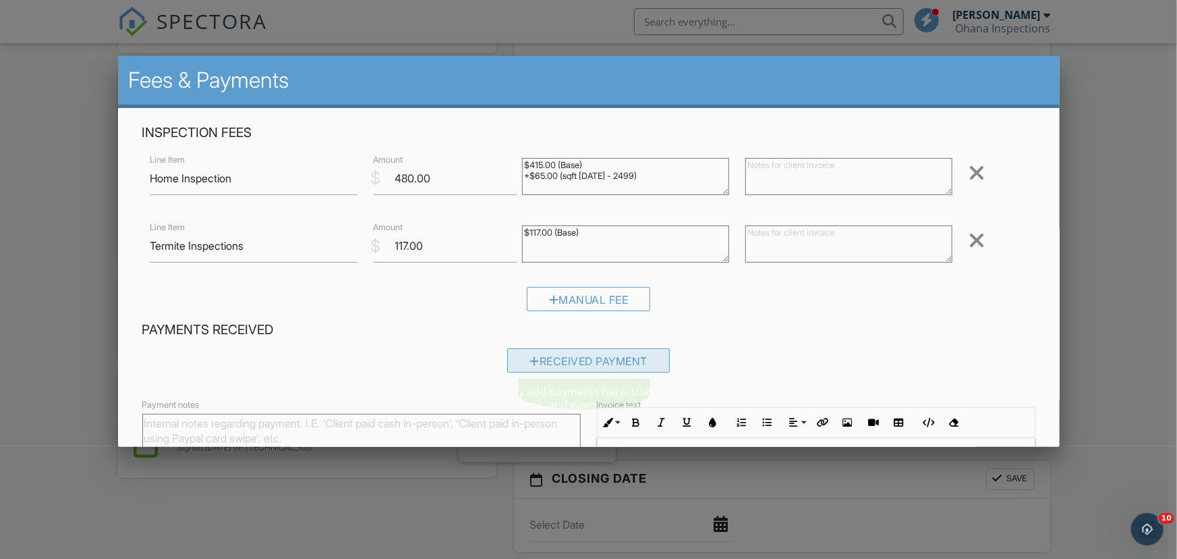
click at [565, 360] on div "Received Payment" at bounding box center [588, 360] width 163 height 24
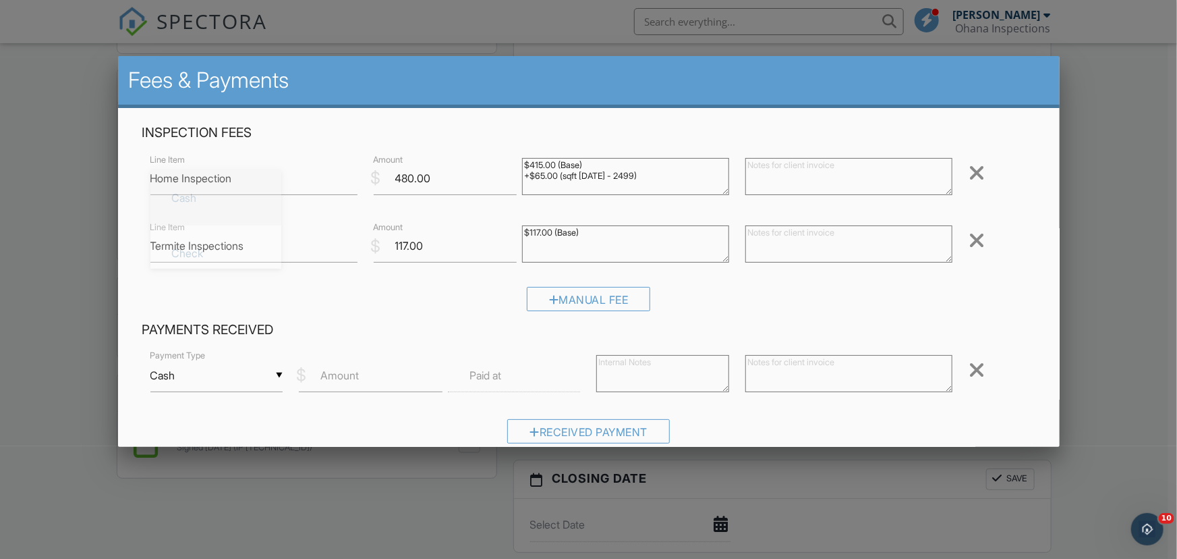
click at [227, 383] on input "Cash" at bounding box center [216, 375] width 133 height 33
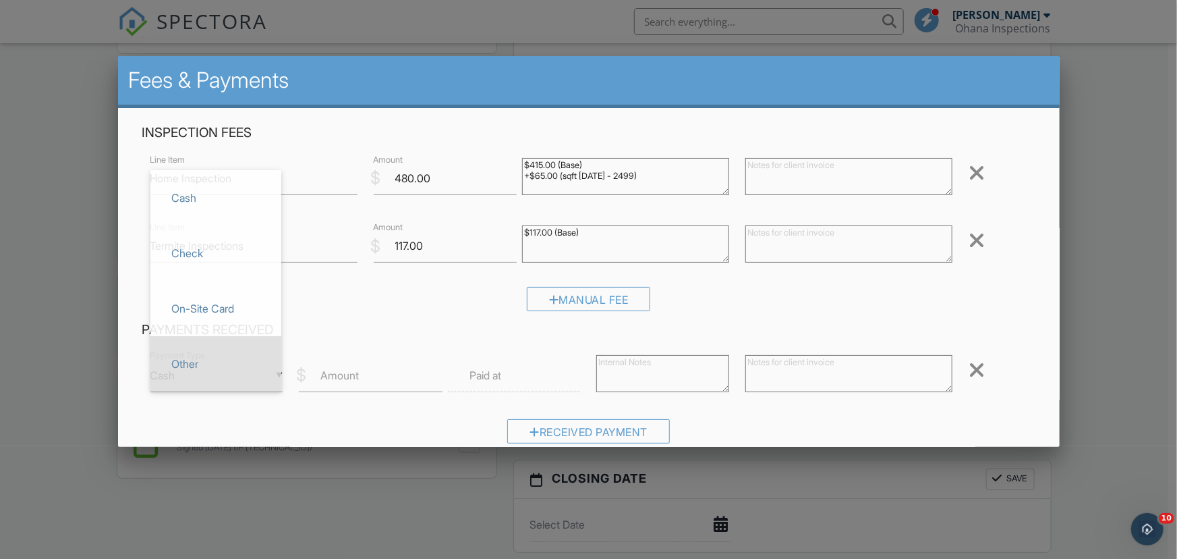
click at [229, 362] on span "Other" at bounding box center [215, 364] width 109 height 34
type input "Other"
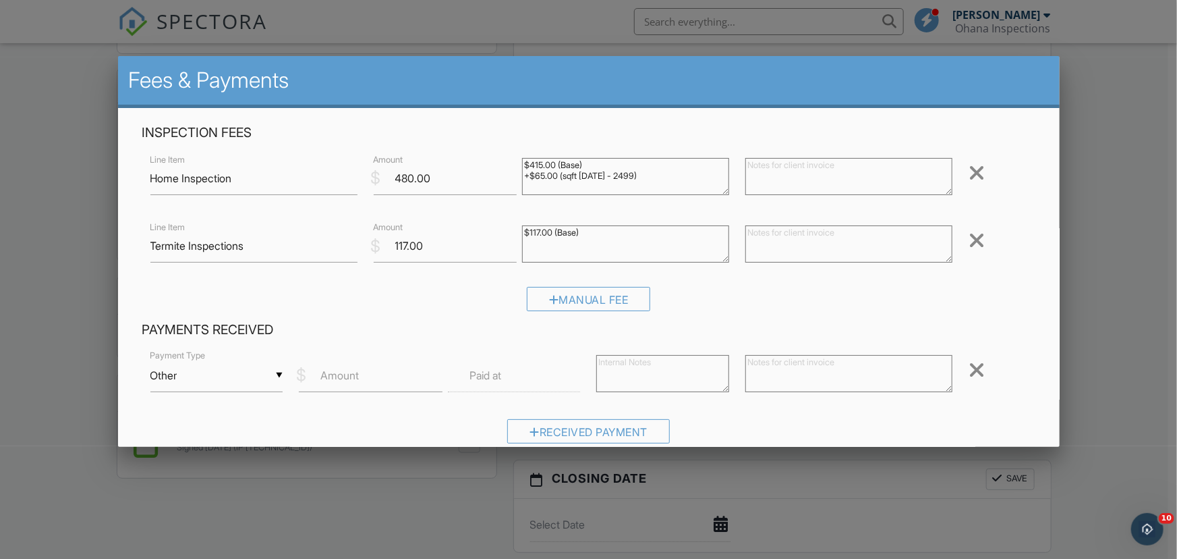
click at [497, 372] on label "Paid at" at bounding box center [486, 375] width 32 height 15
click at [367, 378] on input "Amount" at bounding box center [371, 375] width 144 height 33
type input "597"
click at [381, 316] on div "Manual Fee" at bounding box center [588, 304] width 893 height 34
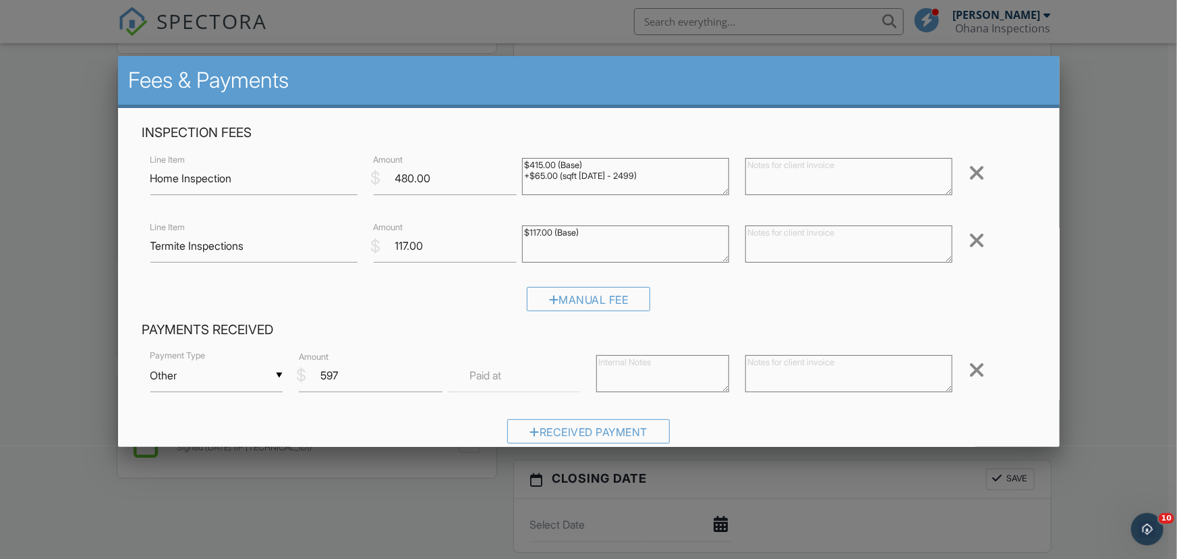
click at [877, 369] on textarea at bounding box center [848, 373] width 207 height 37
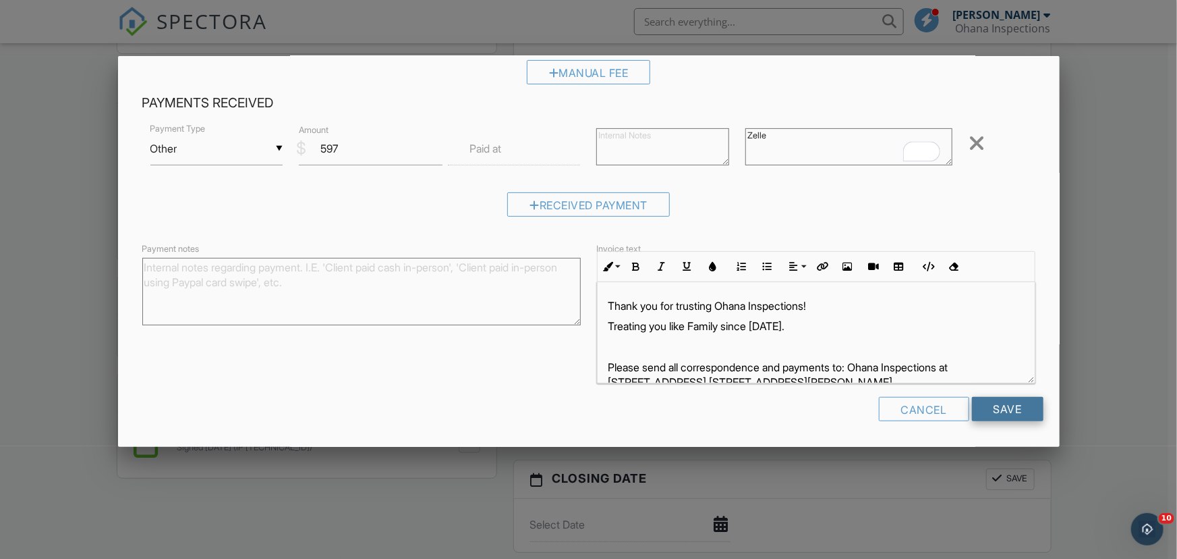
type textarea "Zelle"
click at [990, 405] on input "Save" at bounding box center [1008, 409] width 72 height 24
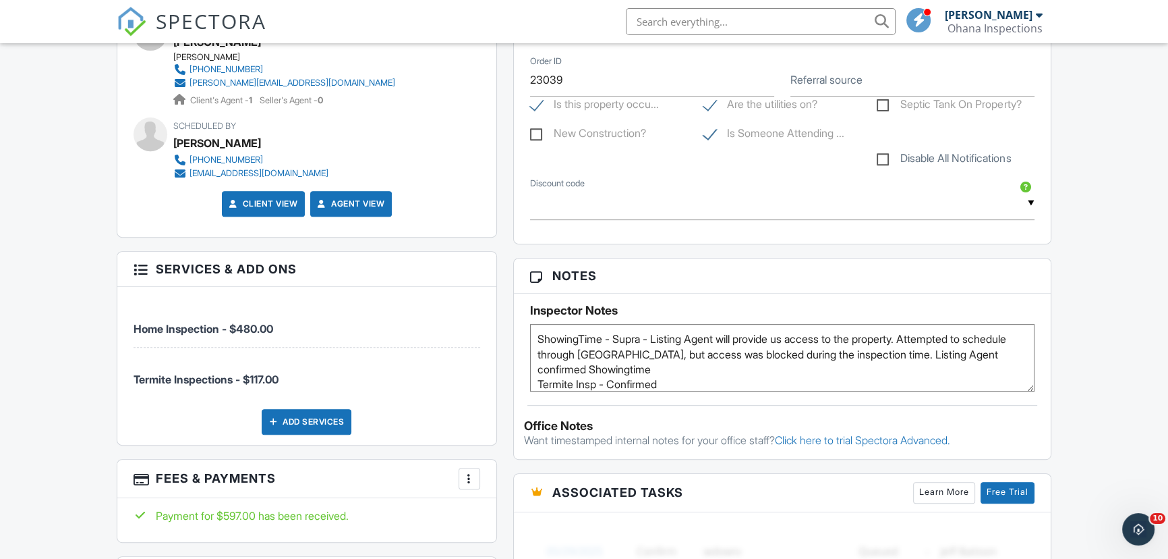
click at [1074, 321] on div "New Inspection Dashboard Inspections Templates Contacts Metrics Automations Set…" at bounding box center [584, 371] width 1168 height 2005
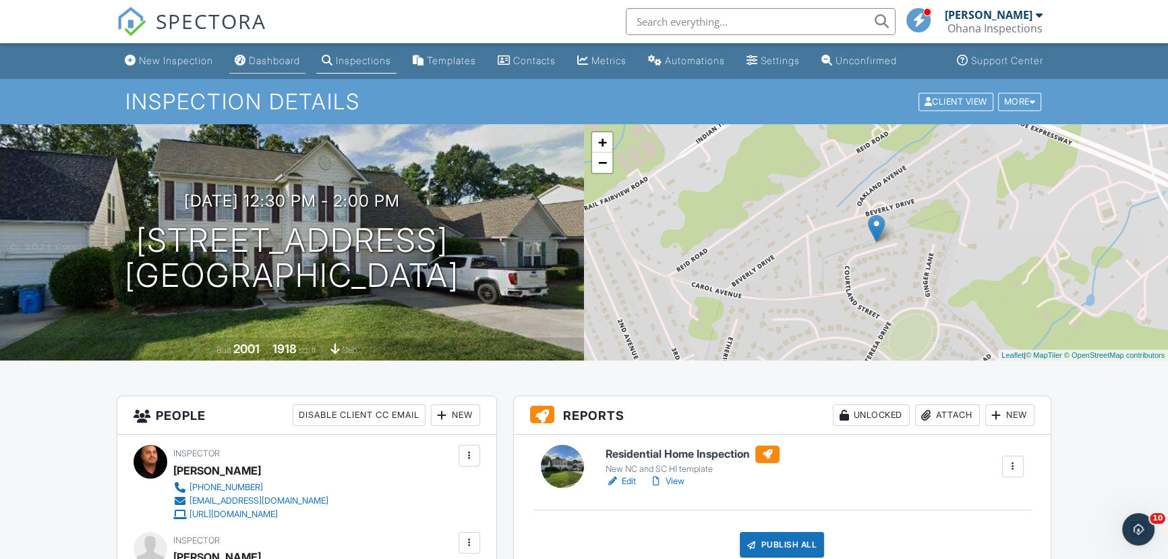
click at [277, 55] on div "Dashboard" at bounding box center [274, 60] width 51 height 11
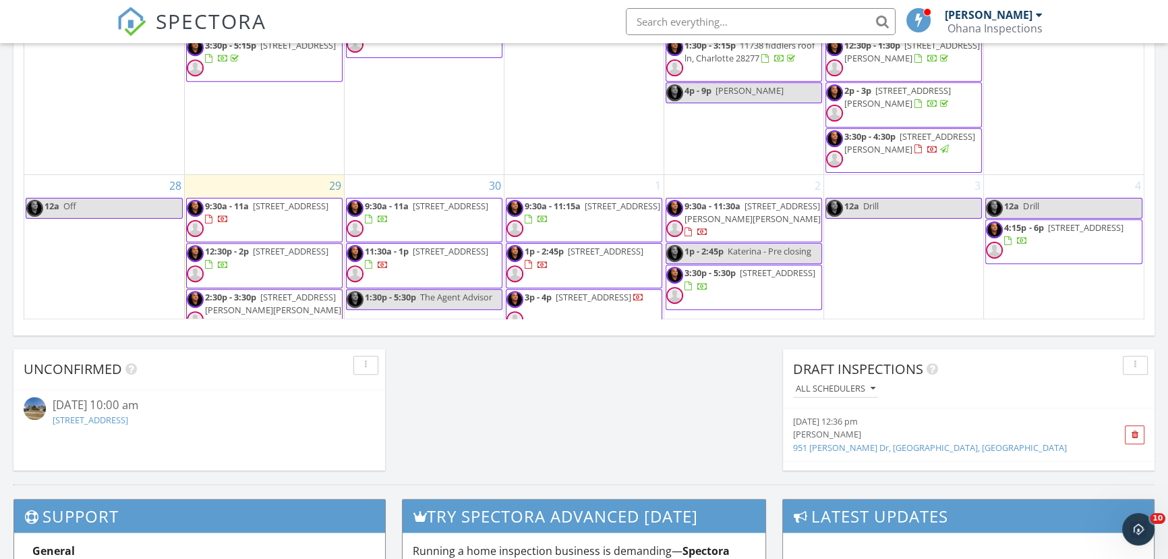
scroll to position [365, 0]
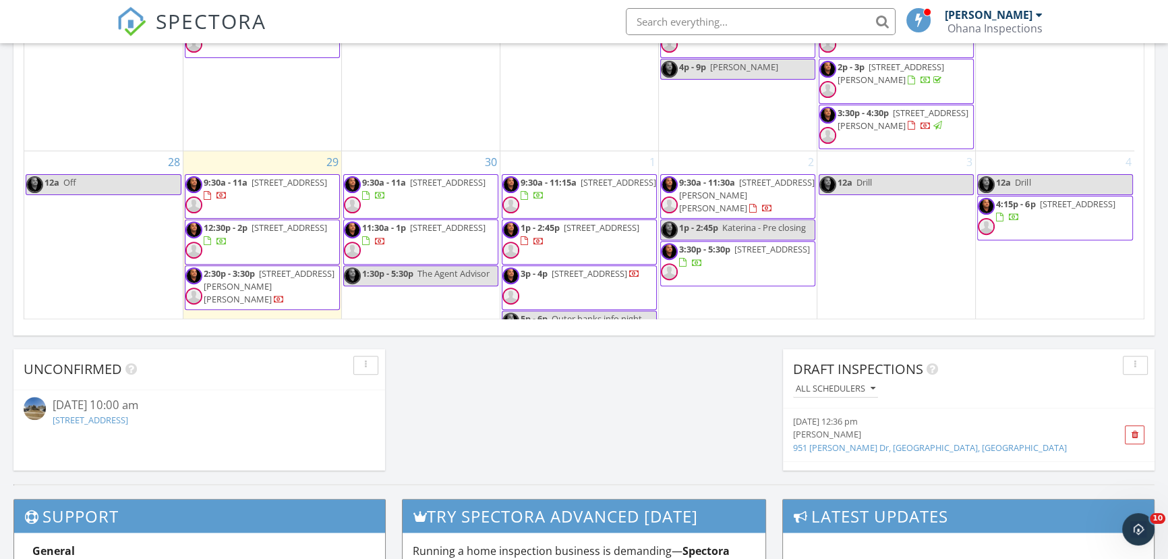
drag, startPoint x: 725, startPoint y: 205, endPoint x: 728, endPoint y: 175, distance: 29.8
click at [728, 176] on span "9:30a - 11:30a" at bounding box center [707, 182] width 56 height 12
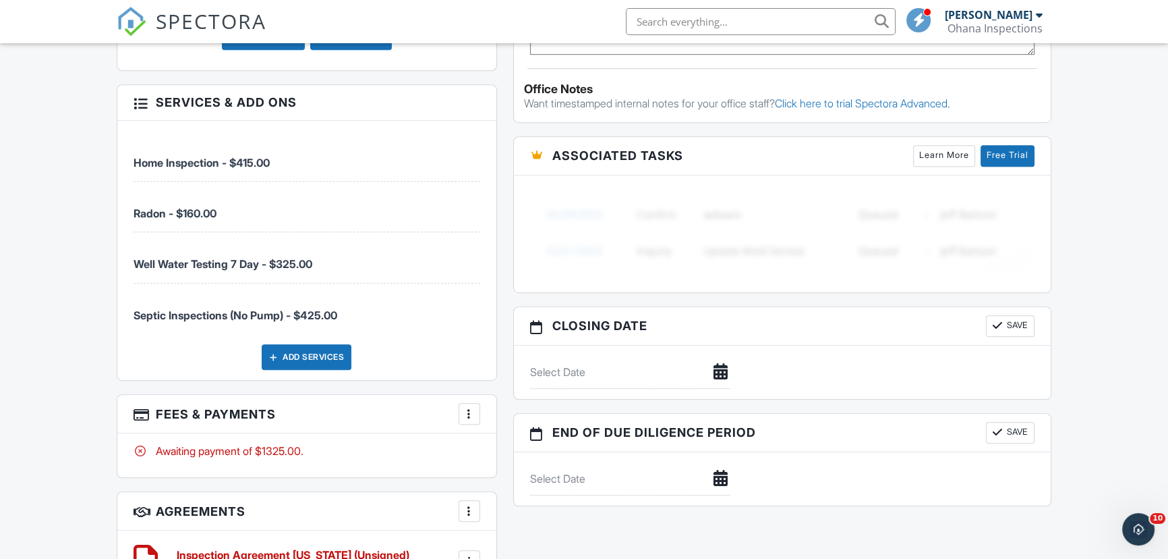
scroll to position [1042, 0]
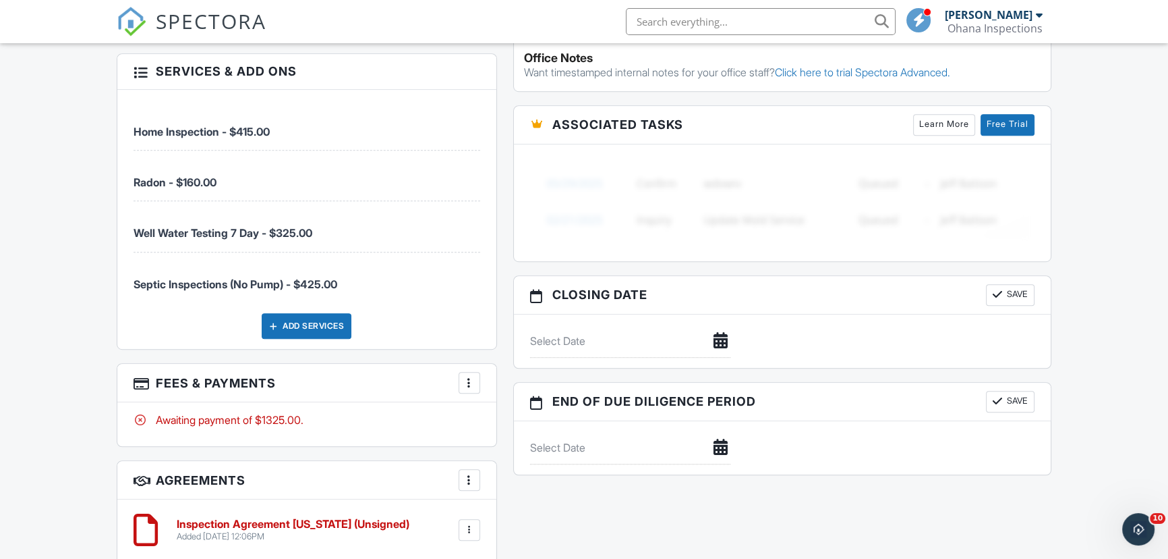
click at [330, 320] on div "Add Services" at bounding box center [307, 326] width 90 height 26
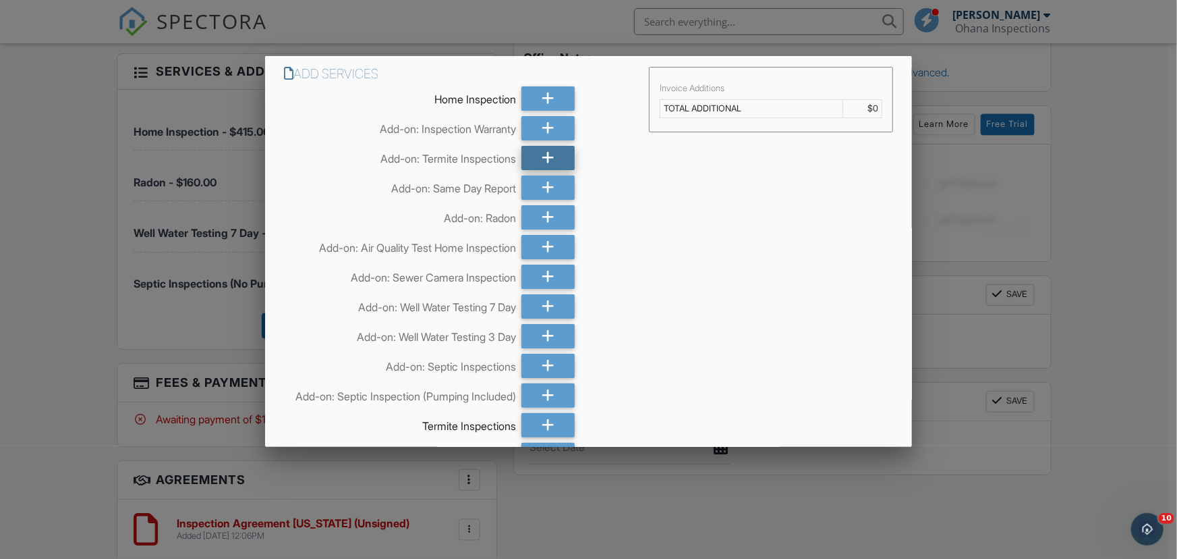
click at [544, 154] on icon at bounding box center [548, 158] width 13 height 24
click at [51, 282] on div at bounding box center [588, 282] width 1177 height 698
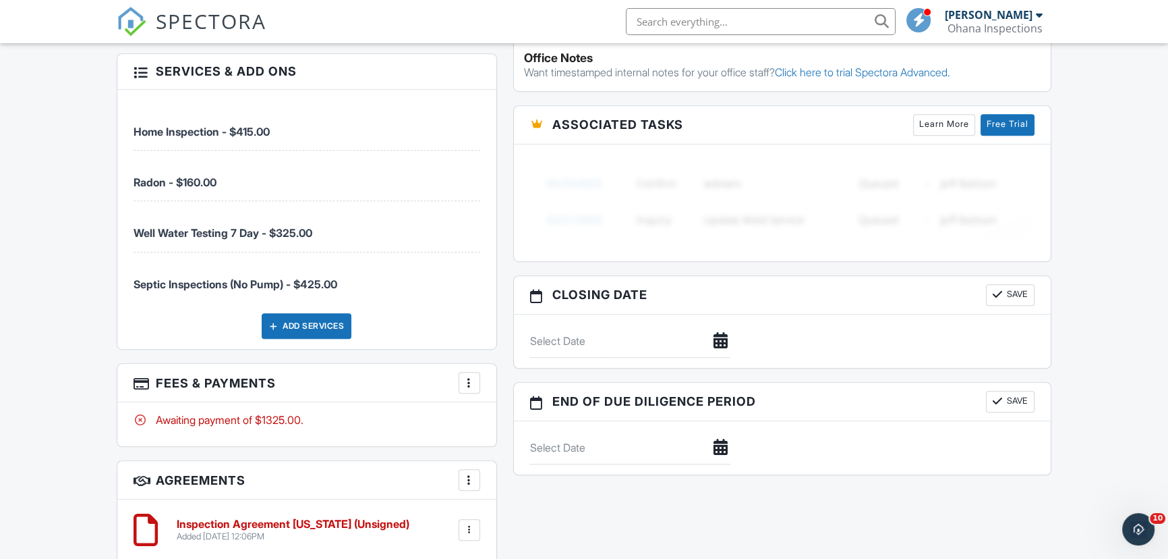
click at [317, 315] on div "Add Services" at bounding box center [307, 326] width 90 height 26
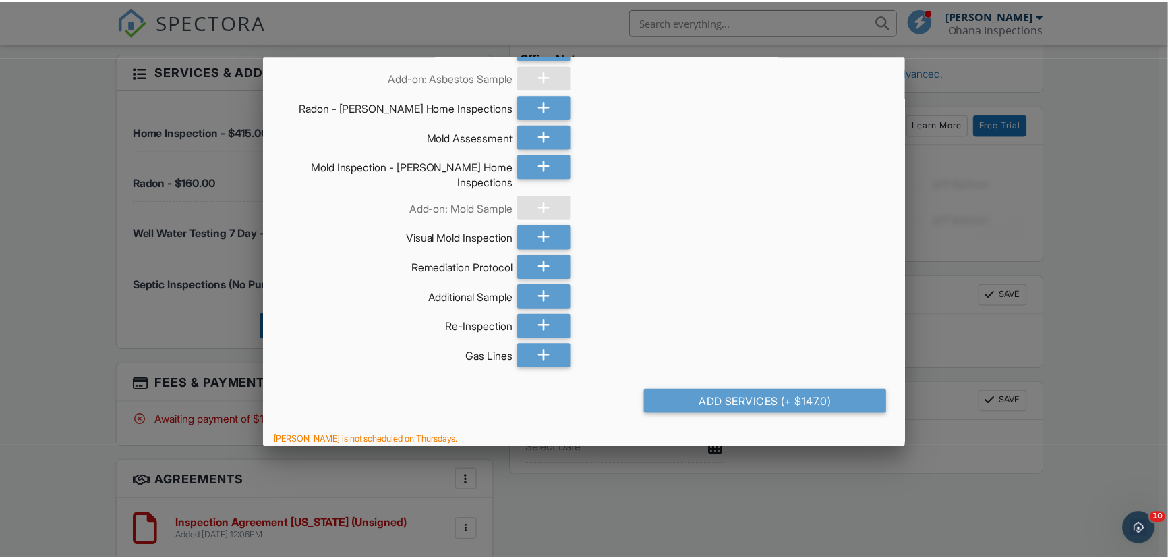
scroll to position [831, 0]
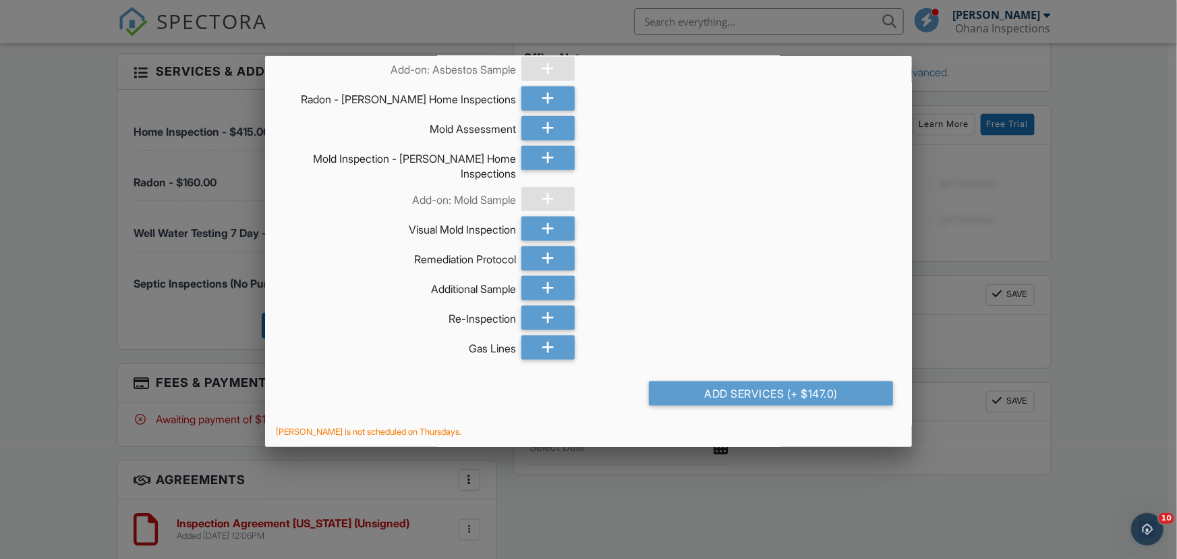
click at [20, 322] on div at bounding box center [588, 282] width 1177 height 698
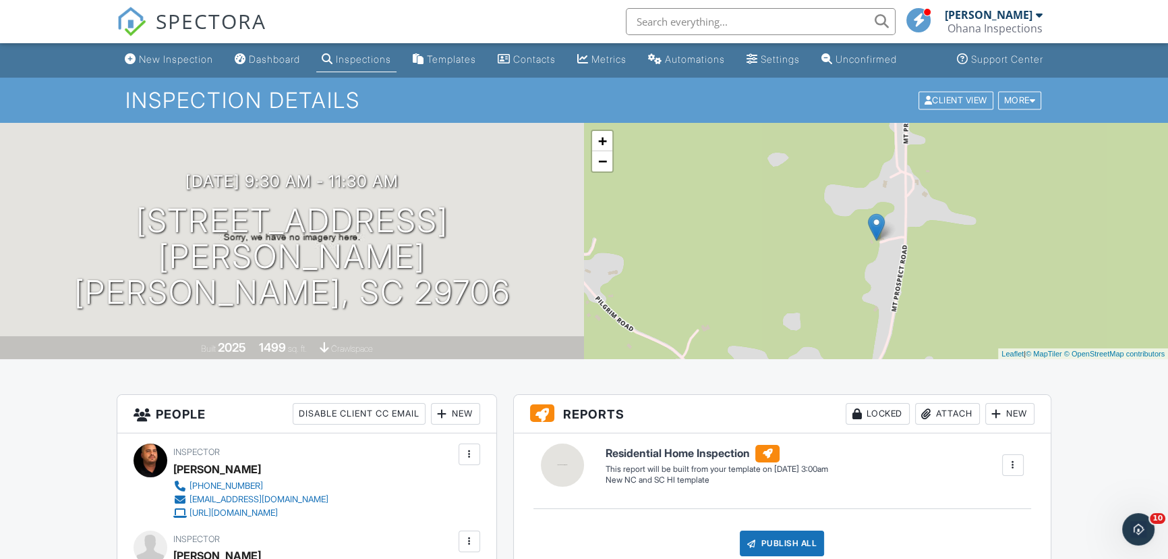
scroll to position [0, 0]
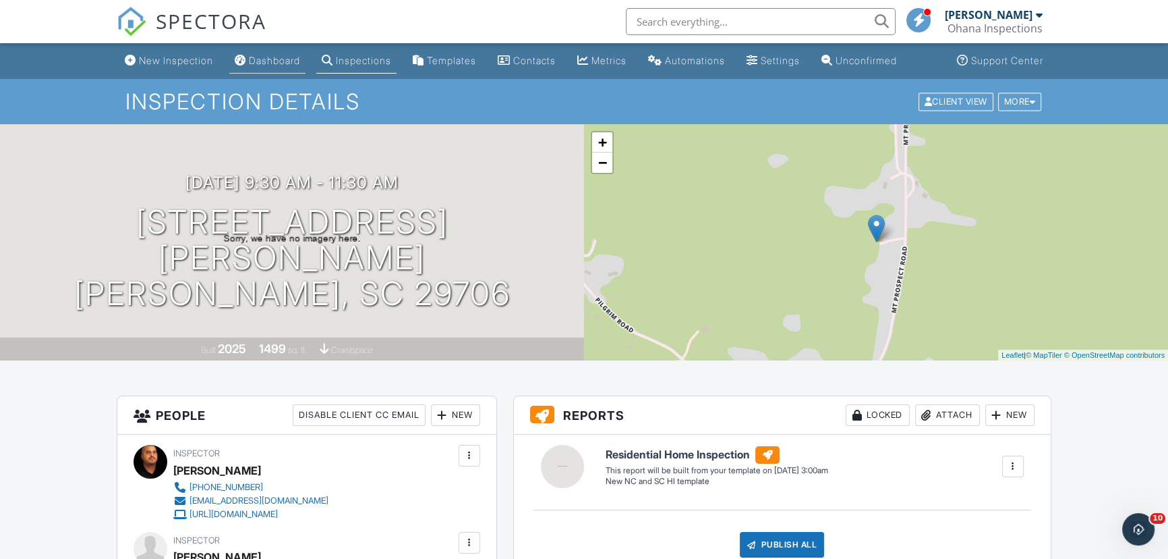
click at [275, 55] on div "Dashboard" at bounding box center [274, 60] width 51 height 11
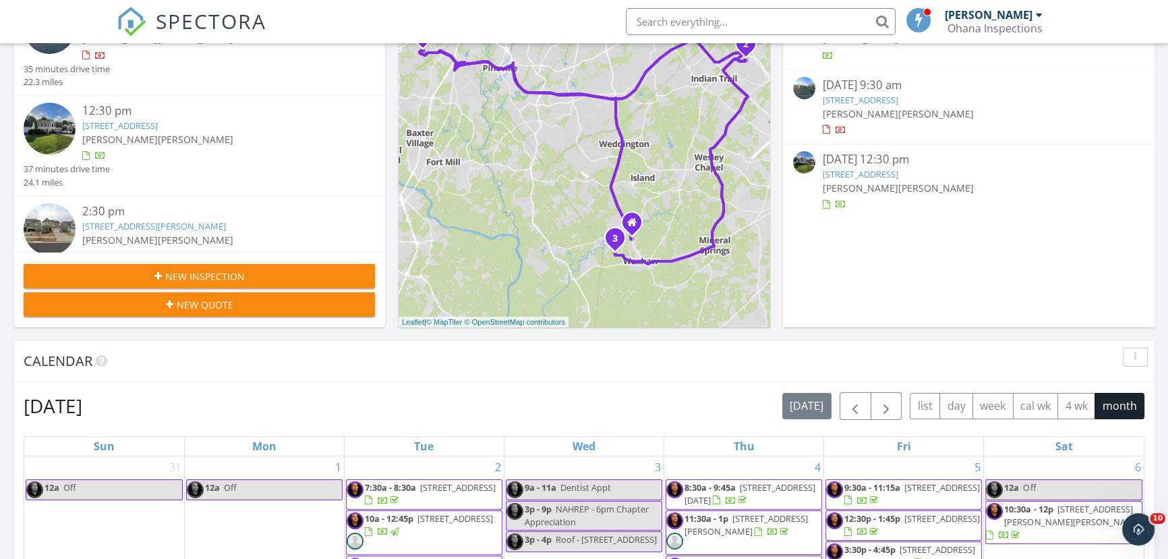
scroll to position [306, 0]
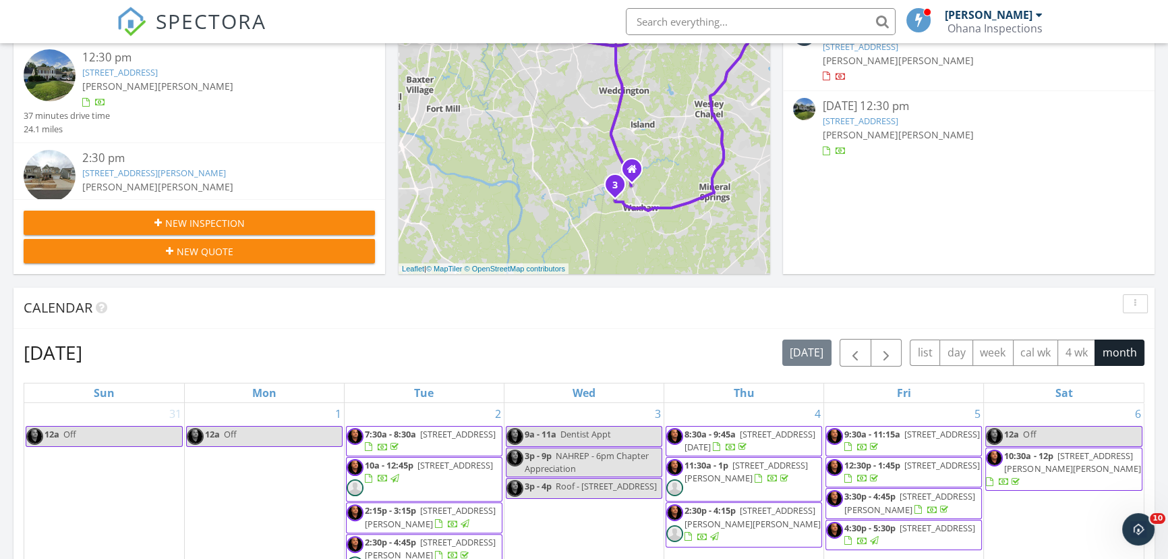
click at [204, 223] on span "New Inspection" at bounding box center [205, 223] width 80 height 14
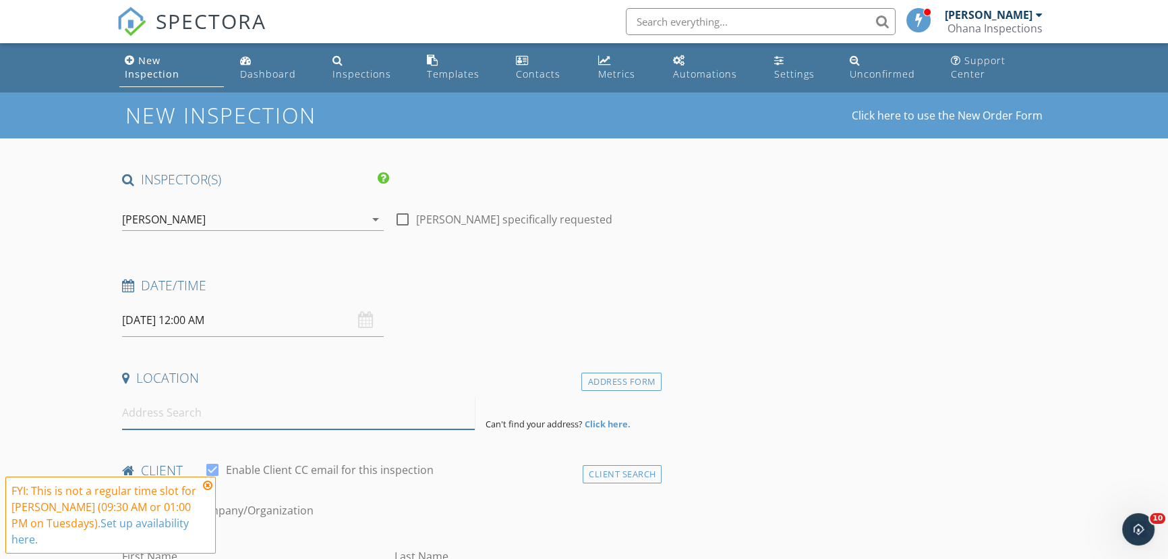
click at [231, 403] on input at bounding box center [298, 412] width 353 height 33
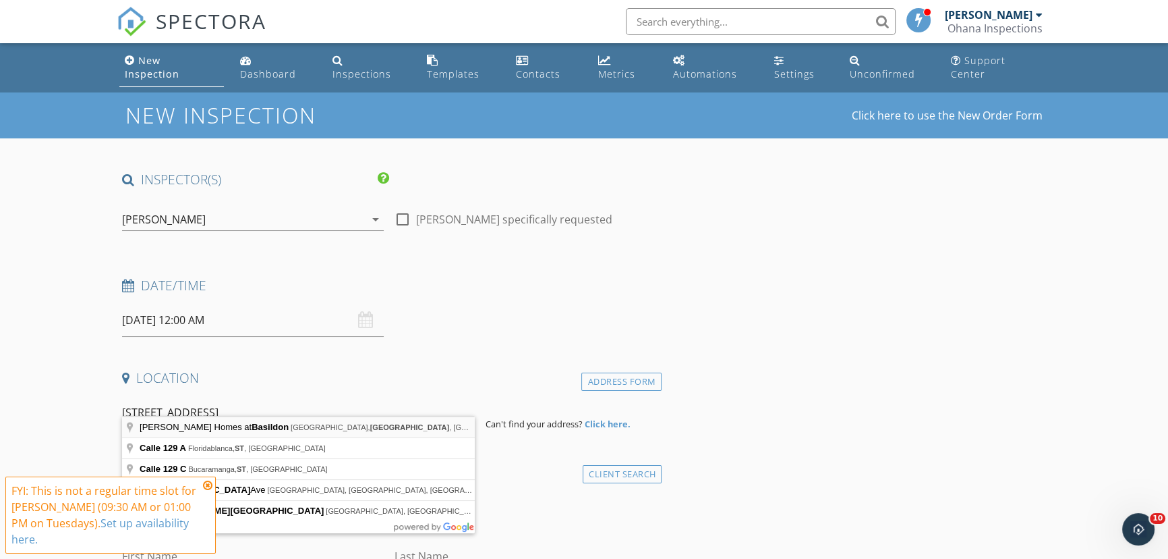
type input "[PERSON_NAME] Homes at [GEOGRAPHIC_DATA], [GEOGRAPHIC_DATA], [GEOGRAPHIC_DATA],…"
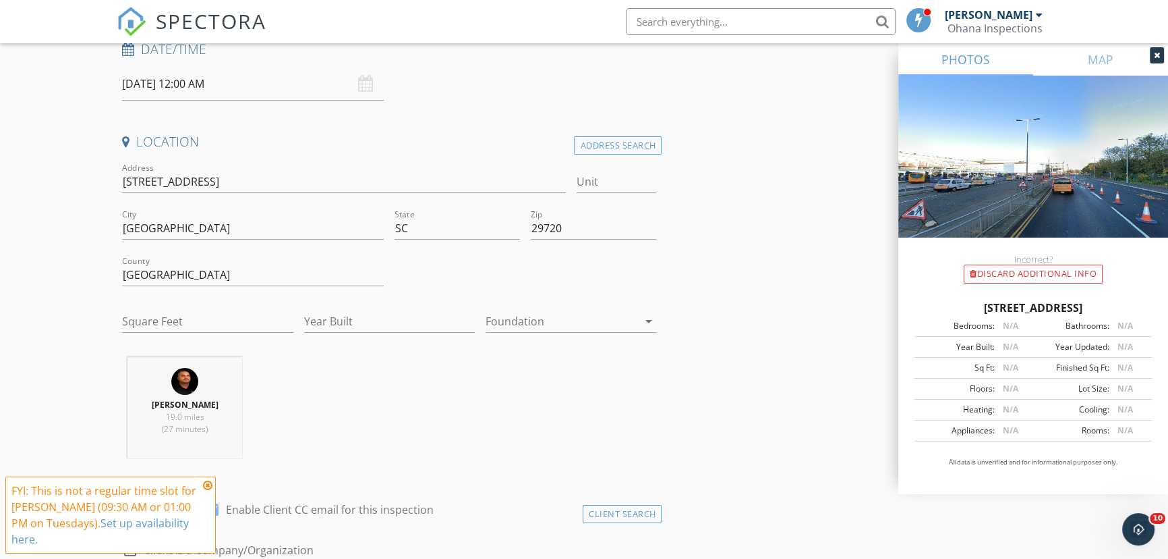
scroll to position [245, 0]
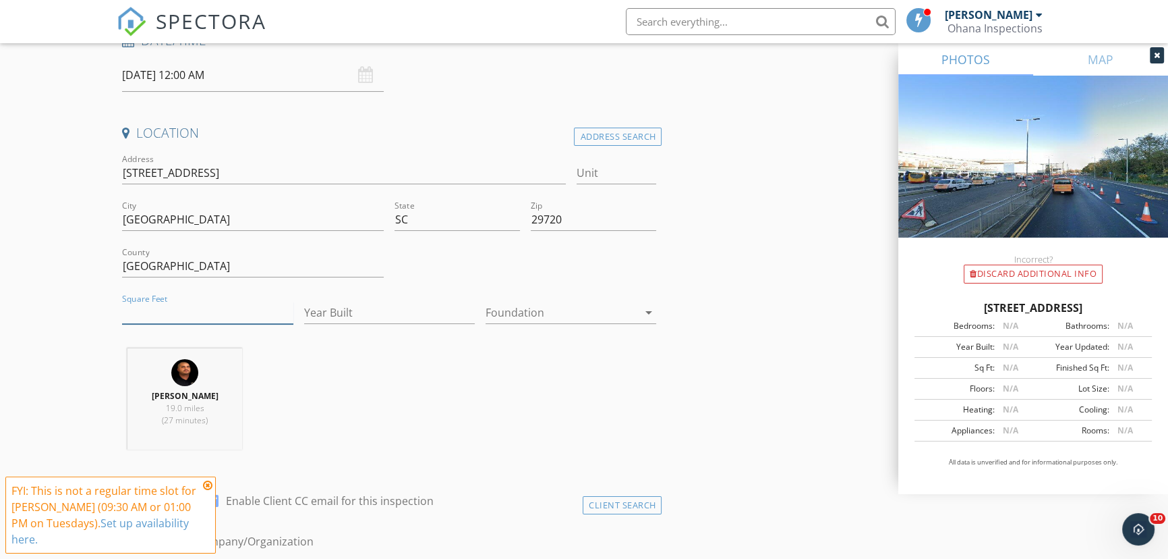
click at [209, 306] on input "Square Feet" at bounding box center [207, 313] width 171 height 22
type input "2200"
click at [514, 302] on div at bounding box center [562, 313] width 152 height 22
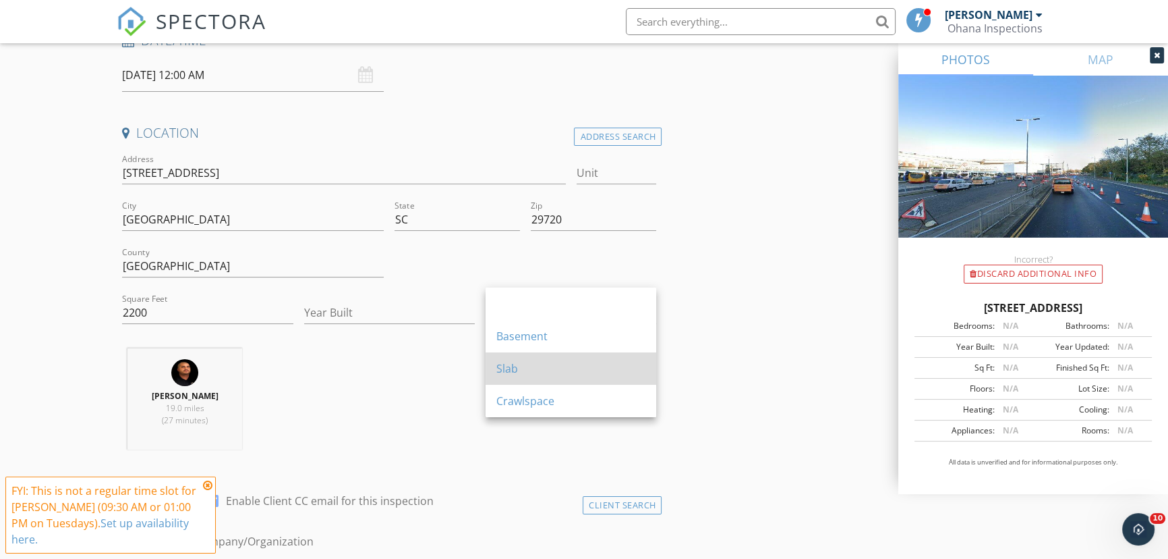
click at [523, 374] on div "Slab" at bounding box center [571, 368] width 149 height 16
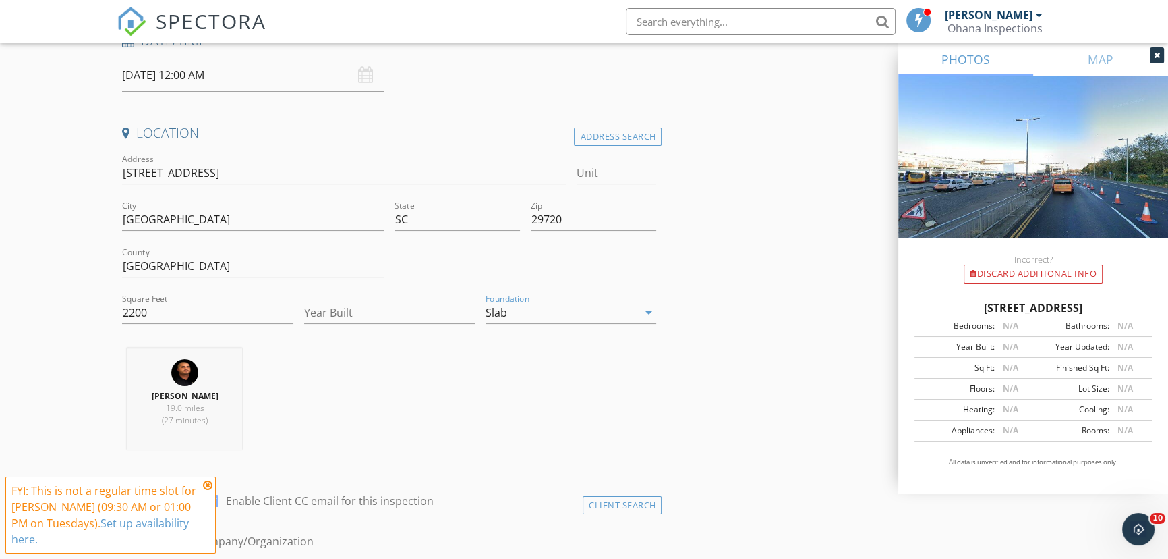
click at [438, 364] on div "[PERSON_NAME] 19.0 miles (27 minutes)" at bounding box center [389, 404] width 545 height 112
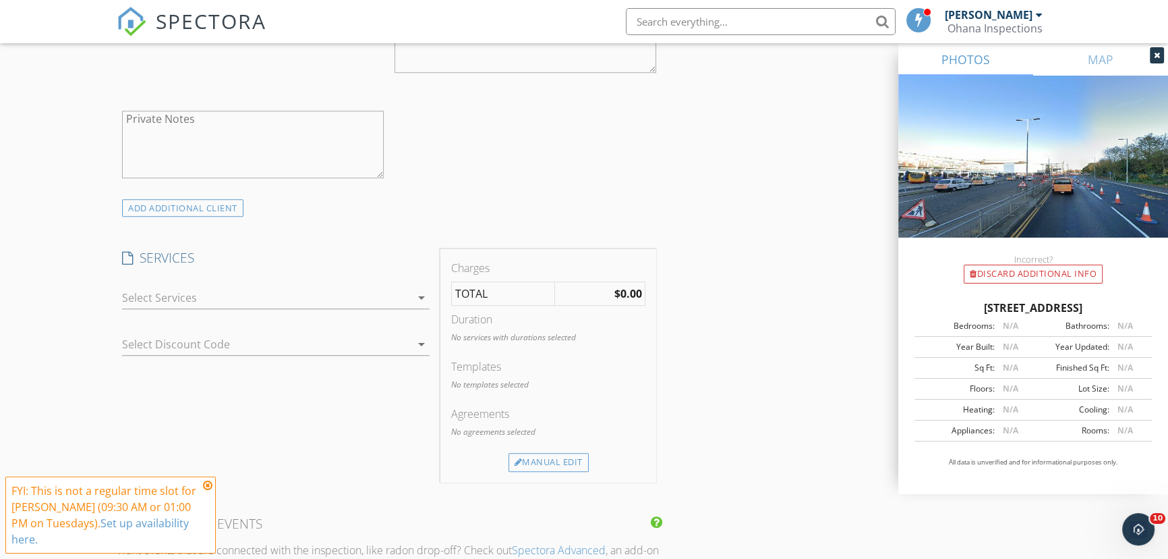
scroll to position [920, 0]
click at [266, 283] on div at bounding box center [266, 294] width 288 height 22
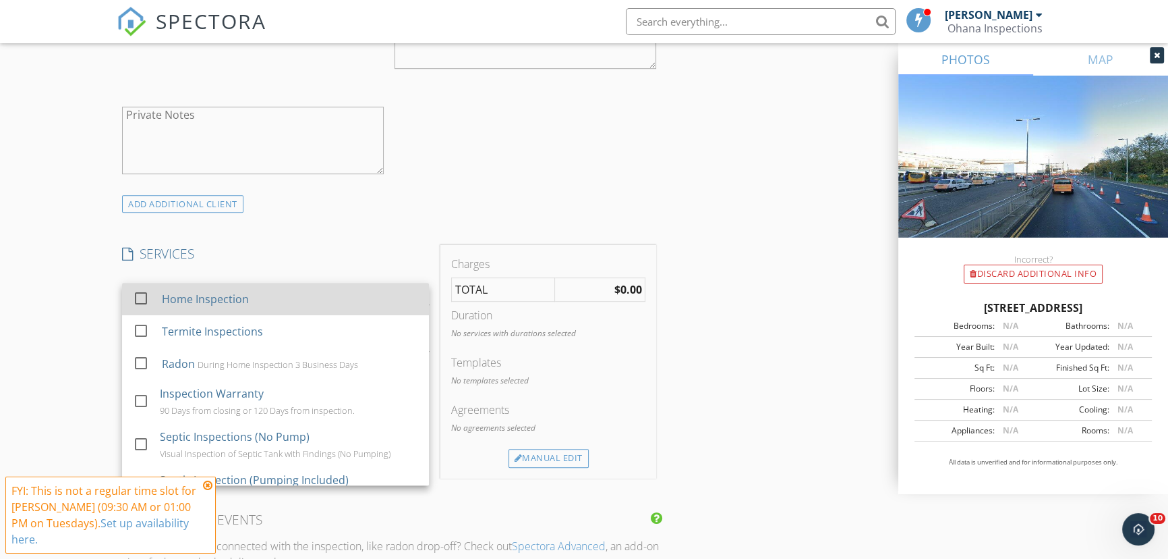
click at [267, 289] on div "Home Inspection" at bounding box center [290, 298] width 256 height 27
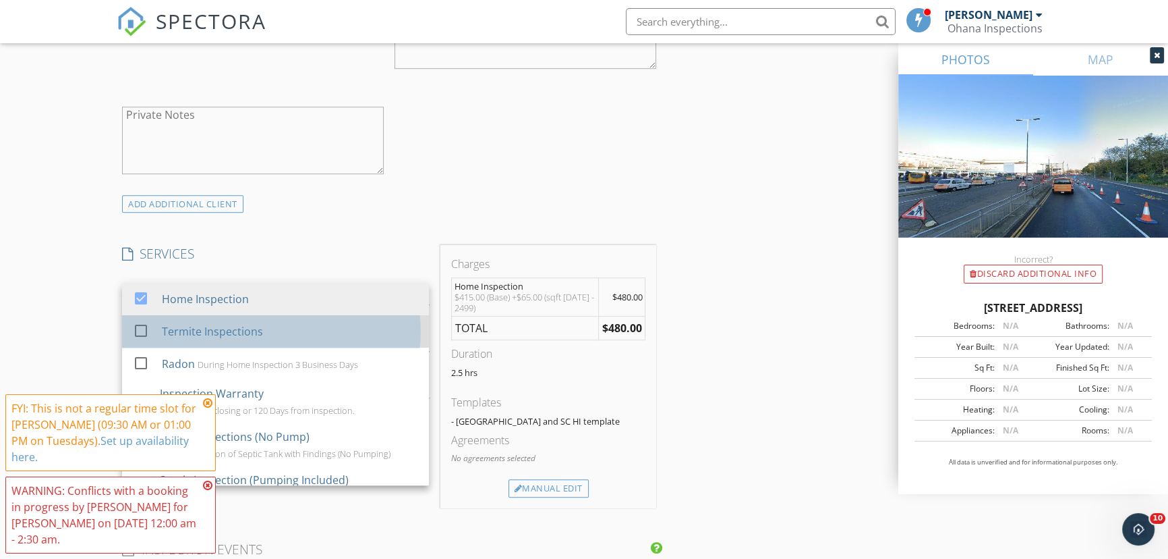
click at [269, 318] on div "Termite Inspections" at bounding box center [290, 331] width 256 height 27
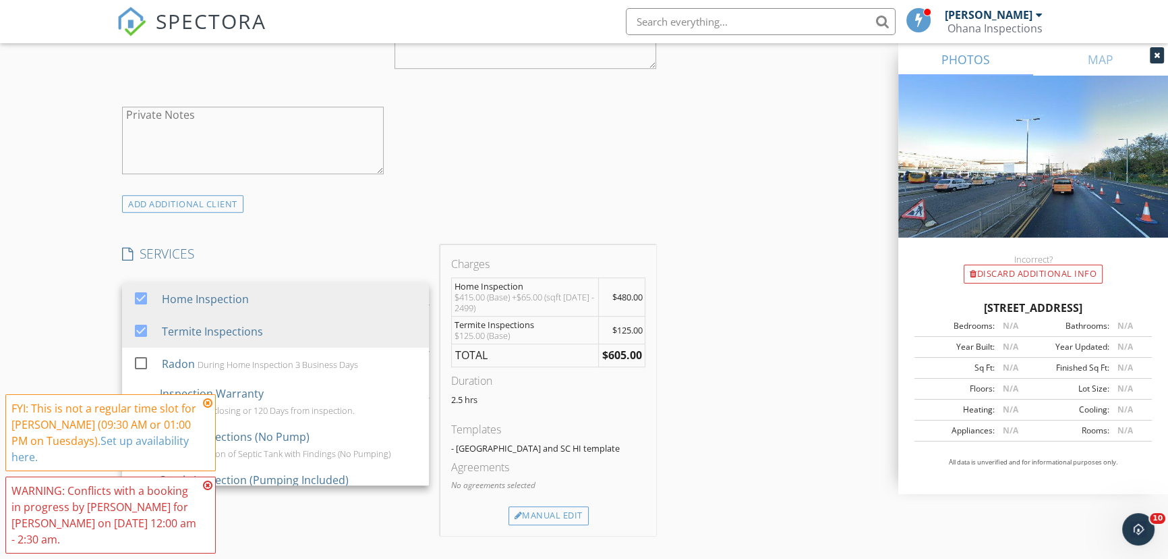
click at [700, 325] on div "INSPECTOR(S) check_box Oscar Lora PRIMARY check_box_outline_blank Mauricio Agre…" at bounding box center [584, 454] width 935 height 2407
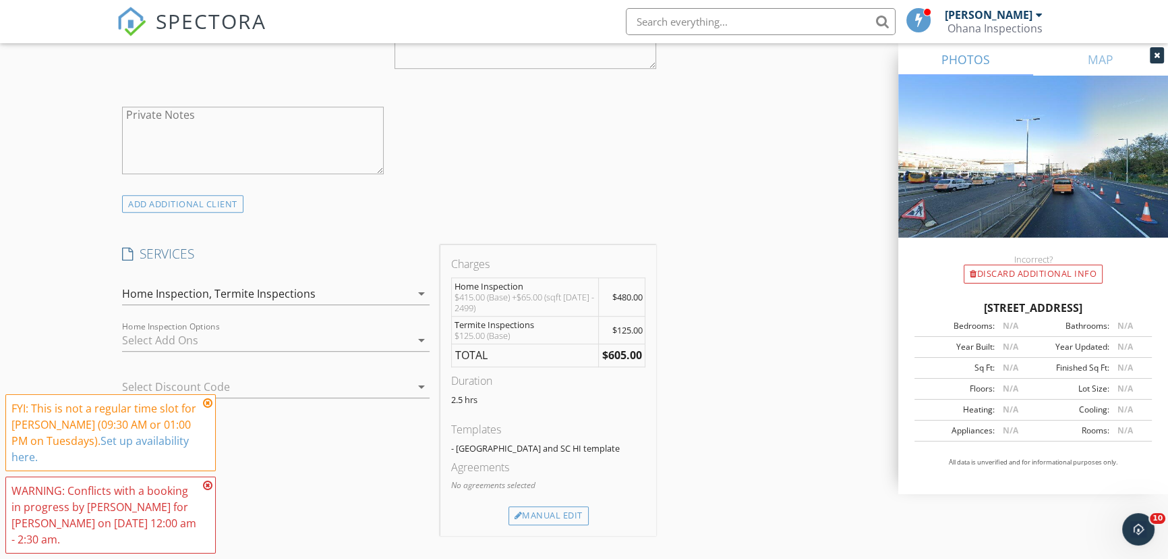
click at [706, 333] on div "INSPECTOR(S) check_box Oscar Lora PRIMARY check_box_outline_blank Mauricio Agre…" at bounding box center [584, 454] width 935 height 2407
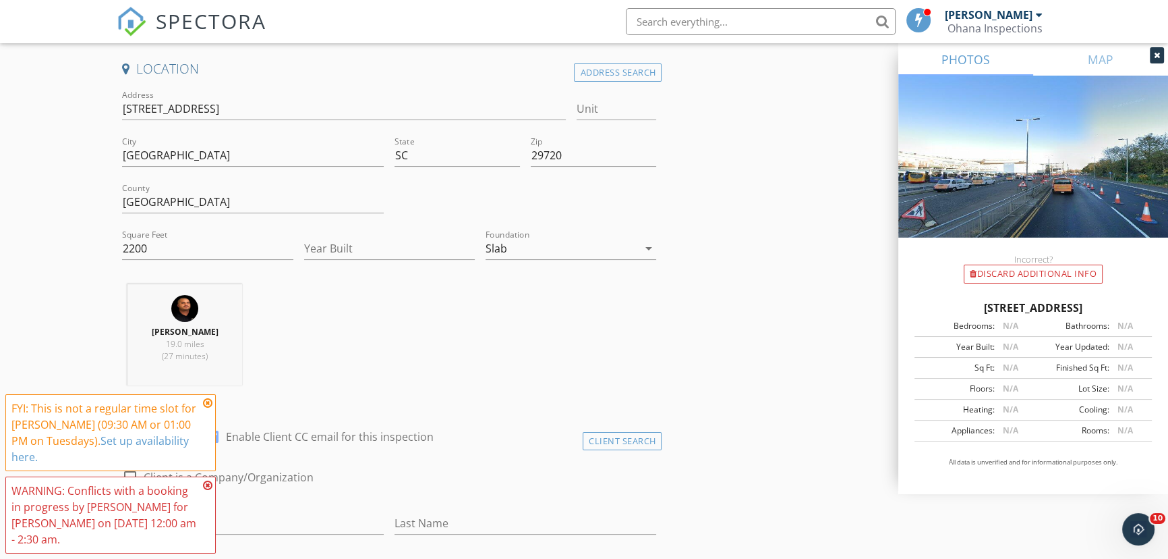
scroll to position [306, 0]
click at [412, 240] on input "Year Built" at bounding box center [389, 251] width 171 height 22
type input "2024"
click at [426, 304] on div "Oscar Lora 19.0 miles (27 minutes)" at bounding box center [389, 343] width 545 height 112
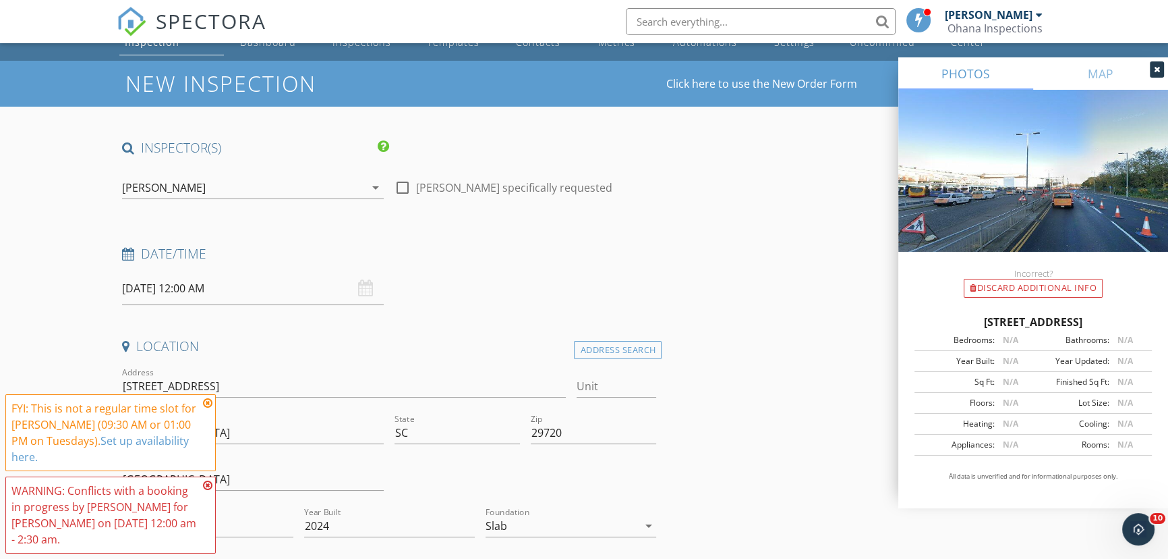
scroll to position [0, 0]
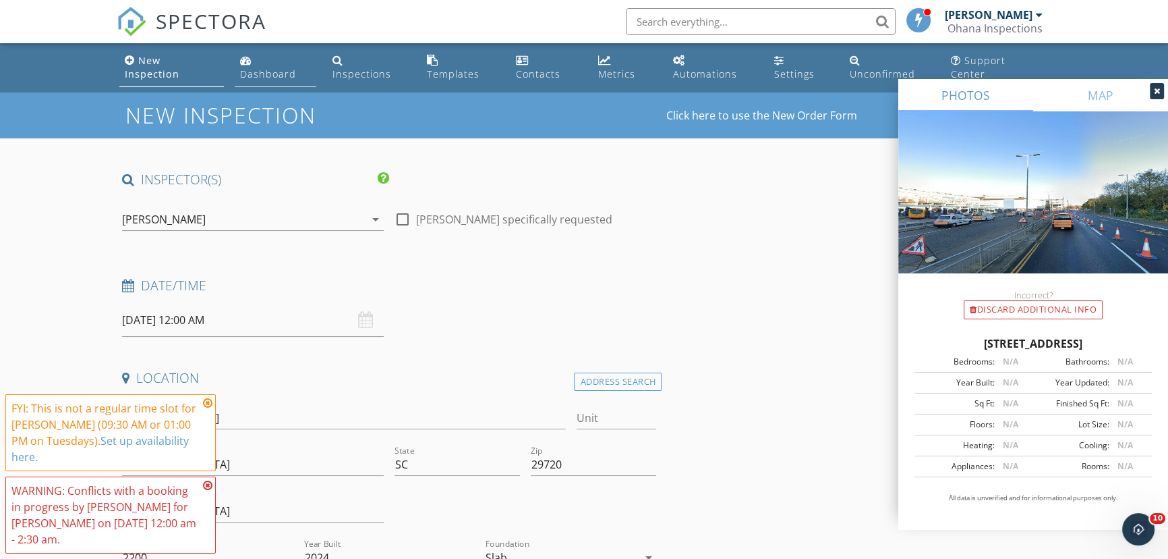
click at [266, 67] on div "Dashboard" at bounding box center [268, 73] width 56 height 13
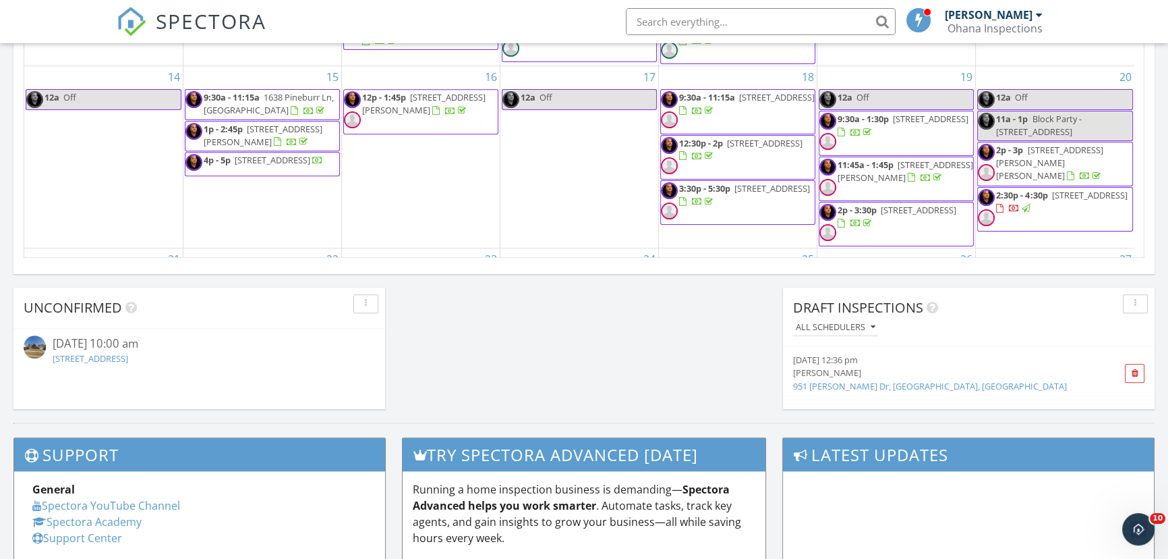
scroll to position [552, 0]
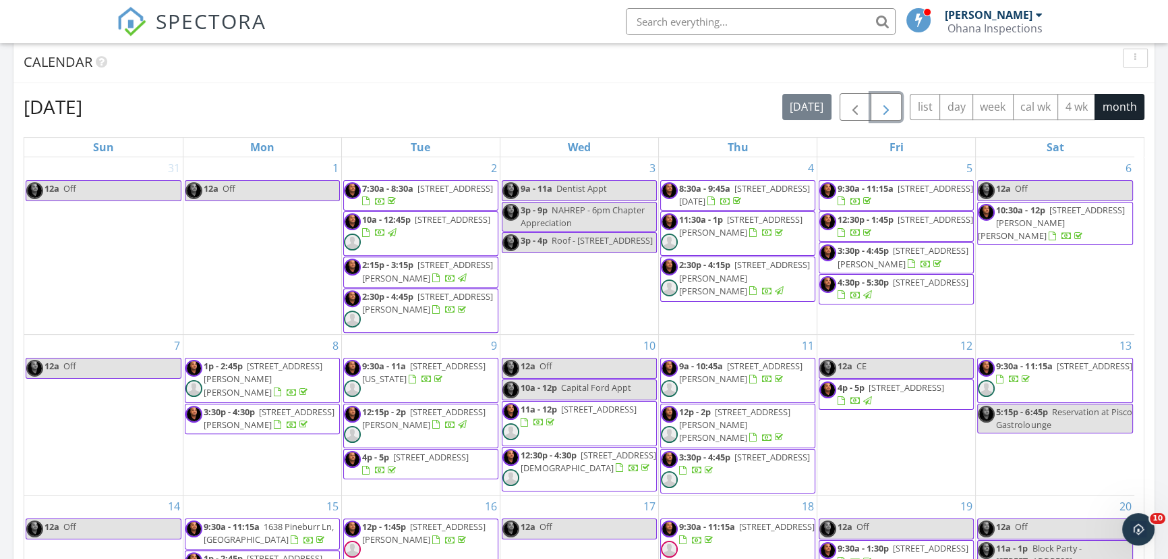
click at [884, 113] on span "button" at bounding box center [886, 107] width 16 height 16
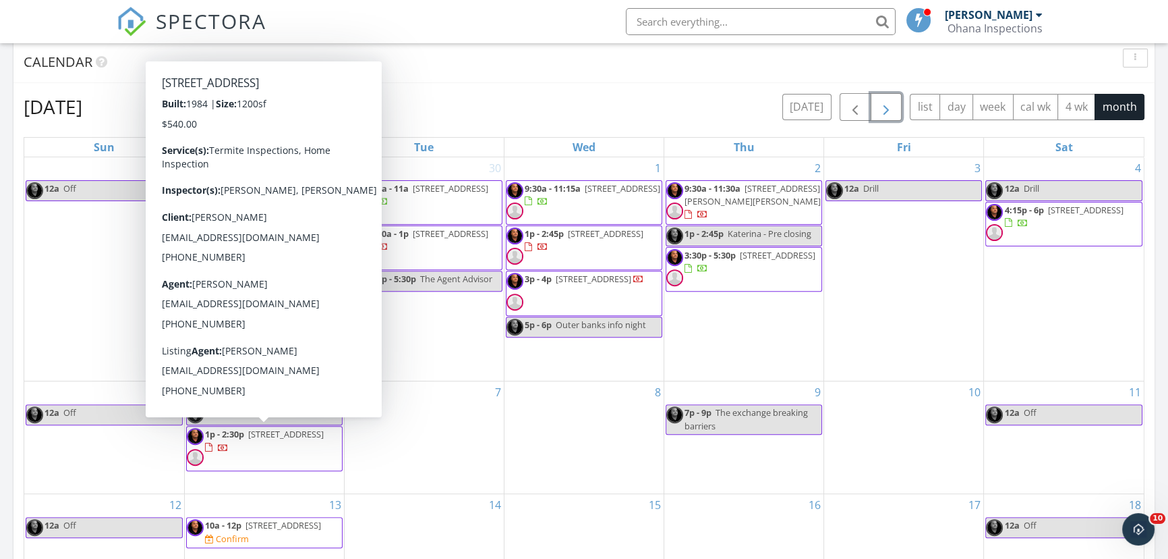
click at [254, 451] on span "1p - 2:30p [STREET_ADDRESS]" at bounding box center [264, 448] width 155 height 40
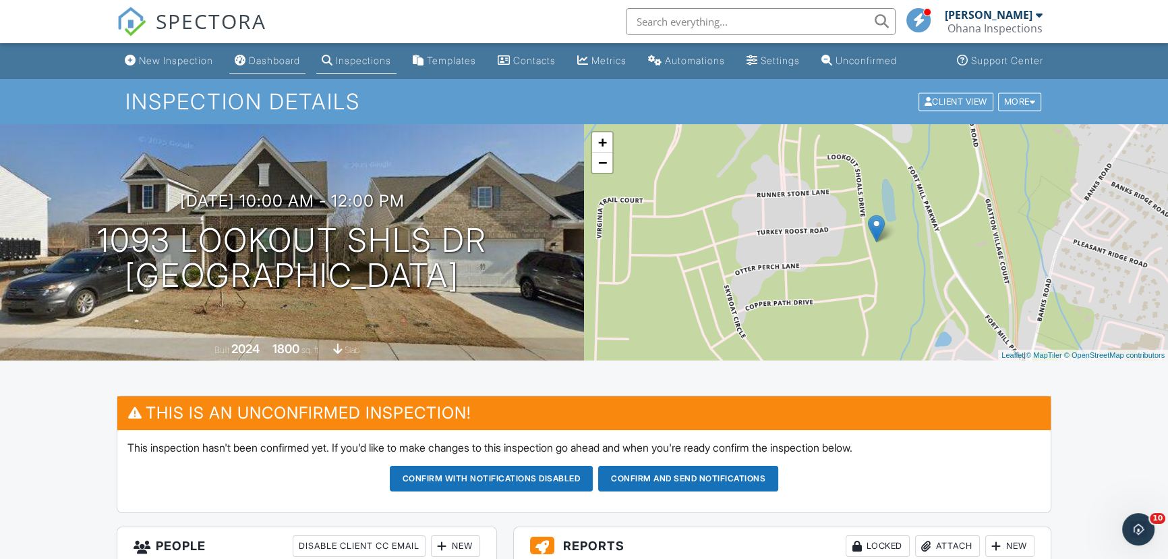
click at [277, 66] on link "Dashboard" at bounding box center [267, 61] width 76 height 25
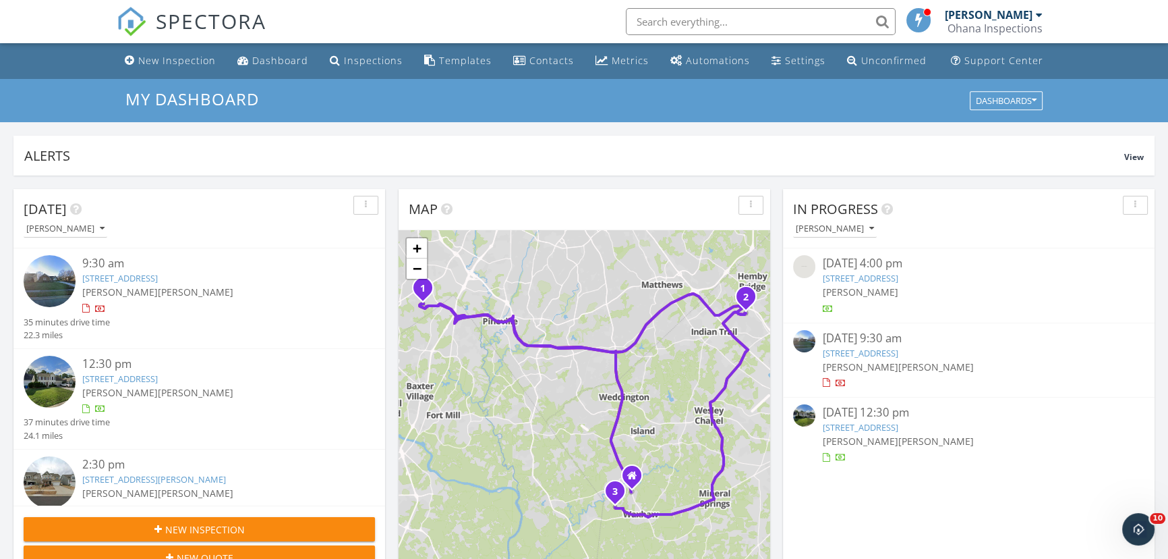
click at [690, 20] on input "text" at bounding box center [761, 21] width 270 height 27
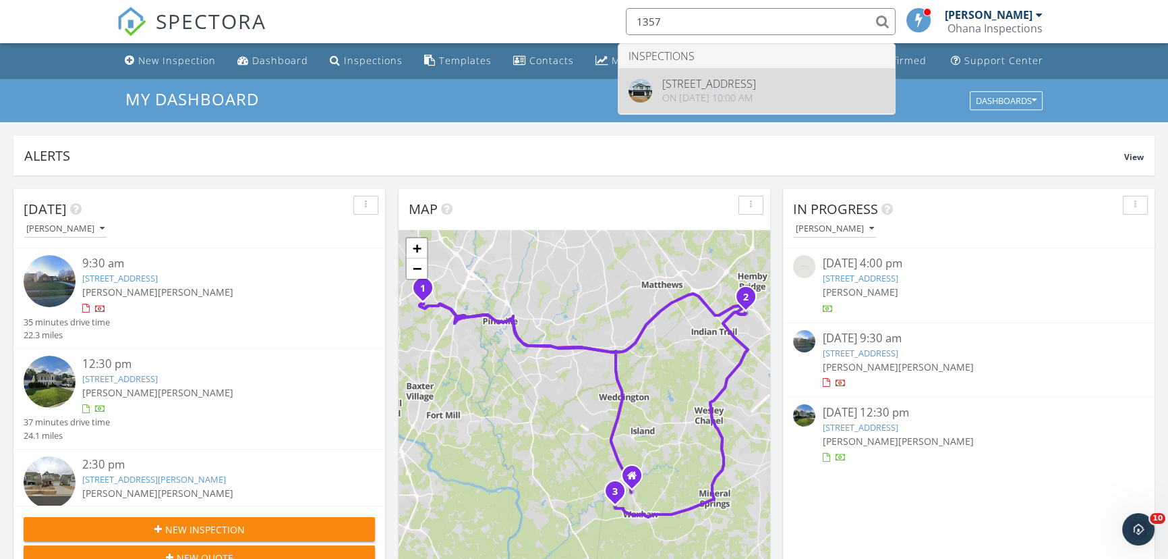
type input "1357"
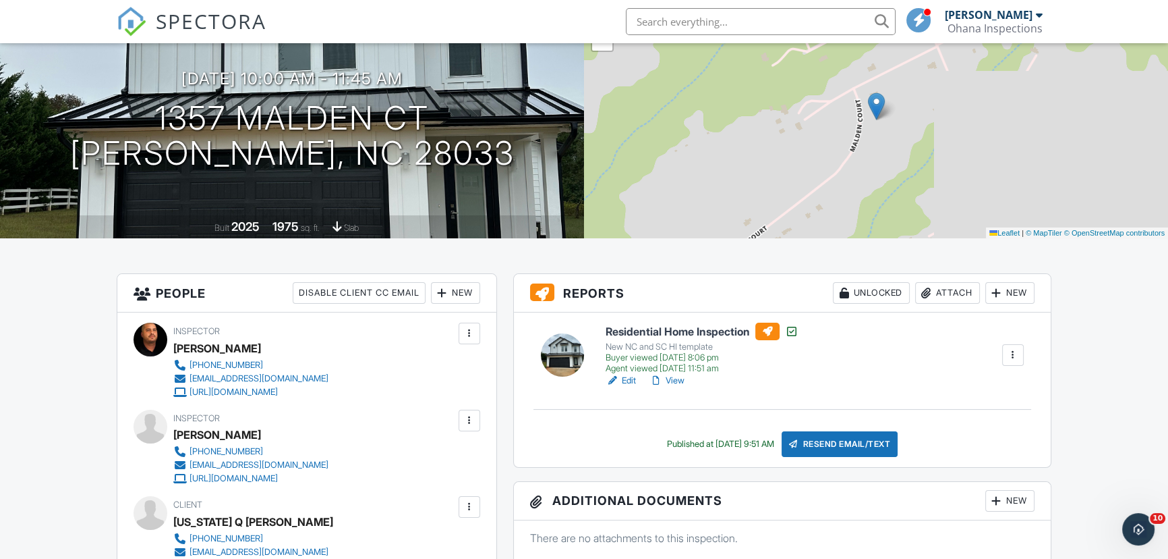
click at [938, 295] on div "Attach" at bounding box center [948, 293] width 65 height 22
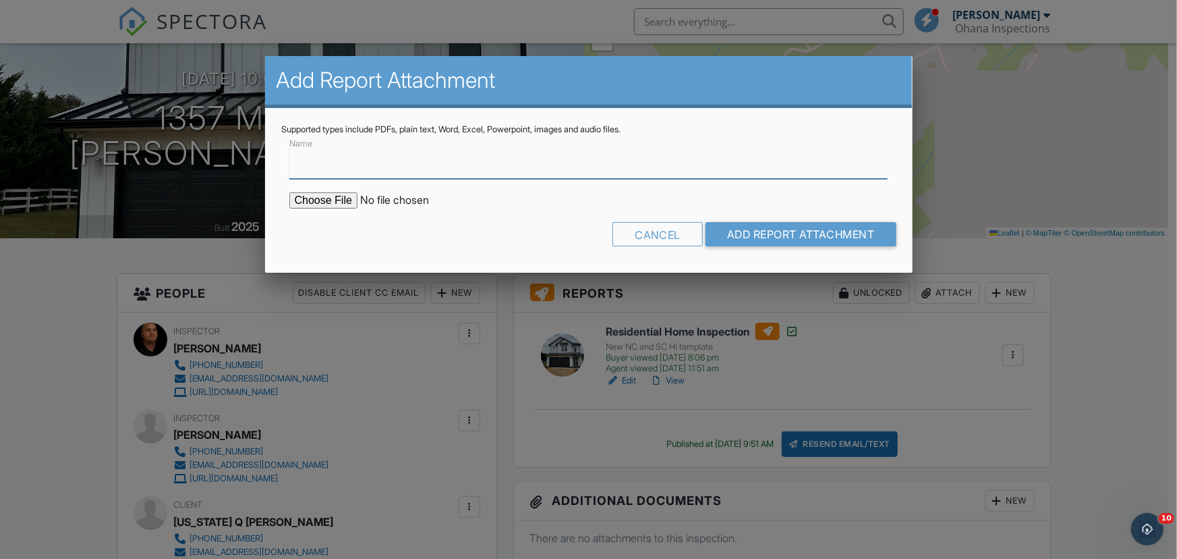
click at [490, 163] on input "Name" at bounding box center [588, 162] width 599 height 33
type input "Radon Report"
click at [343, 204] on input "file" at bounding box center [403, 200] width 229 height 16
type input "C:\fakepath\1357-Malden-Ct_RadonReport_7c799853-e0ff-41ae-bbea-d6239d386f9b.pdf"
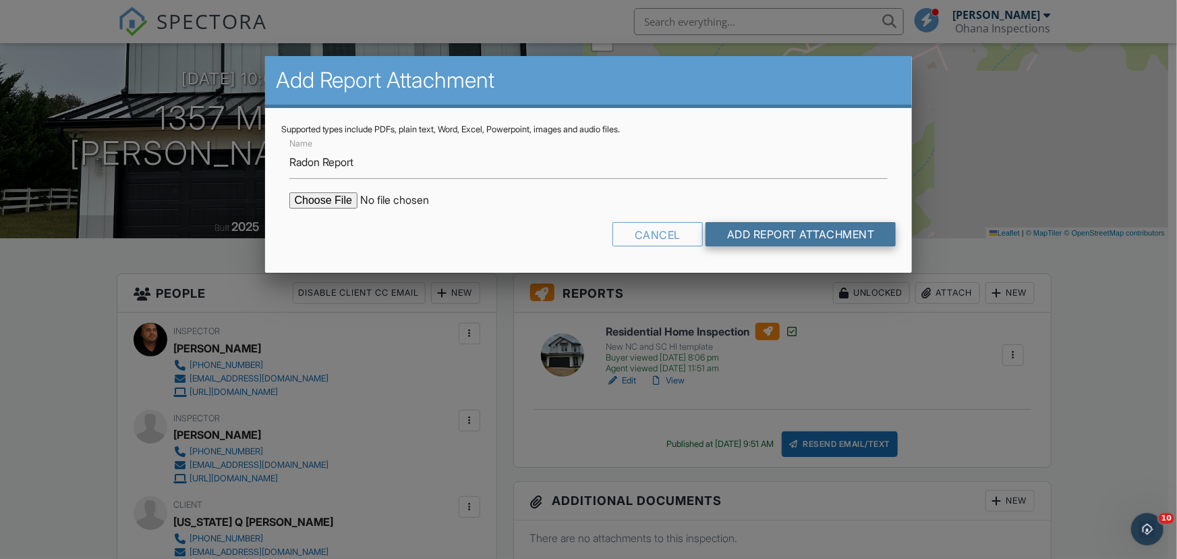
click at [770, 229] on input "Add Report Attachment" at bounding box center [801, 234] width 191 height 24
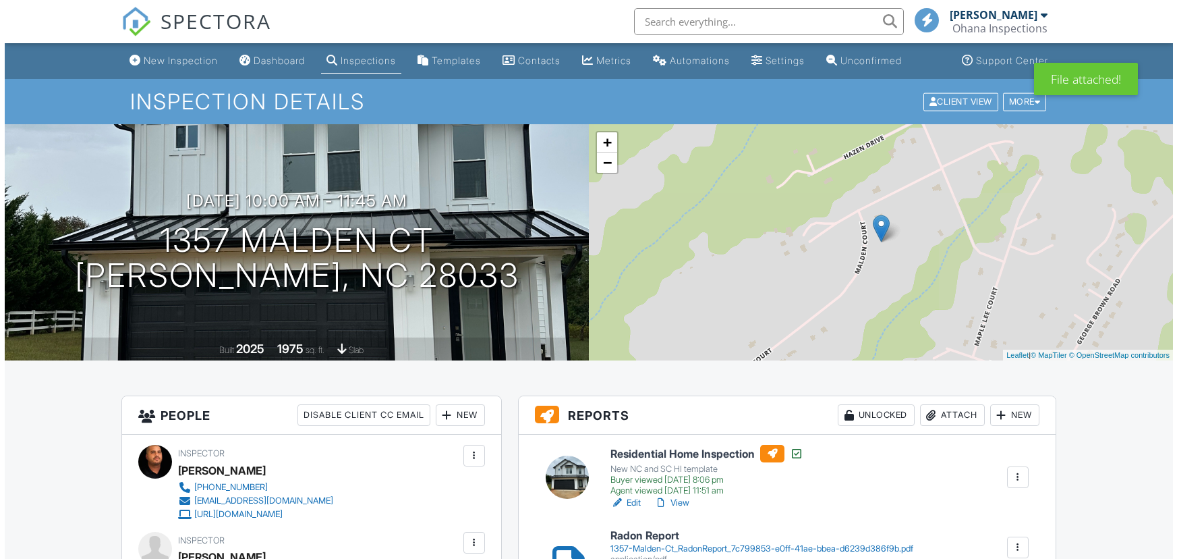
scroll to position [184, 0]
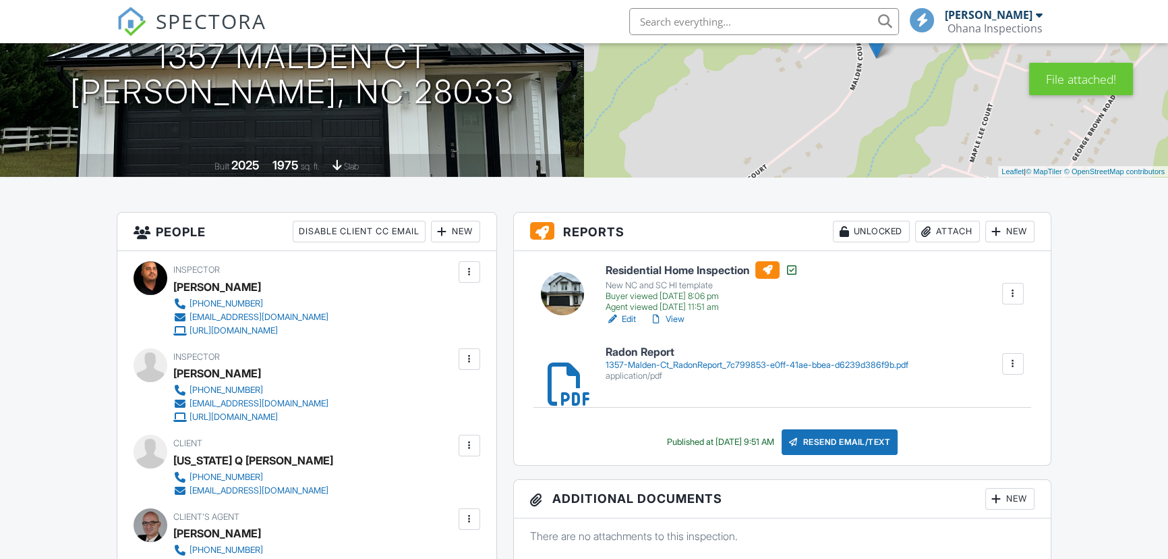
click at [847, 439] on div "Resend Email/Text" at bounding box center [840, 442] width 116 height 26
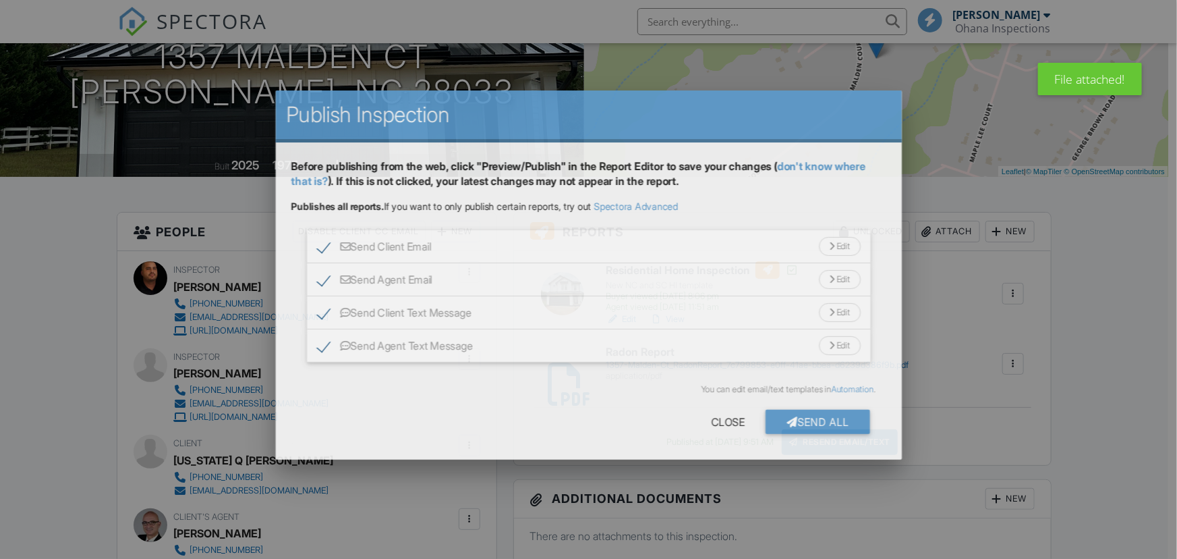
scroll to position [0, 0]
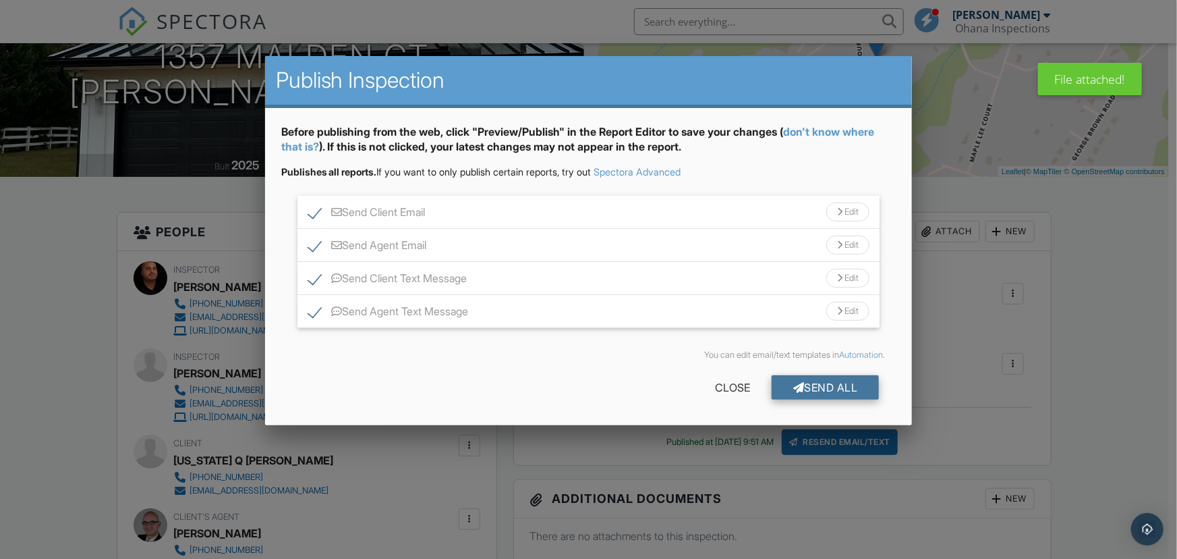
click at [833, 387] on div "Send All" at bounding box center [826, 387] width 108 height 24
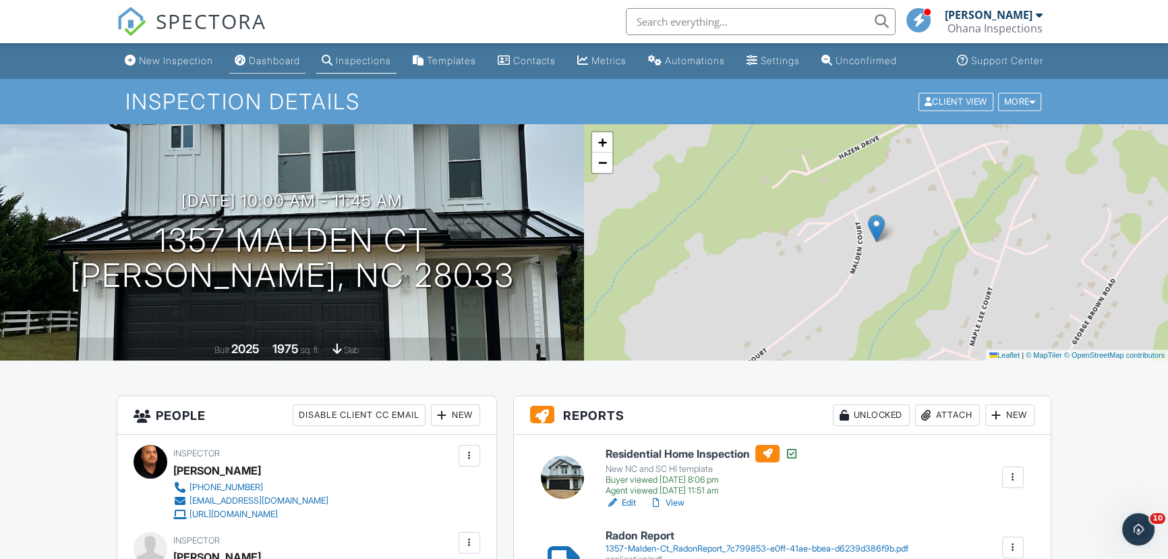
click at [279, 62] on div "Dashboard" at bounding box center [274, 60] width 51 height 11
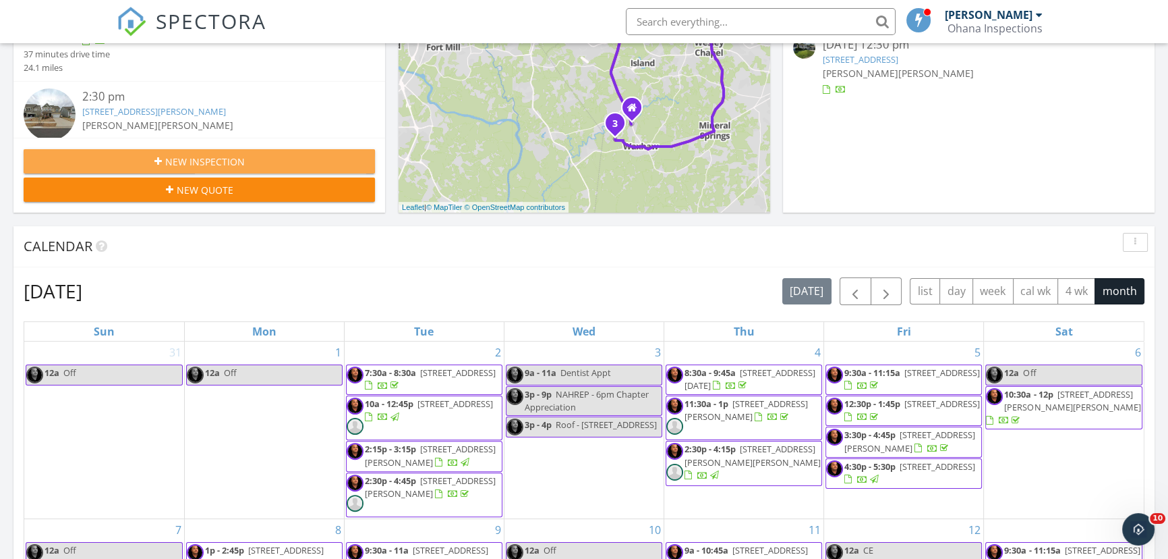
click at [243, 153] on button "New Inspection" at bounding box center [199, 161] width 351 height 24
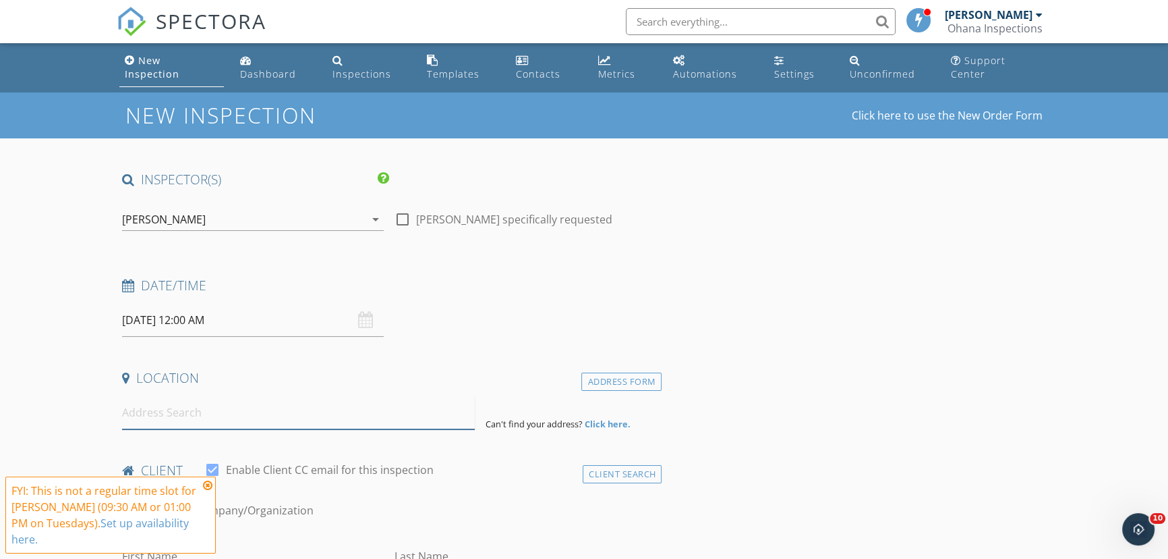
click at [202, 403] on input at bounding box center [298, 412] width 353 height 33
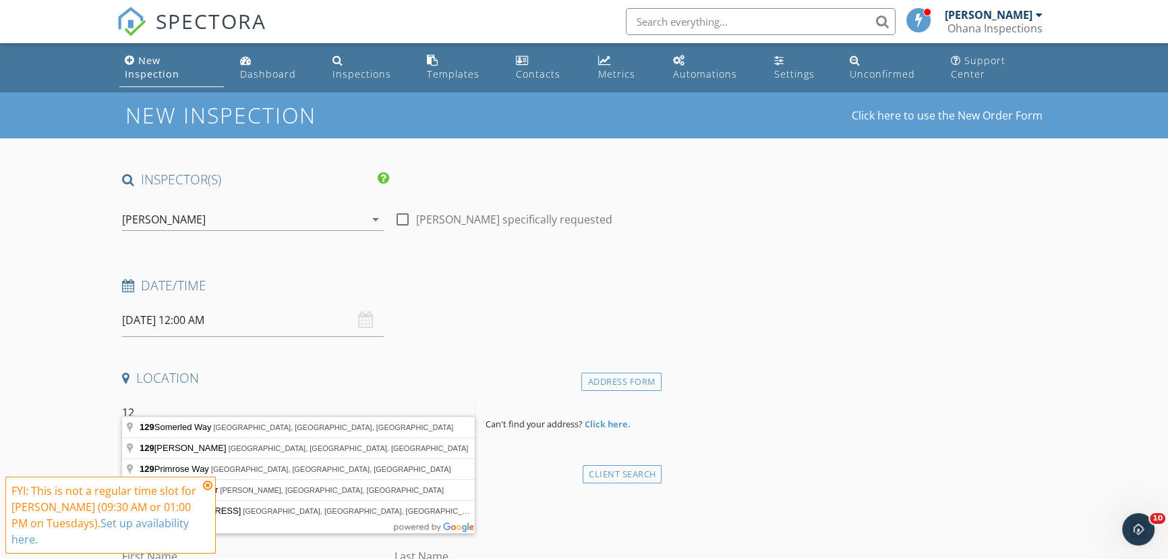
type input "1"
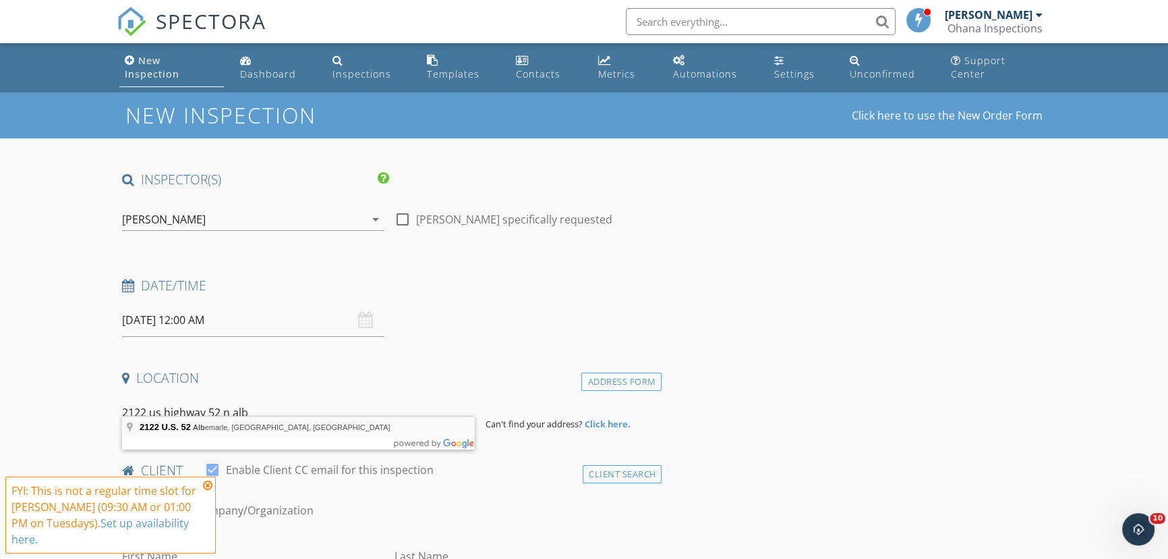
type input "[STREET_ADDRESS]"
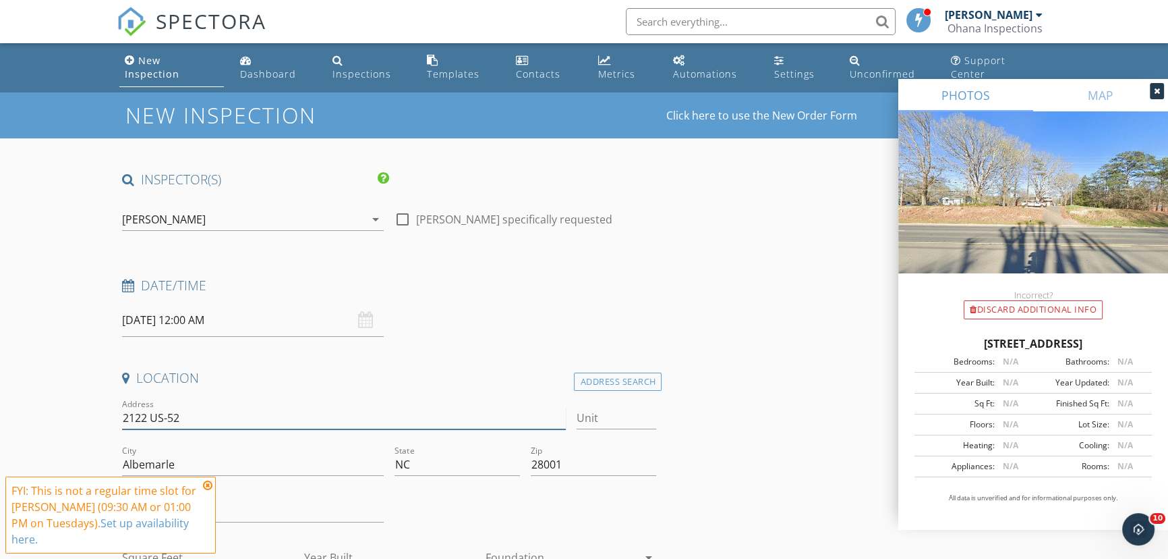
click at [214, 407] on input "2122 US-52" at bounding box center [344, 418] width 444 height 22
type input "[STREET_ADDRESS]"
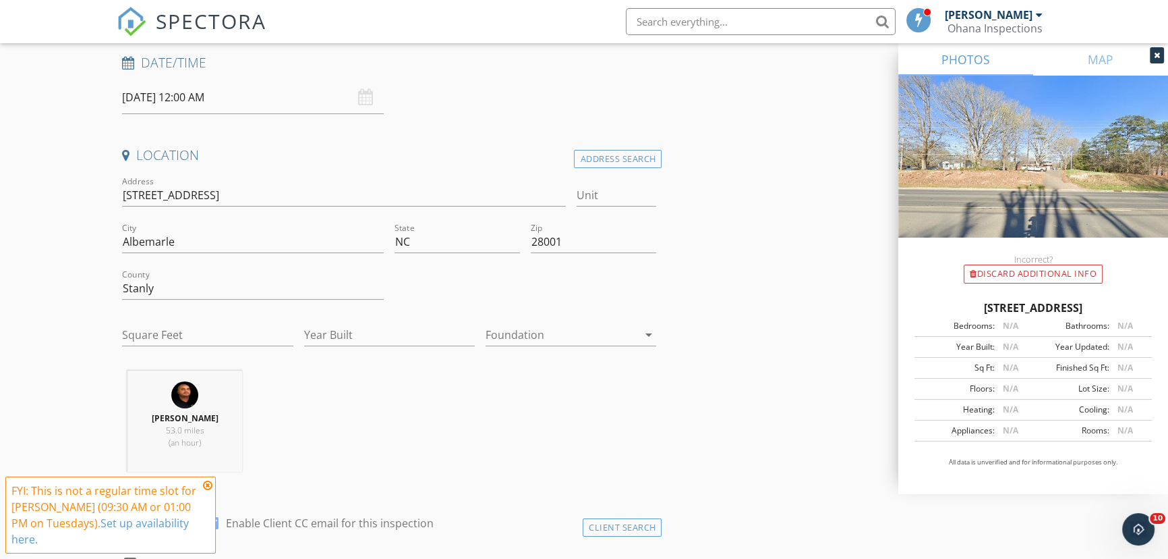
scroll to position [245, 0]
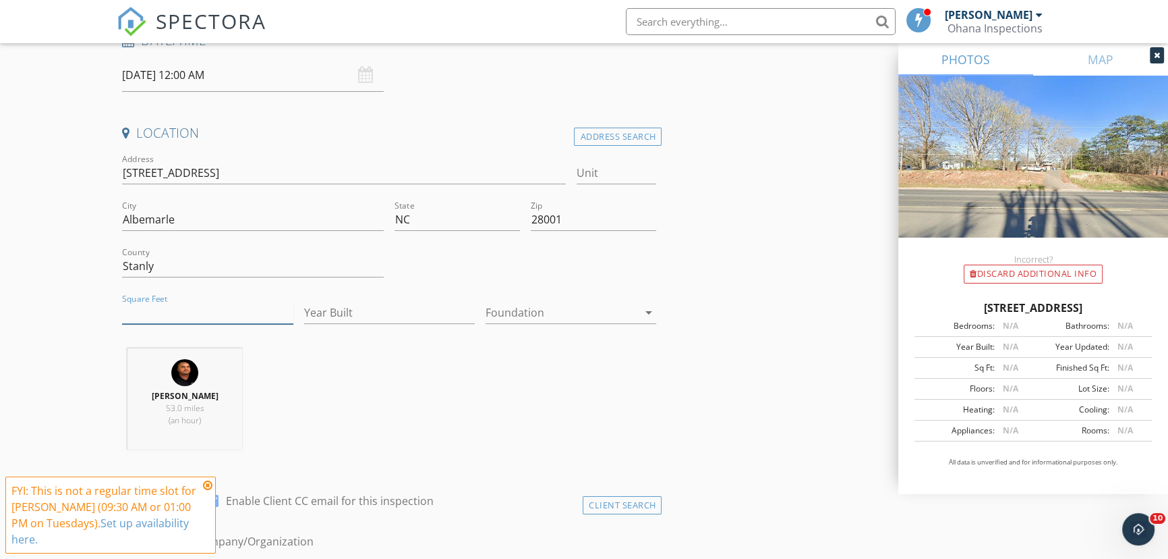
click at [201, 302] on input "Square Feet" at bounding box center [207, 313] width 171 height 22
type input "1627"
drag, startPoint x: 348, startPoint y: 296, endPoint x: 355, endPoint y: 290, distance: 9.1
click at [351, 302] on input "Year Built" at bounding box center [389, 313] width 171 height 22
type input "1947"
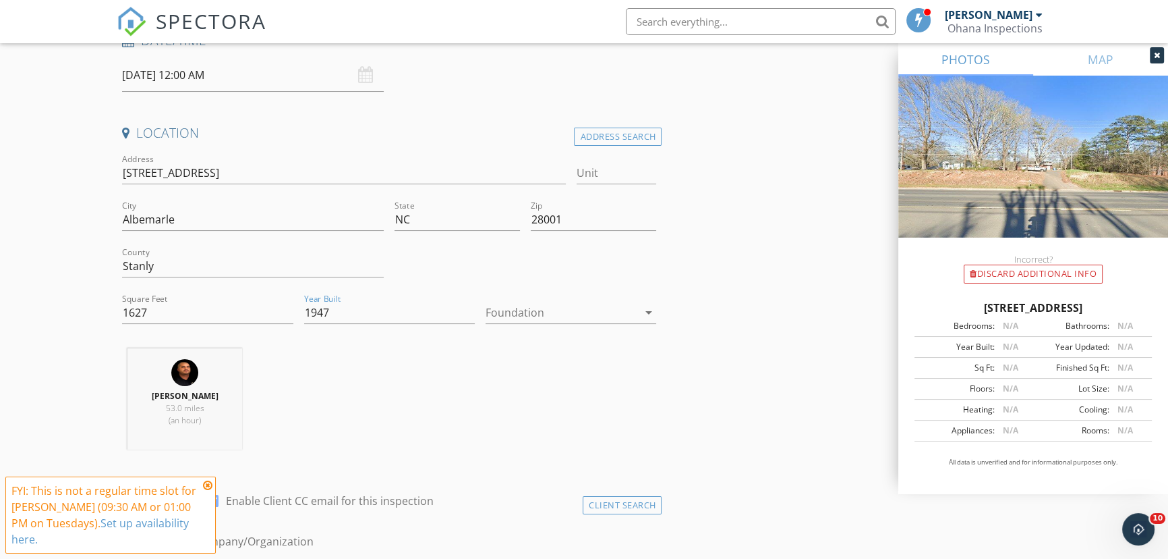
click at [575, 302] on div at bounding box center [562, 313] width 152 height 22
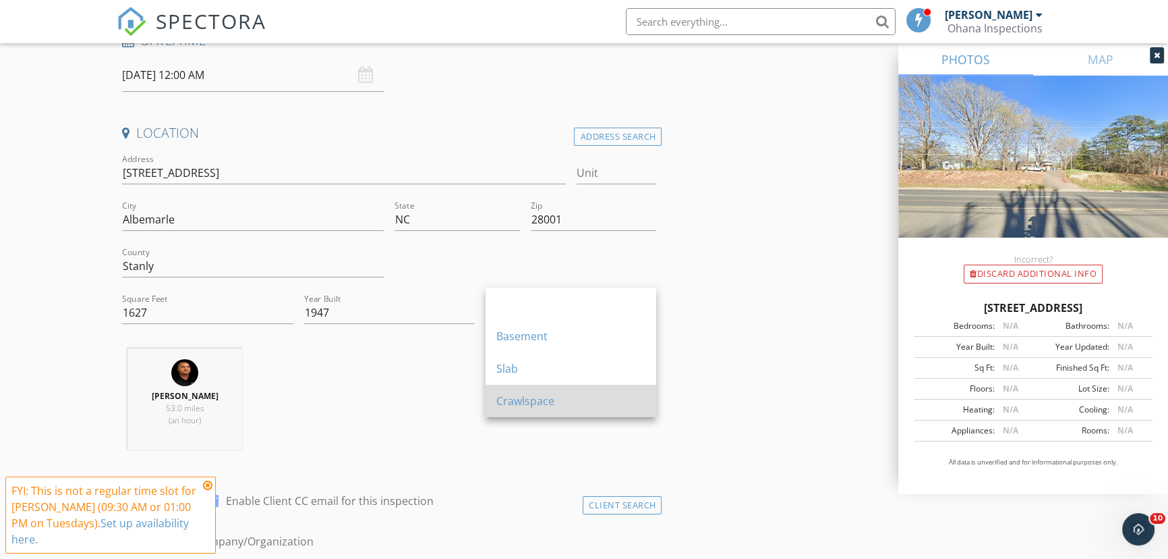
click at [529, 393] on div "Crawlspace" at bounding box center [571, 401] width 149 height 16
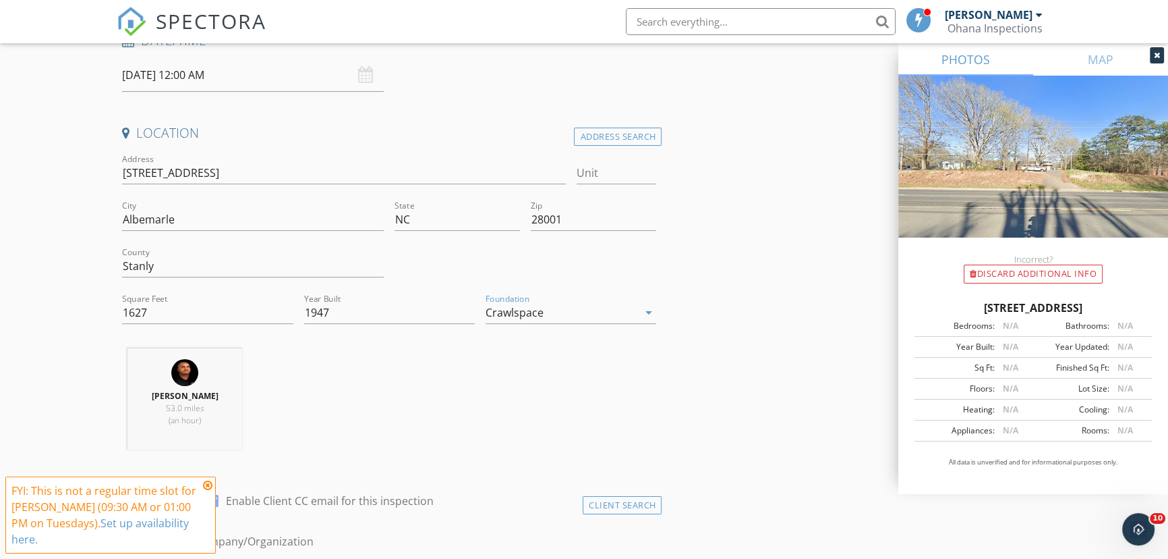
click at [447, 365] on div "Oscar Lora 53.0 miles (an hour)" at bounding box center [389, 404] width 545 height 112
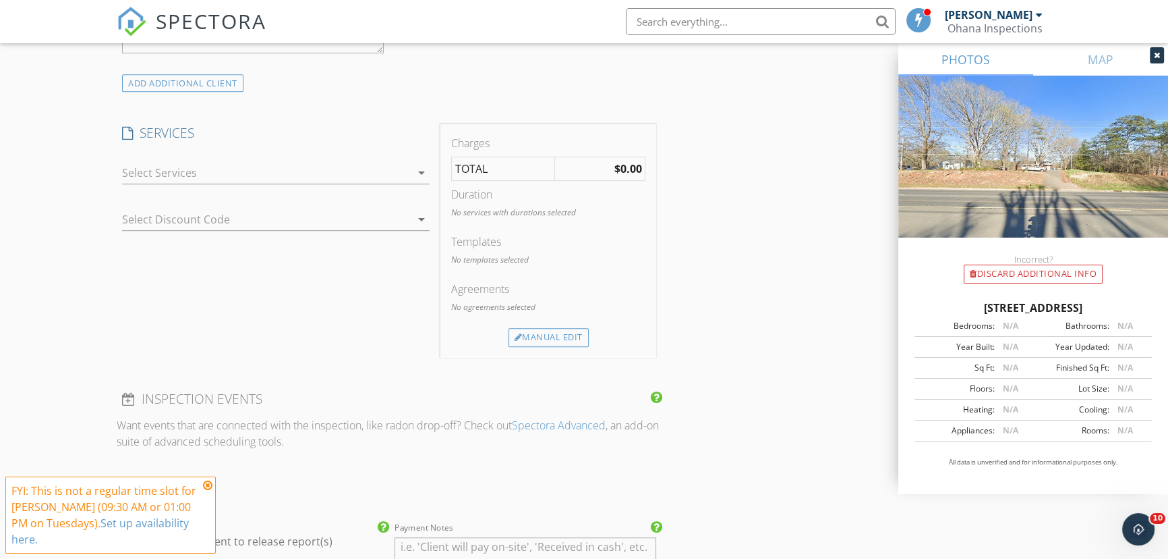
scroll to position [1042, 0]
click at [204, 160] on div at bounding box center [266, 171] width 288 height 22
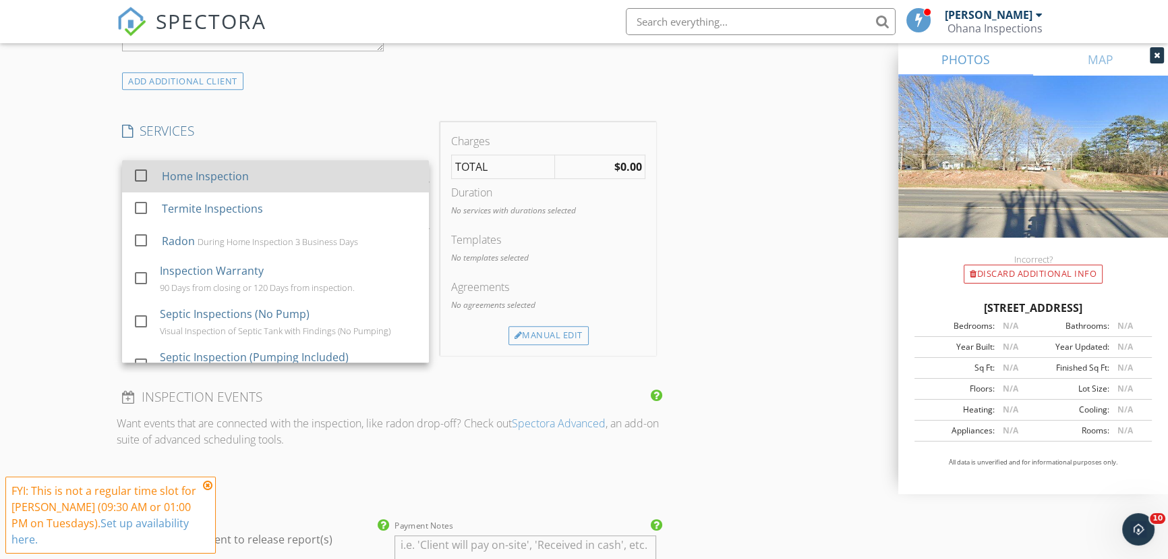
click at [212, 169] on div "Home Inspection" at bounding box center [205, 176] width 87 height 16
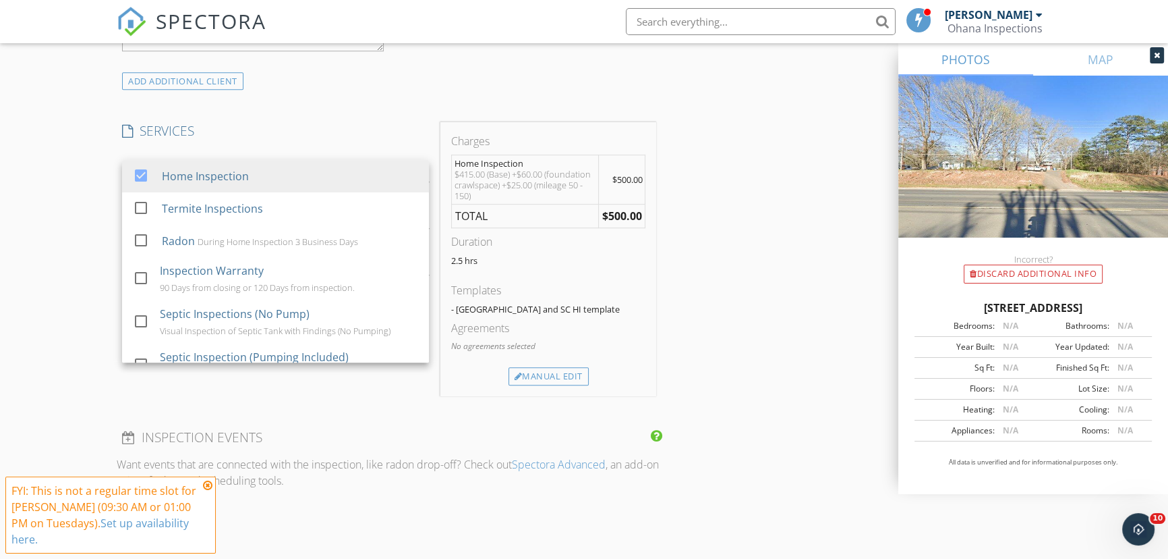
click at [731, 219] on div "INSPECTOR(S) check_box Oscar Lora PRIMARY check_box_outline_blank Mauricio Agre…" at bounding box center [584, 323] width 935 height 2390
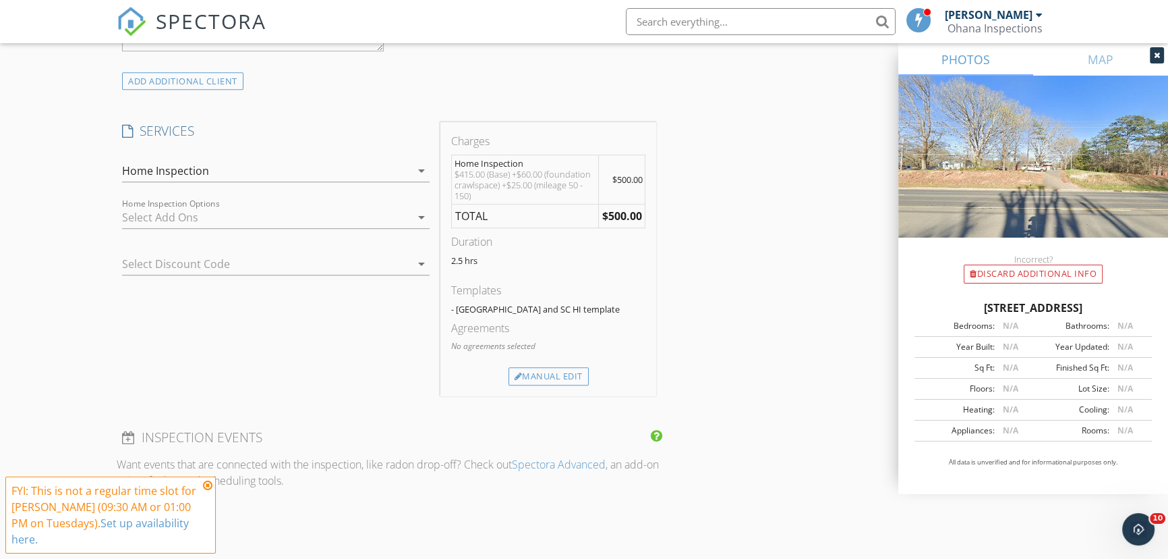
click at [196, 165] on div "Home Inspection" at bounding box center [165, 171] width 87 height 12
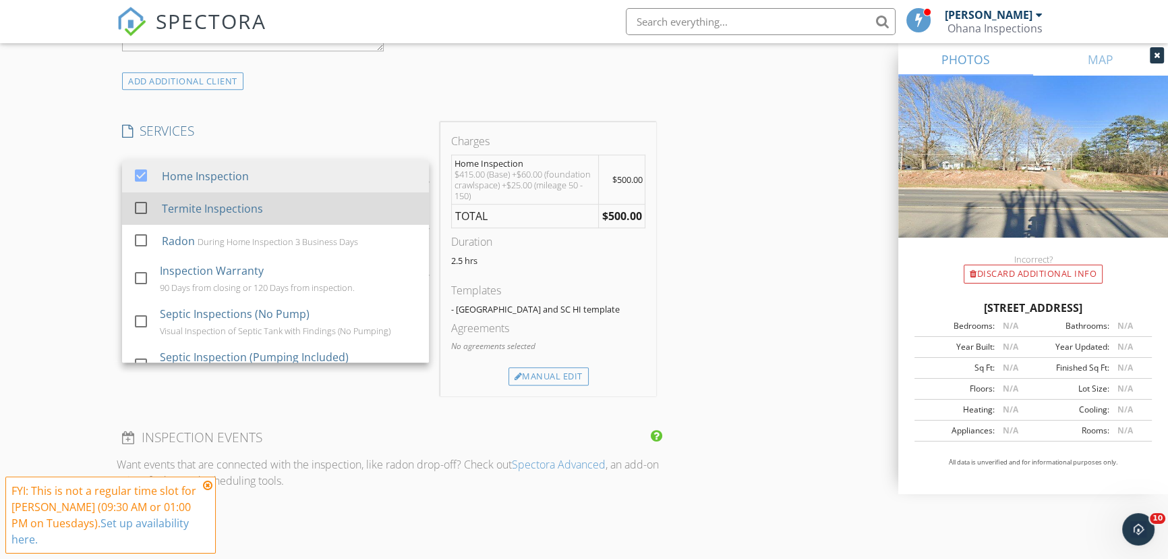
click at [223, 200] on div "Termite Inspections" at bounding box center [212, 208] width 101 height 16
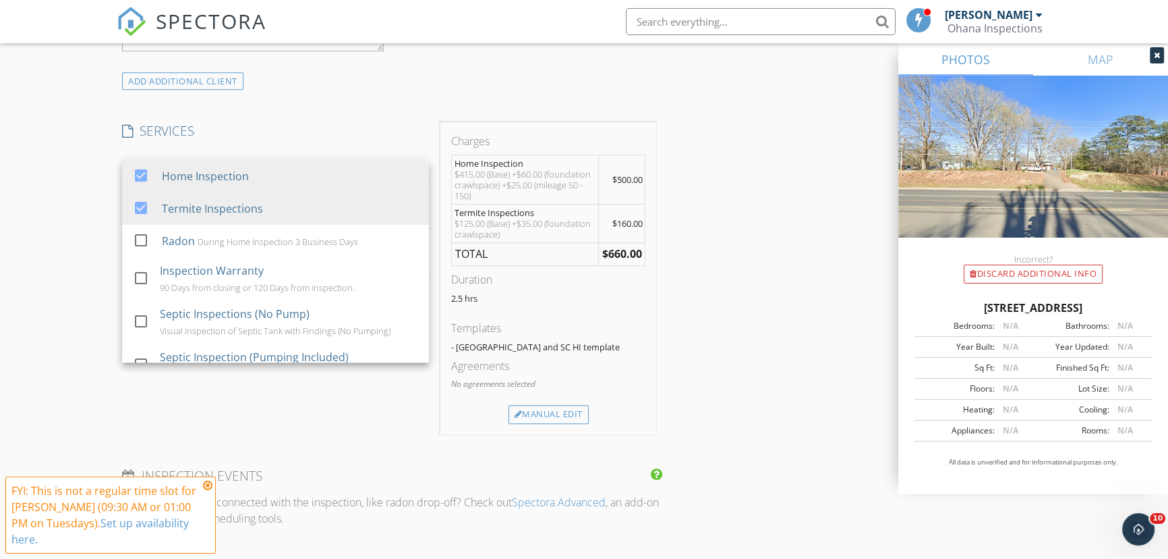
click at [783, 238] on div "INSPECTOR(S) check_box Oscar Lora PRIMARY check_box_outline_blank Mauricio Agre…" at bounding box center [584, 342] width 935 height 2429
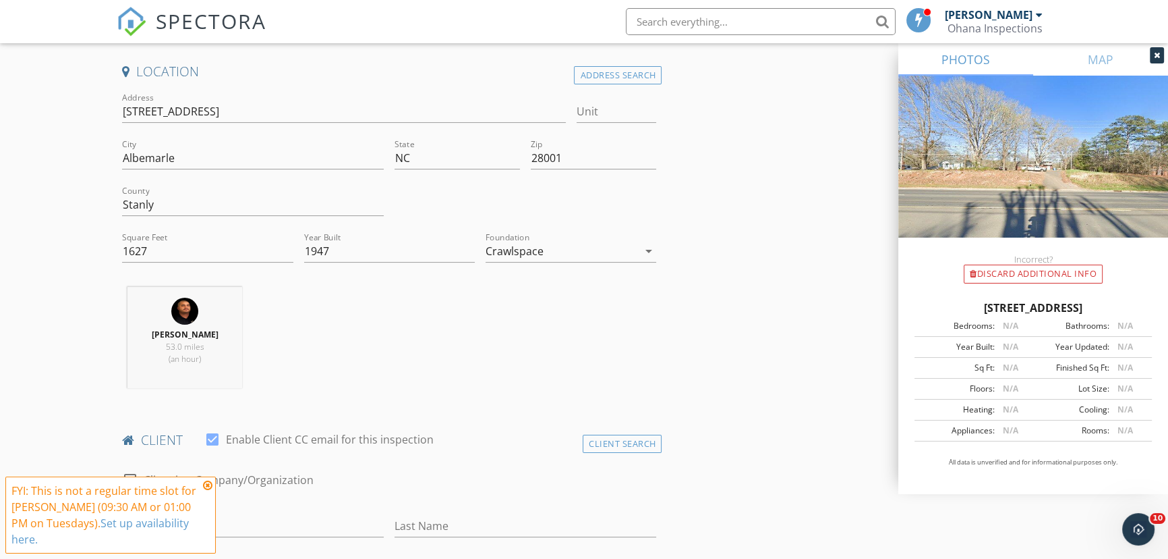
scroll to position [0, 0]
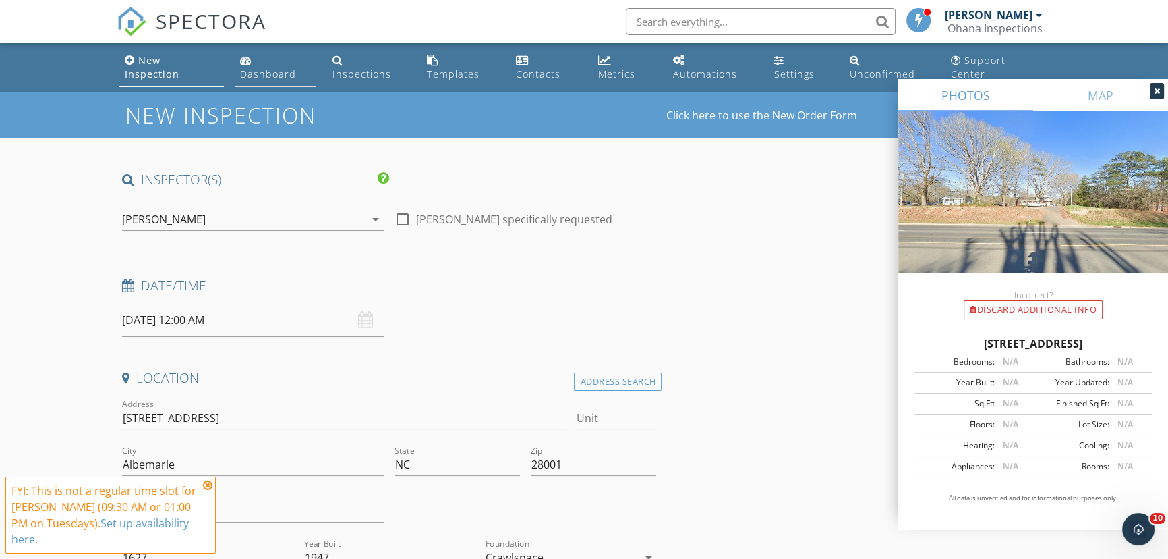
click at [276, 67] on div "Dashboard" at bounding box center [268, 73] width 56 height 13
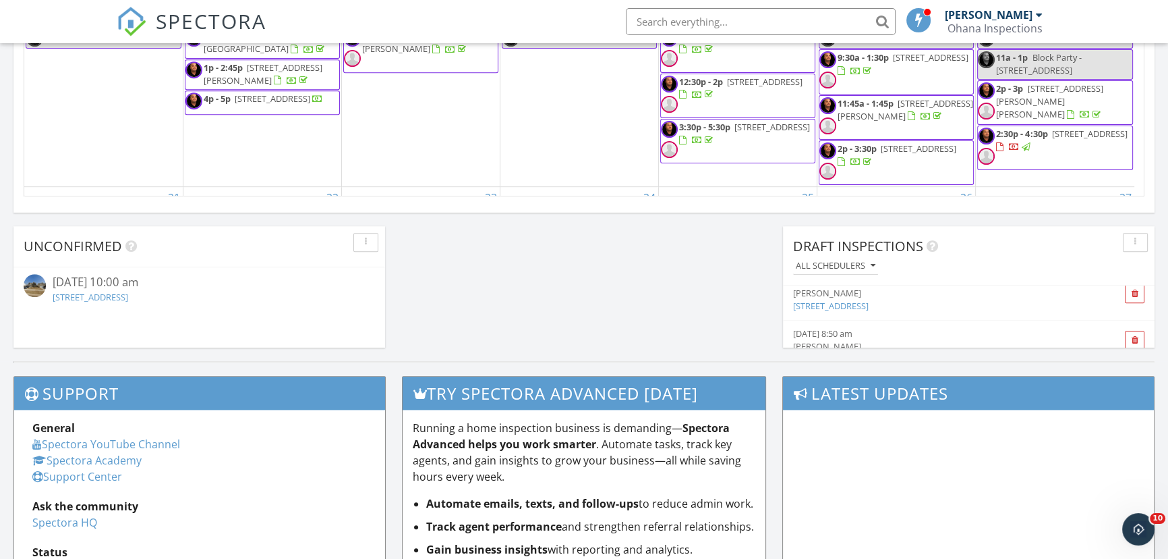
scroll to position [294, 0]
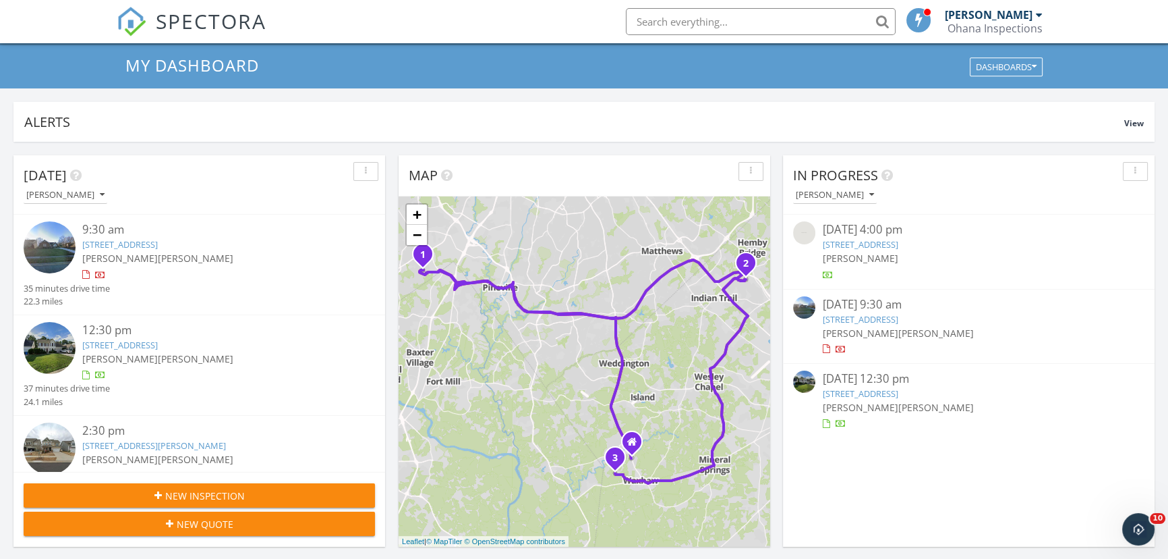
scroll to position [0, 0]
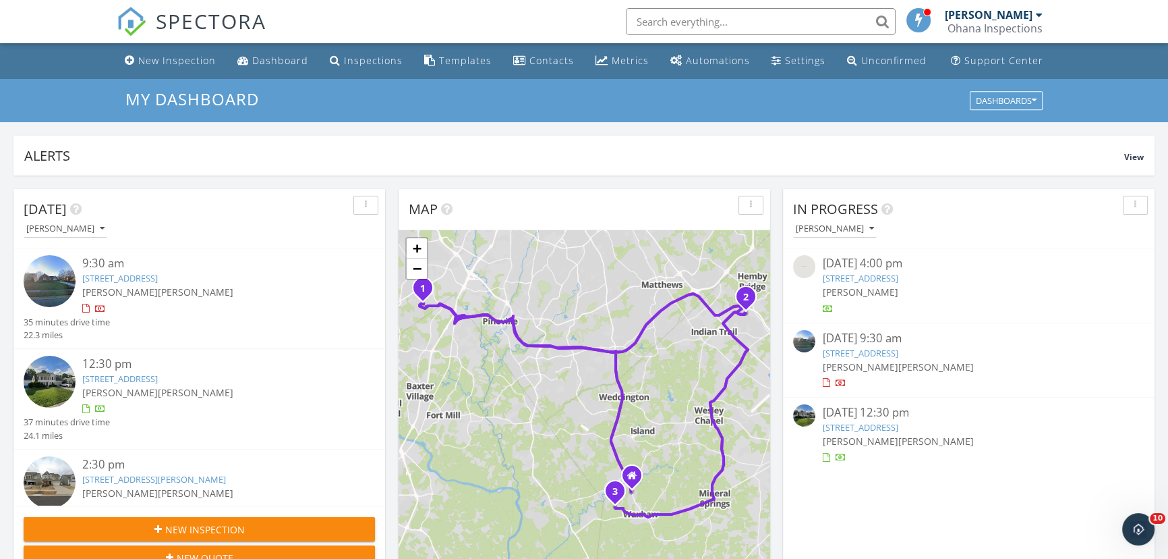
click at [196, 532] on span "New Inspection" at bounding box center [205, 529] width 80 height 14
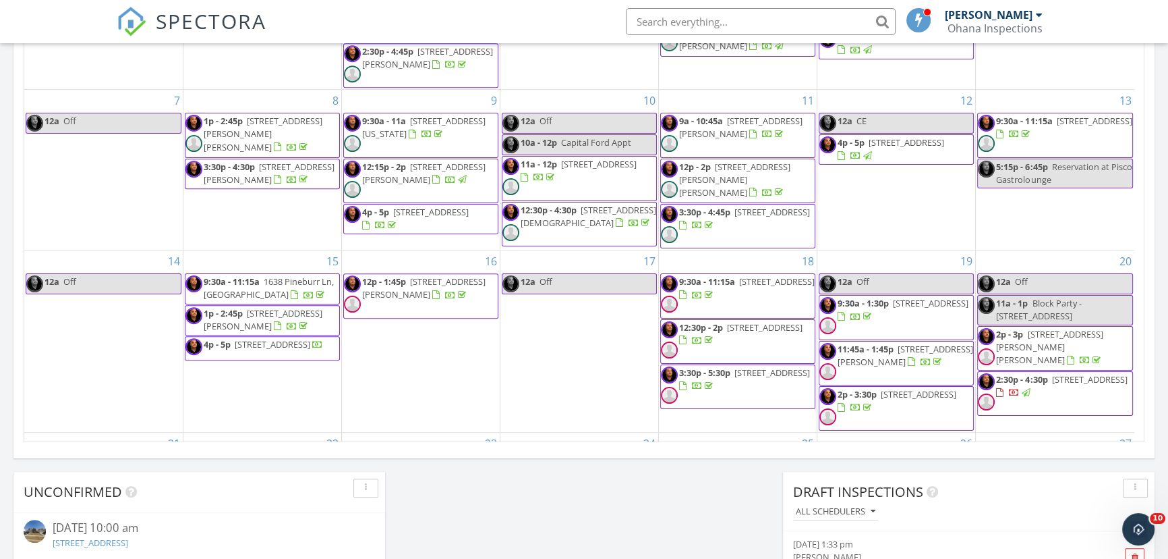
scroll to position [490, 0]
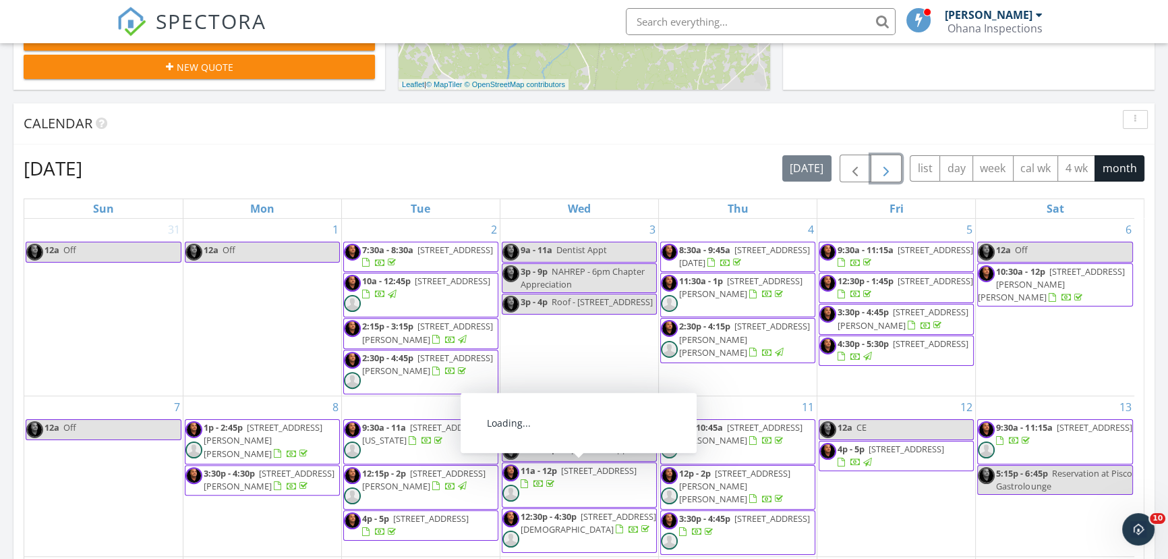
click at [893, 169] on span "button" at bounding box center [886, 169] width 16 height 16
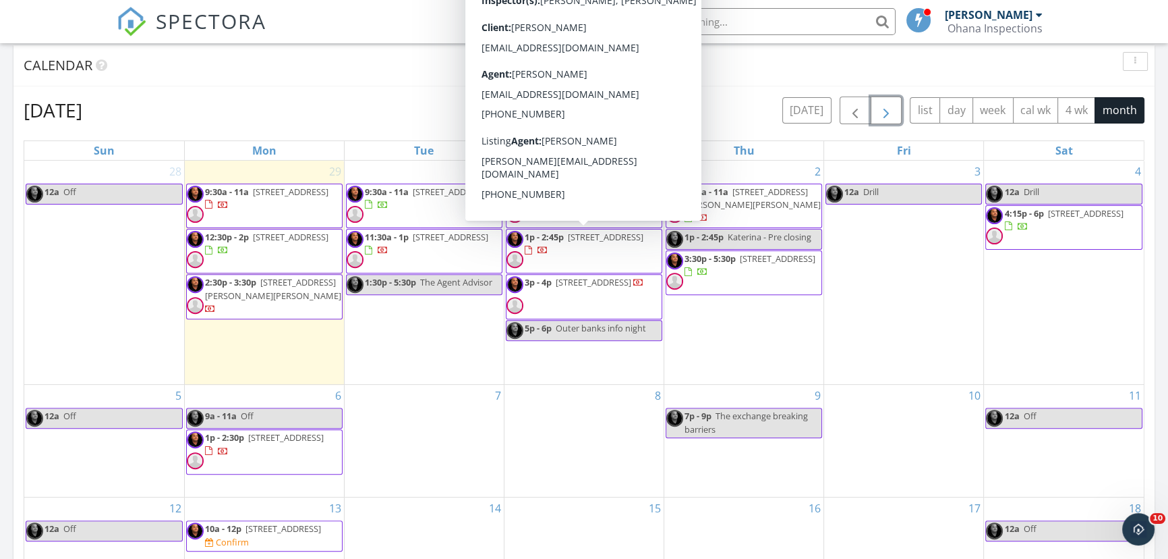
scroll to position [552, 0]
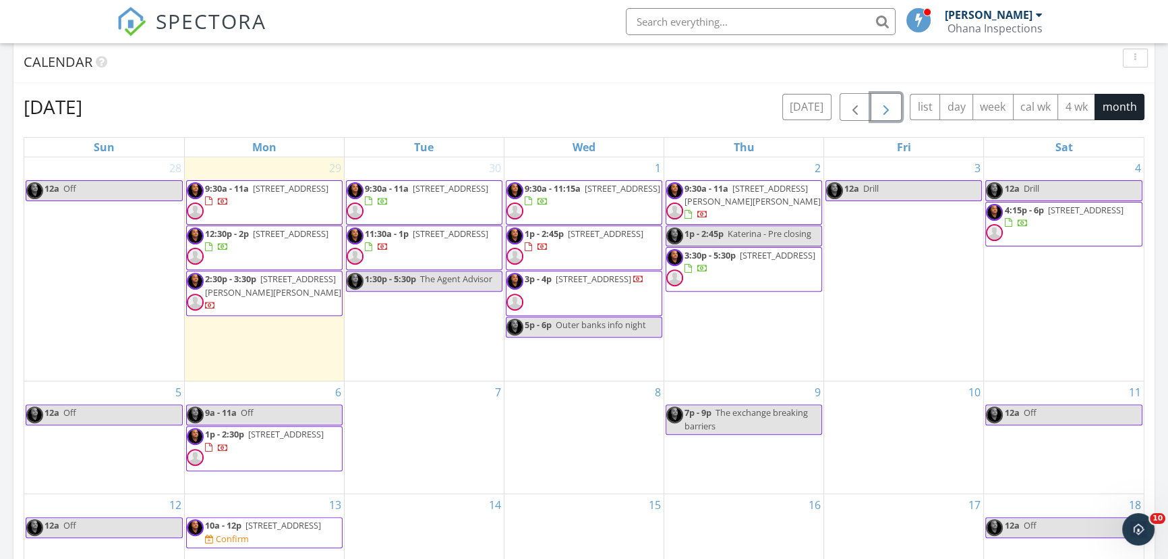
click at [323, 242] on span "12:30p - 2p [STREET_ADDRESS]" at bounding box center [264, 247] width 155 height 40
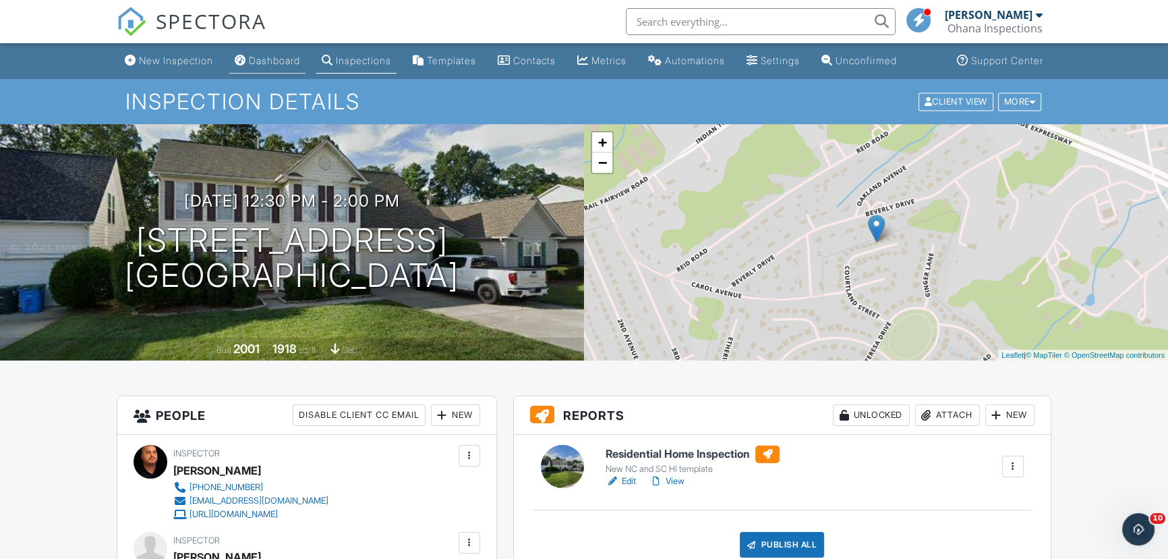
click at [274, 58] on div "Dashboard" at bounding box center [274, 60] width 51 height 11
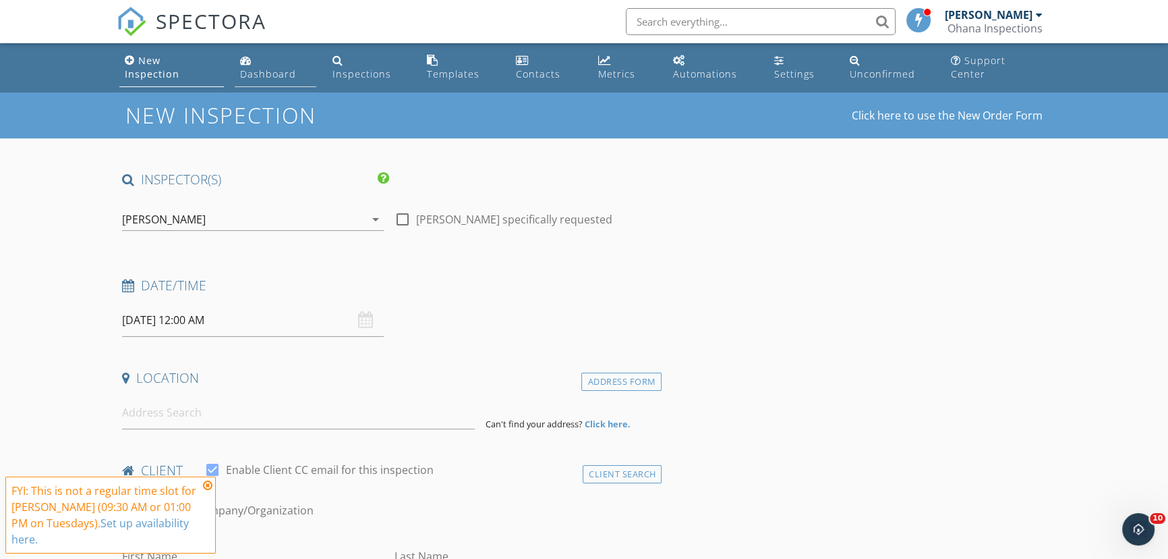
click at [291, 67] on div "Dashboard" at bounding box center [268, 73] width 56 height 13
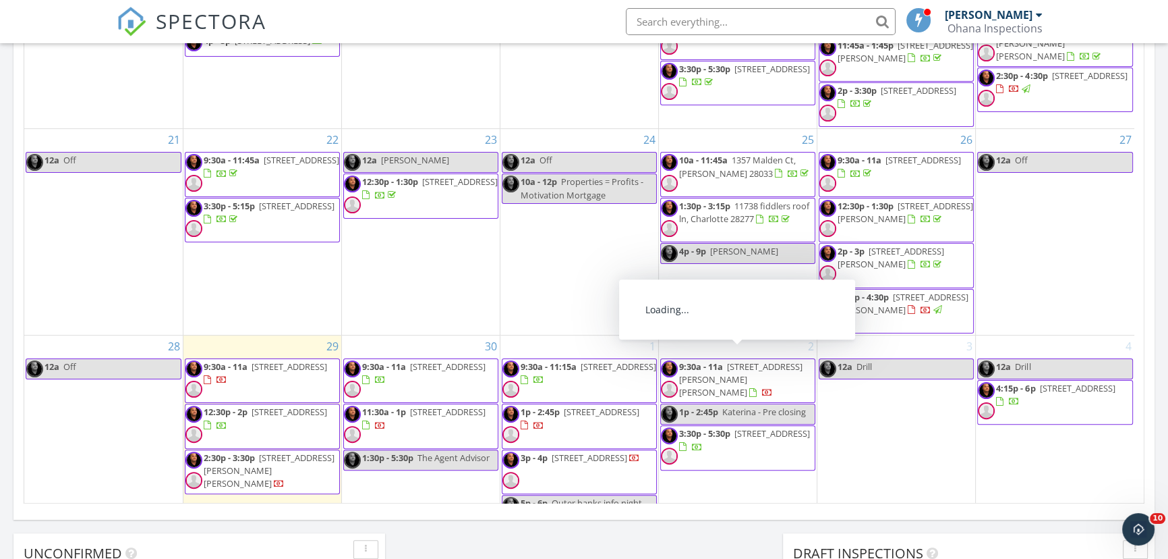
scroll to position [1165, 0]
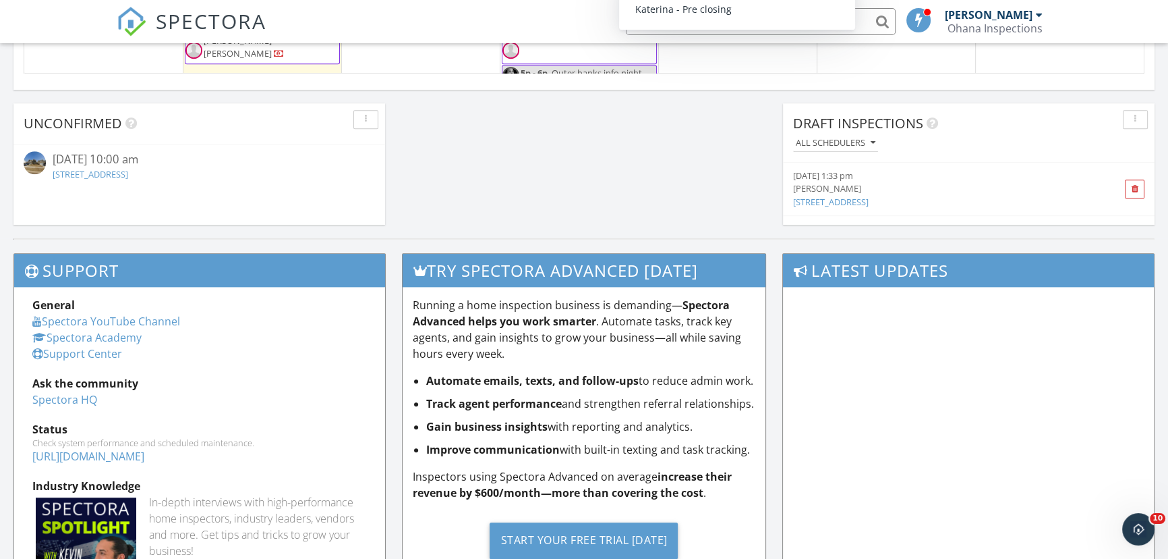
click at [830, 175] on div "[DATE] 1:33 pm" at bounding box center [939, 175] width 293 height 13
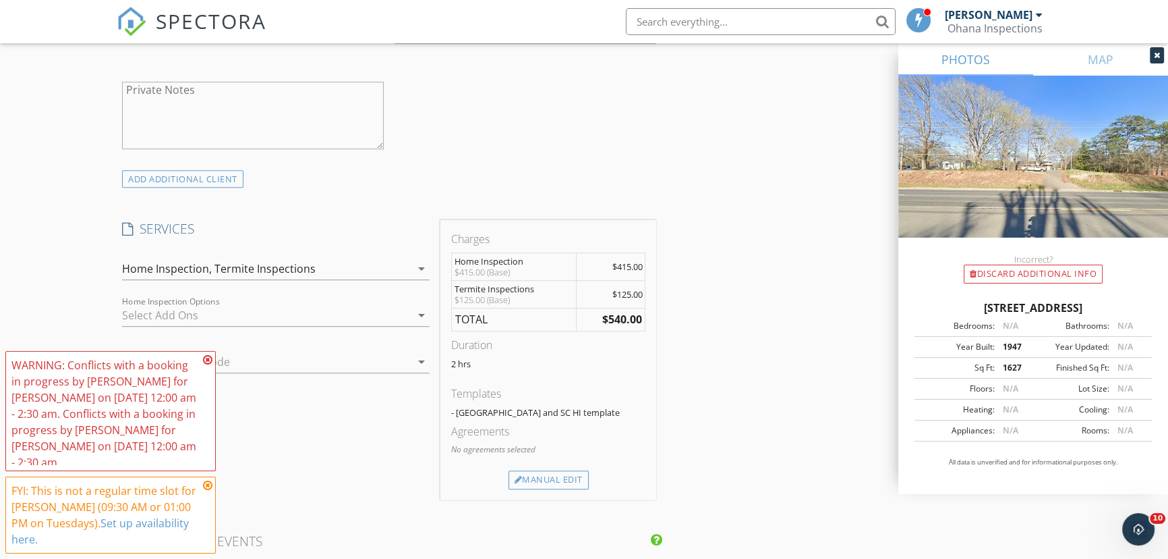
scroll to position [858, 0]
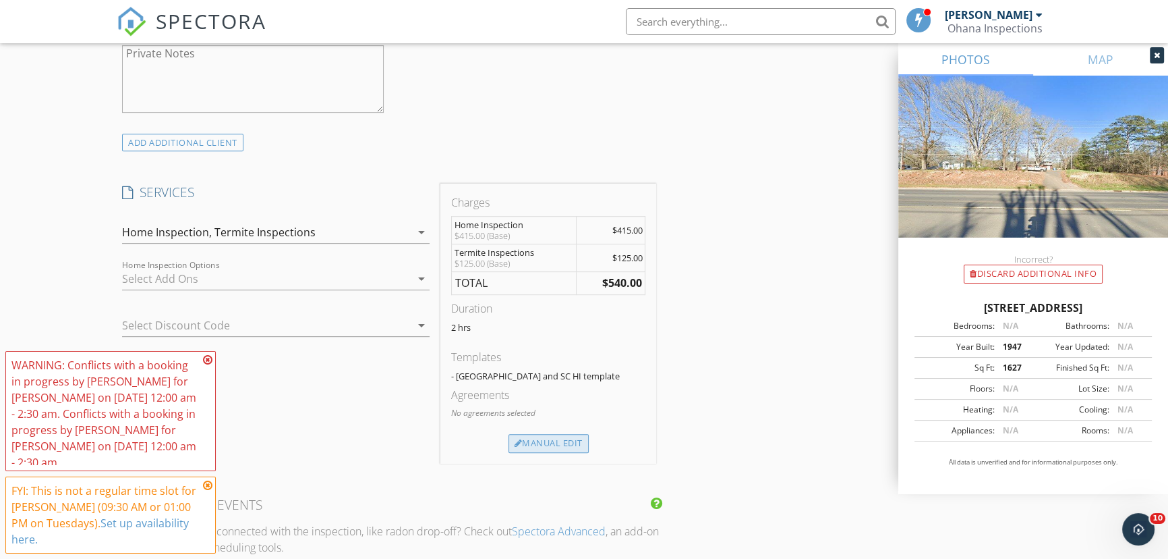
click at [553, 434] on div "Manual Edit" at bounding box center [549, 443] width 80 height 19
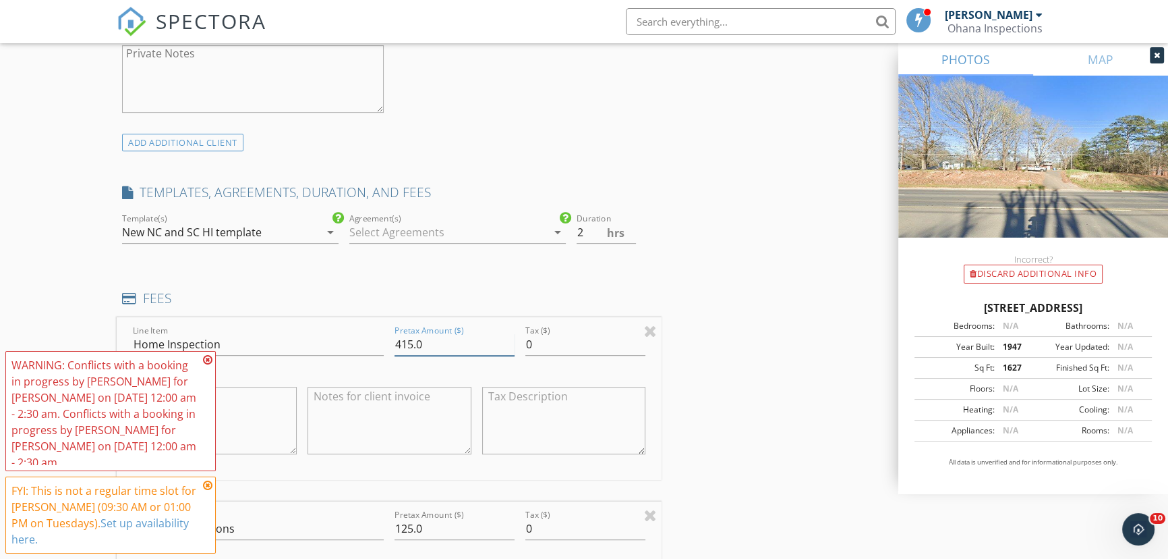
drag, startPoint x: 432, startPoint y: 329, endPoint x: 387, endPoint y: 326, distance: 45.3
click at [387, 326] on div "Line Item Home Inspection Pretax Amount ($) 415.0 Tax ($) 0 $415.00 (Base)" at bounding box center [389, 398] width 545 height 163
type input "475"
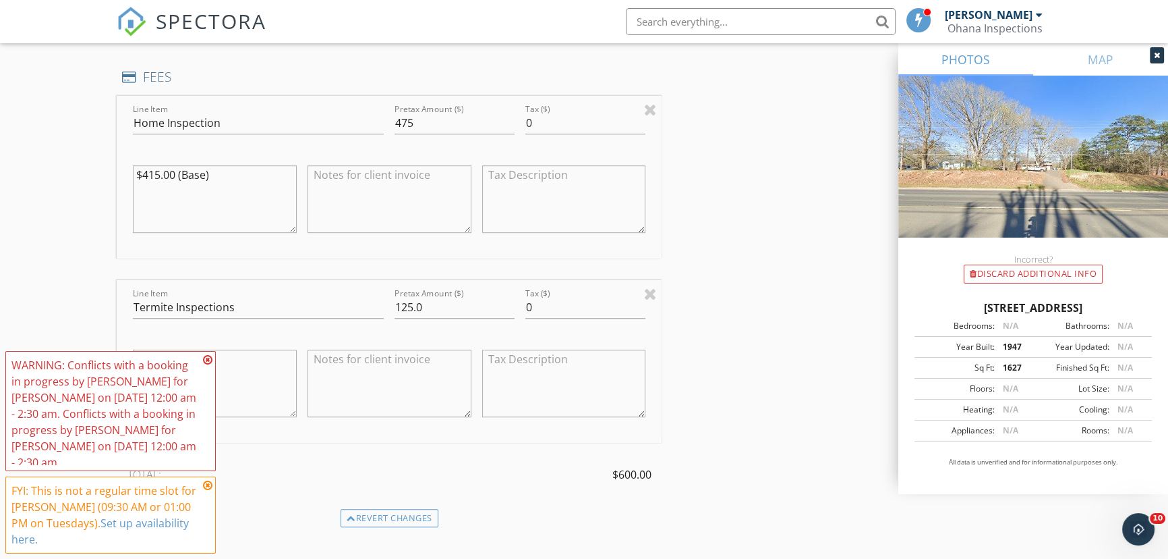
scroll to position [1104, 0]
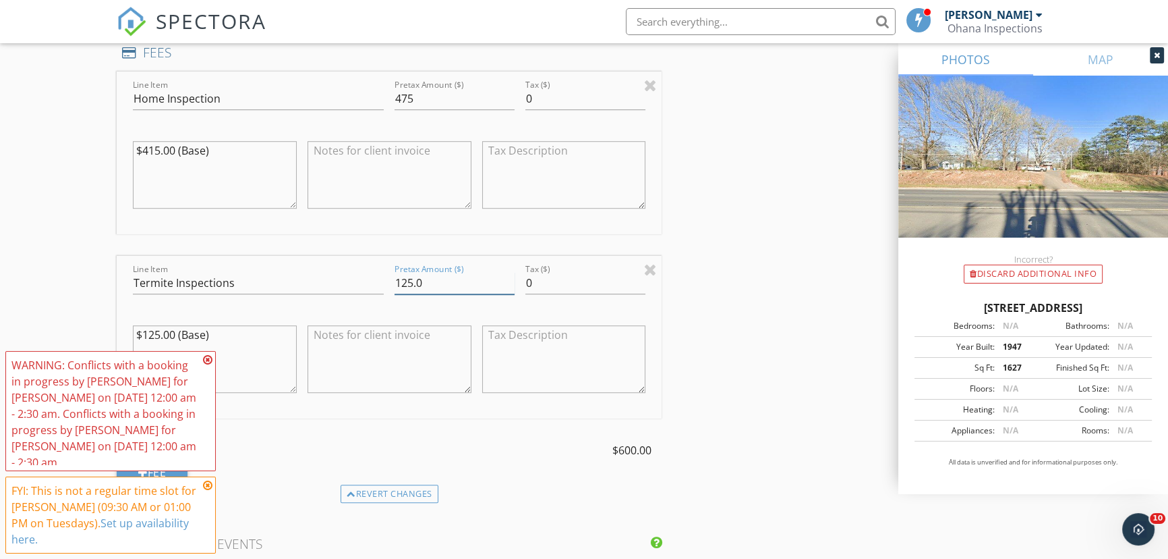
drag, startPoint x: 432, startPoint y: 270, endPoint x: 374, endPoint y: 275, distance: 58.3
click at [374, 275] on div "Line Item Termite Inspections Pretax Amount ($) 125.0 Tax ($) 0 $125.00 (Base)" at bounding box center [389, 337] width 545 height 163
type input "140"
click at [770, 299] on div "INSPECTOR(S) check_box Oscar Lora PRIMARY check_box_outline_blank Mauricio Agre…" at bounding box center [584, 346] width 935 height 2558
click at [390, 334] on textarea at bounding box center [390, 358] width 164 height 67
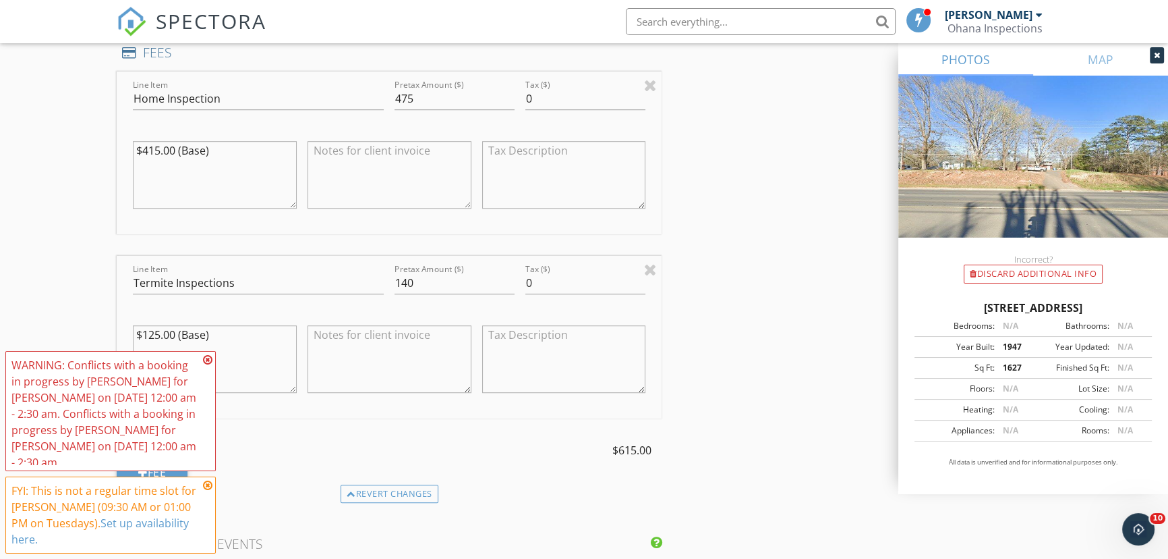
click at [390, 334] on textarea at bounding box center [390, 358] width 164 height 67
click at [418, 352] on textarea "crawslpace estructura, plomera aires." at bounding box center [390, 358] width 164 height 67
type textarea "crawslpace estructura, plomera aires."
click at [772, 301] on div "INSPECTOR(S) check_box Oscar Lora PRIMARY check_box_outline_blank Mauricio Agre…" at bounding box center [584, 346] width 935 height 2558
click at [38, 129] on div "New Inspection Click here to use the New Order Form INSPECTOR(S) check_box Osca…" at bounding box center [584, 323] width 1168 height 2668
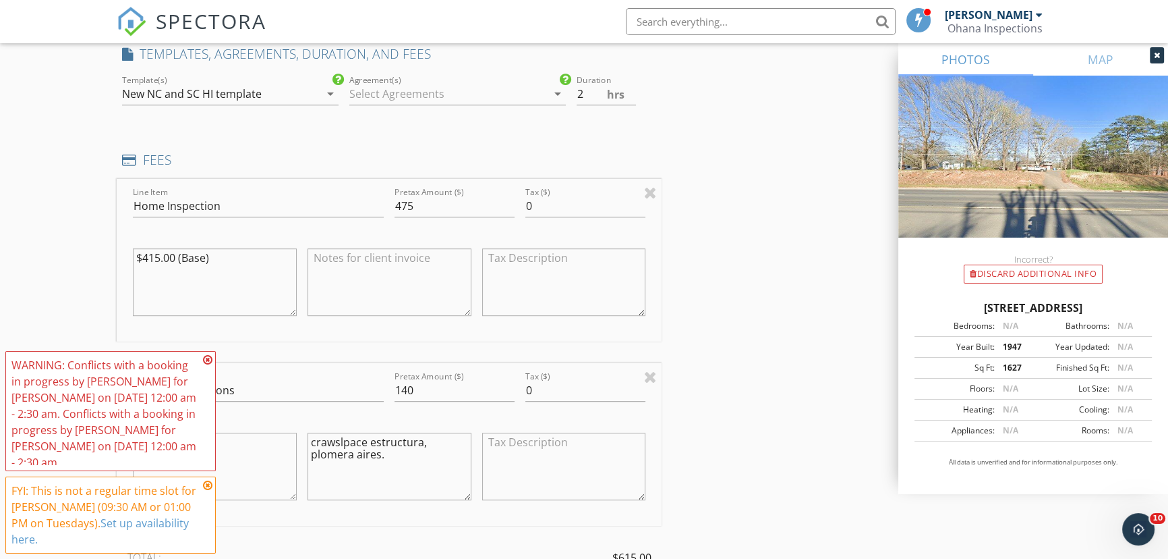
scroll to position [981, 0]
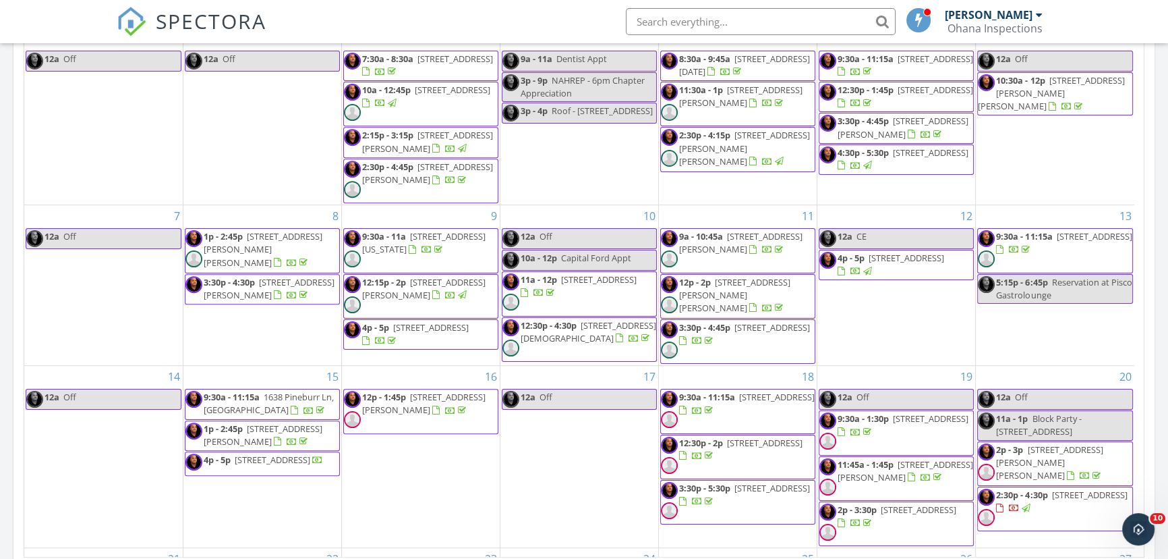
scroll to position [490, 0]
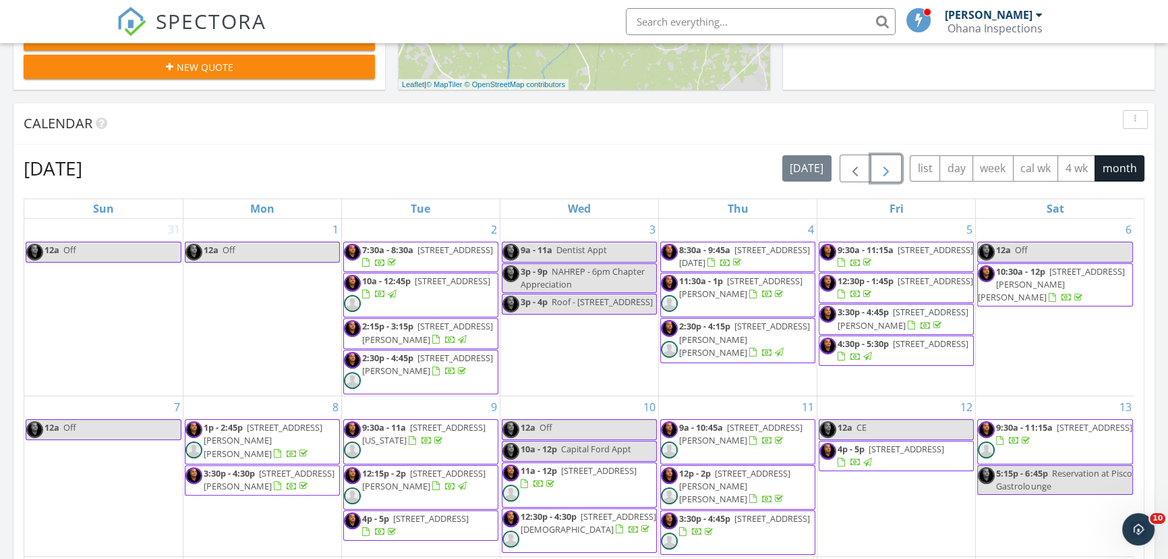
click at [881, 164] on span "button" at bounding box center [886, 169] width 16 height 16
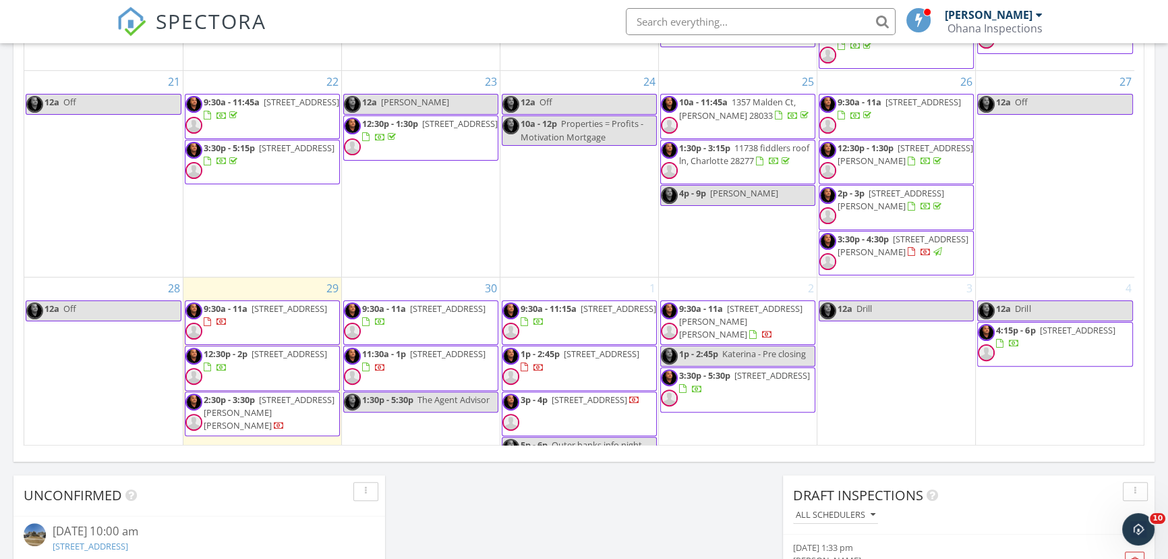
scroll to position [858, 0]
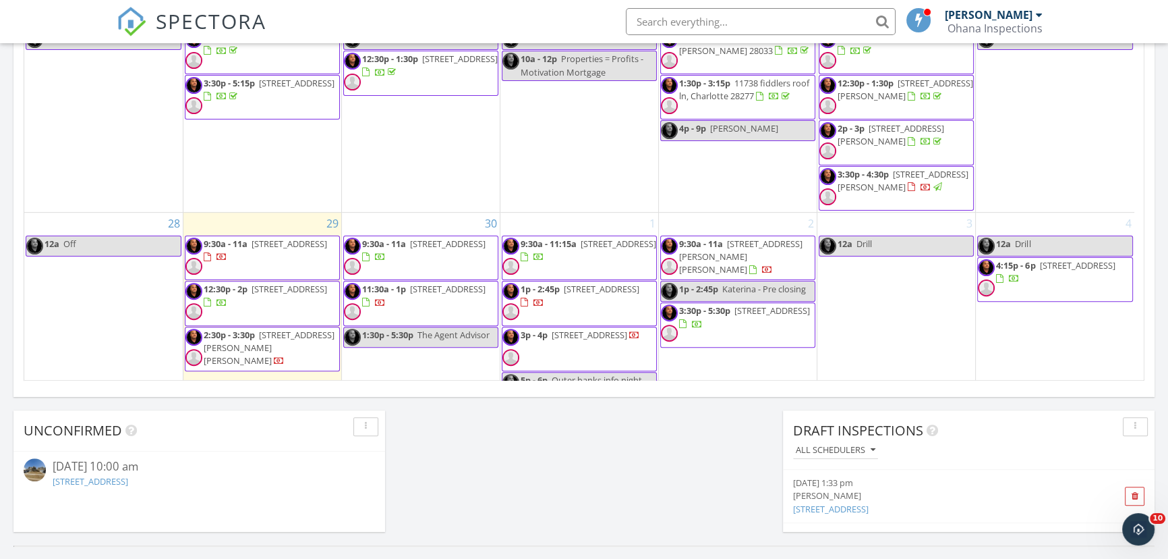
click at [564, 293] on span "[STREET_ADDRESS]" at bounding box center [602, 289] width 76 height 12
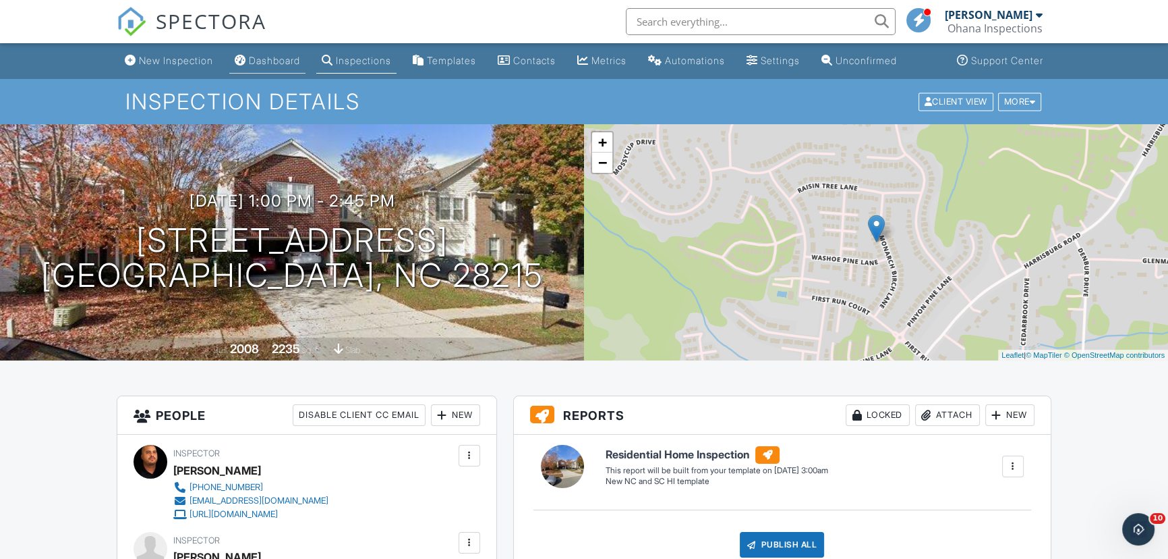
click at [293, 59] on div "Dashboard" at bounding box center [274, 60] width 51 height 11
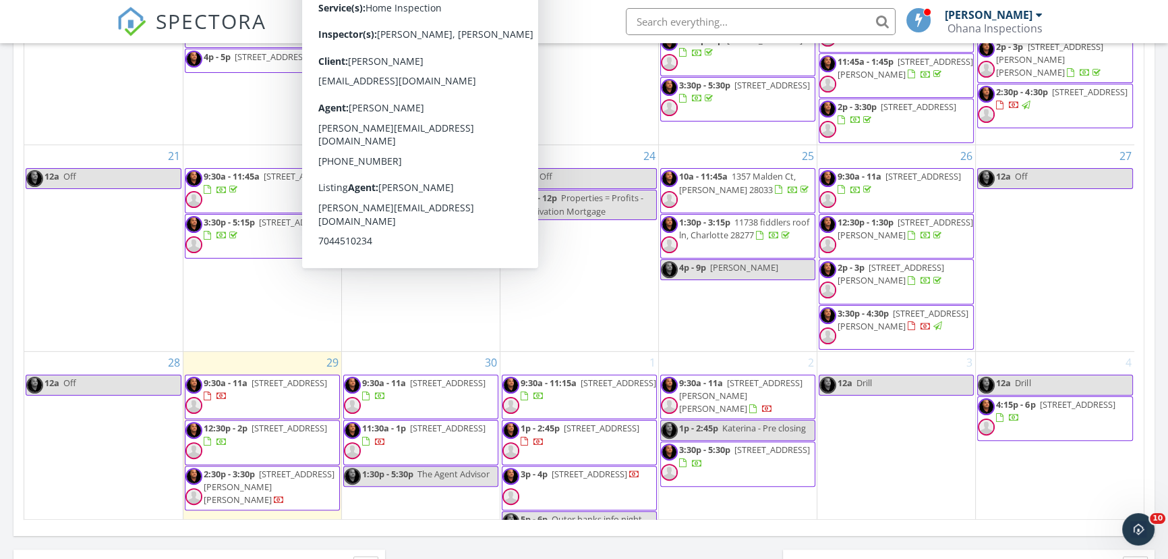
scroll to position [797, 0]
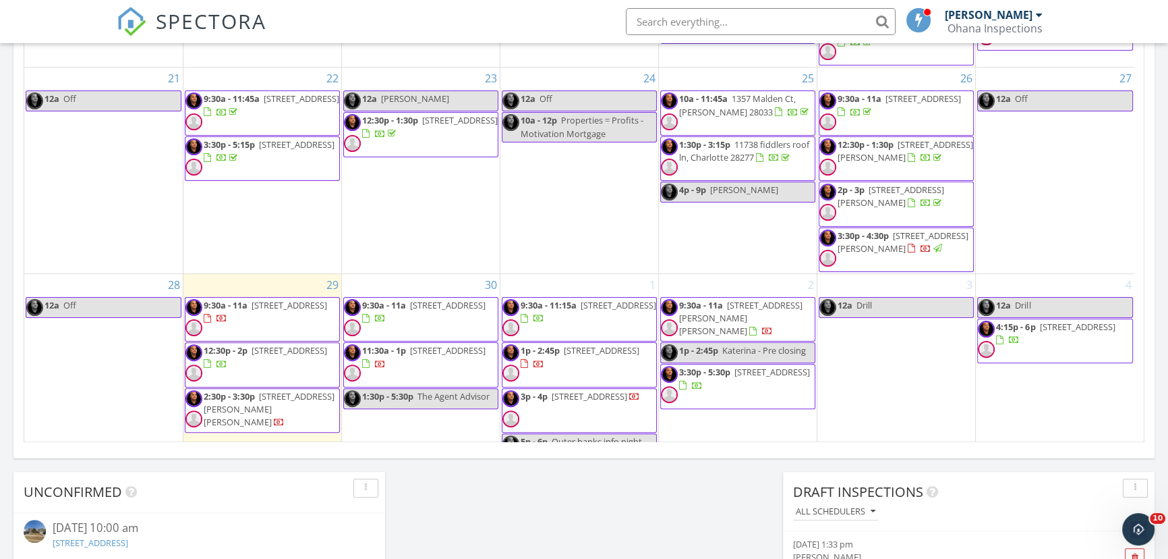
click at [719, 316] on span "9:30a - 11a 2434 Wo Gladden Rd, Chester 29706" at bounding box center [738, 319] width 154 height 40
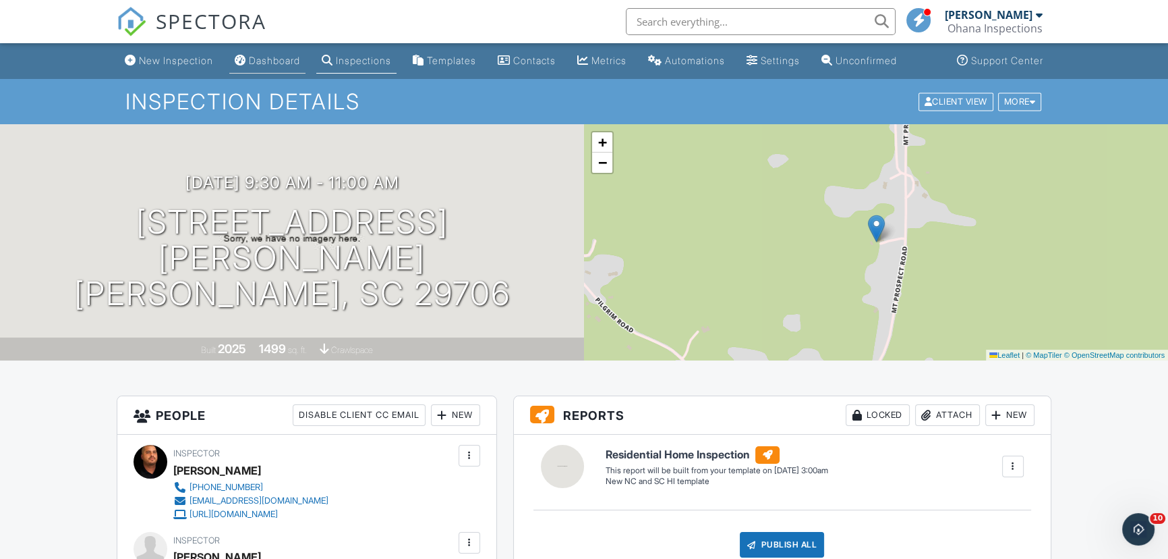
click at [278, 61] on div "Dashboard" at bounding box center [274, 60] width 51 height 11
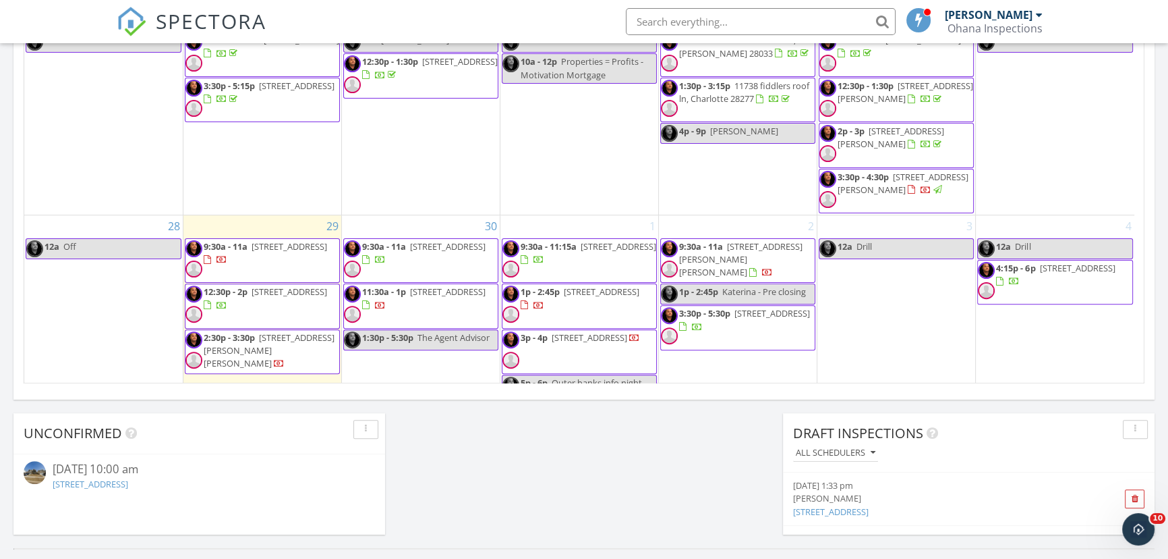
scroll to position [858, 0]
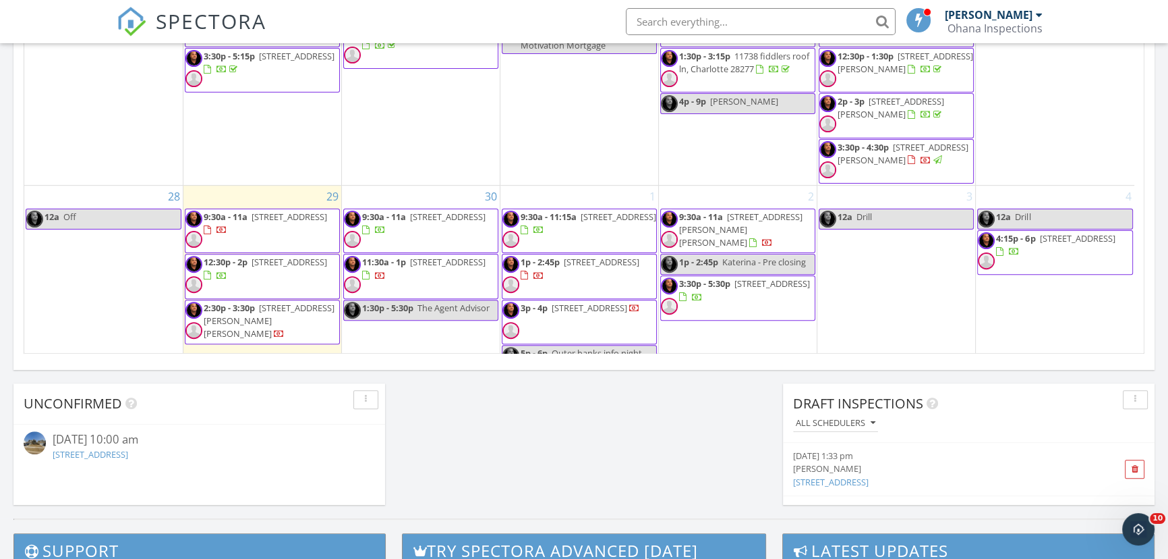
scroll to position [920, 0]
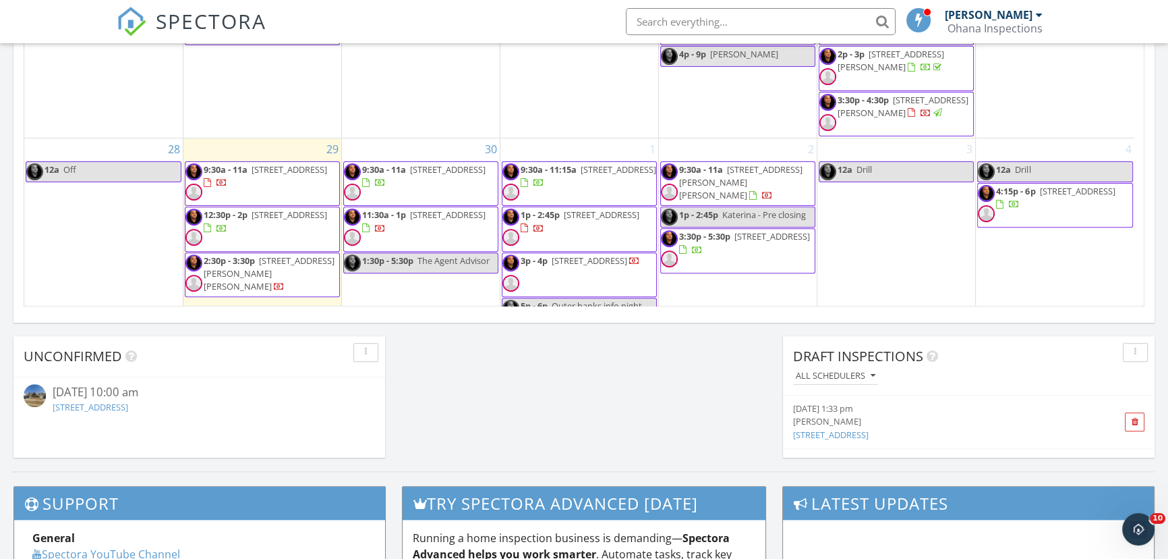
scroll to position [909, 0]
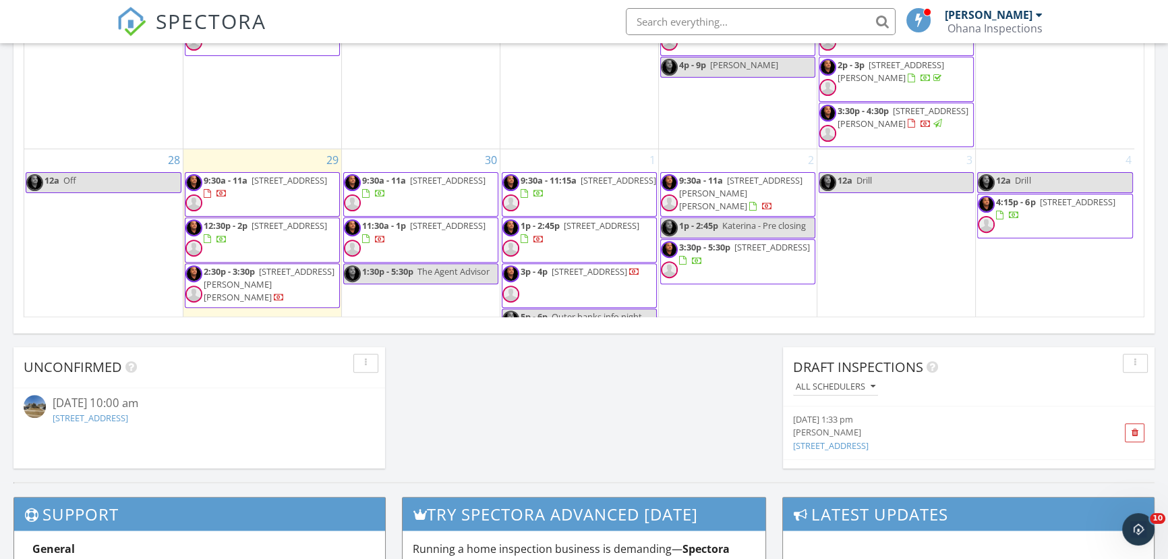
scroll to position [883, 0]
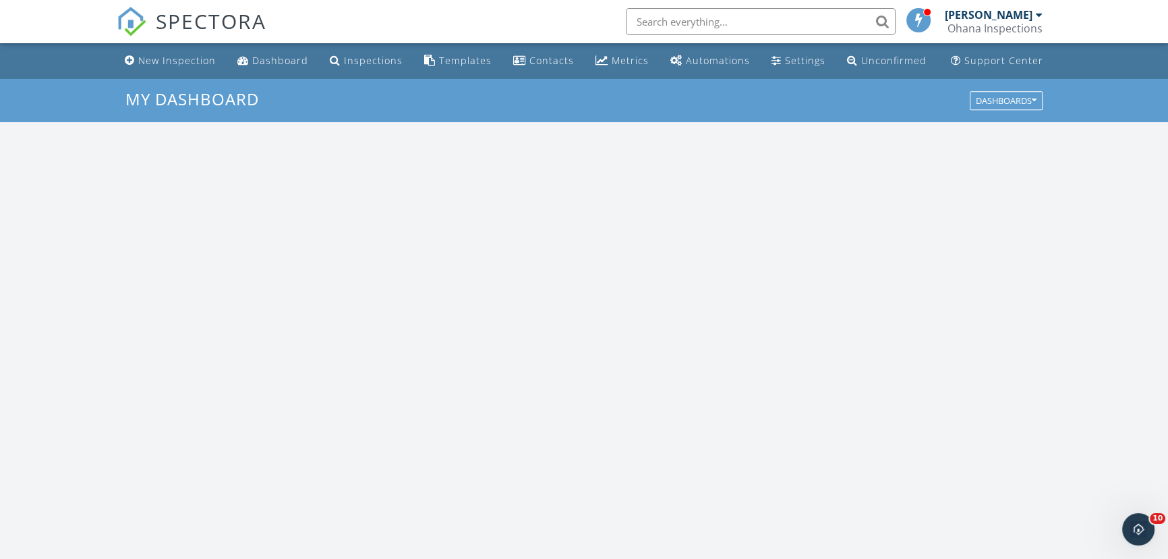
scroll to position [1247, 1187]
